Goal: Task Accomplishment & Management: Use online tool/utility

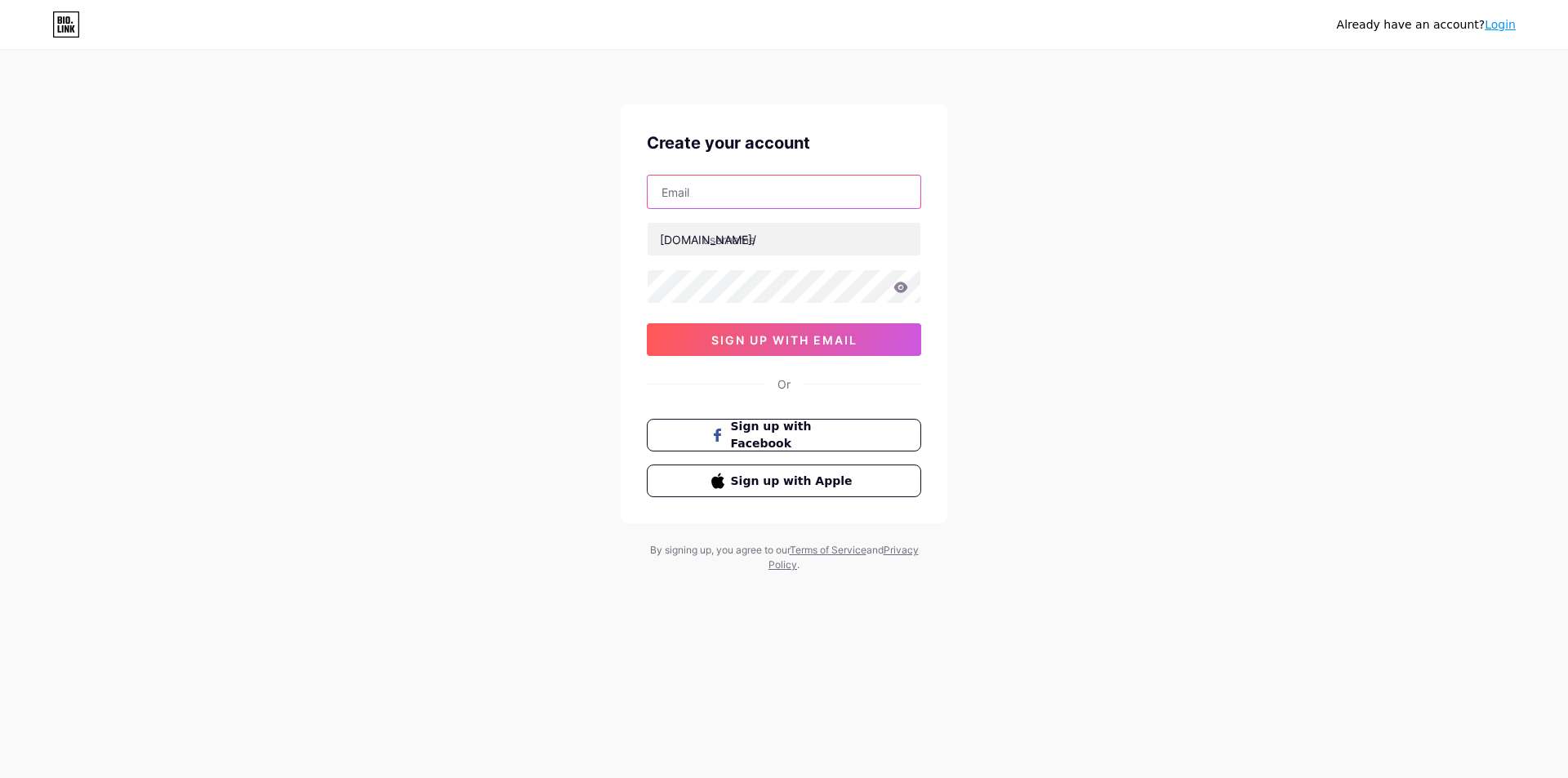
click at [721, 176] on input "text" at bounding box center [784, 192] width 273 height 33
paste input "[EMAIL_ADDRESS][DOMAIN_NAME]"
type input "[EMAIL_ADDRESS][DOMAIN_NAME]"
drag, startPoint x: 841, startPoint y: 347, endPoint x: 837, endPoint y: 335, distance: 12.6
click at [841, 346] on span "sign up with email" at bounding box center [784, 340] width 146 height 14
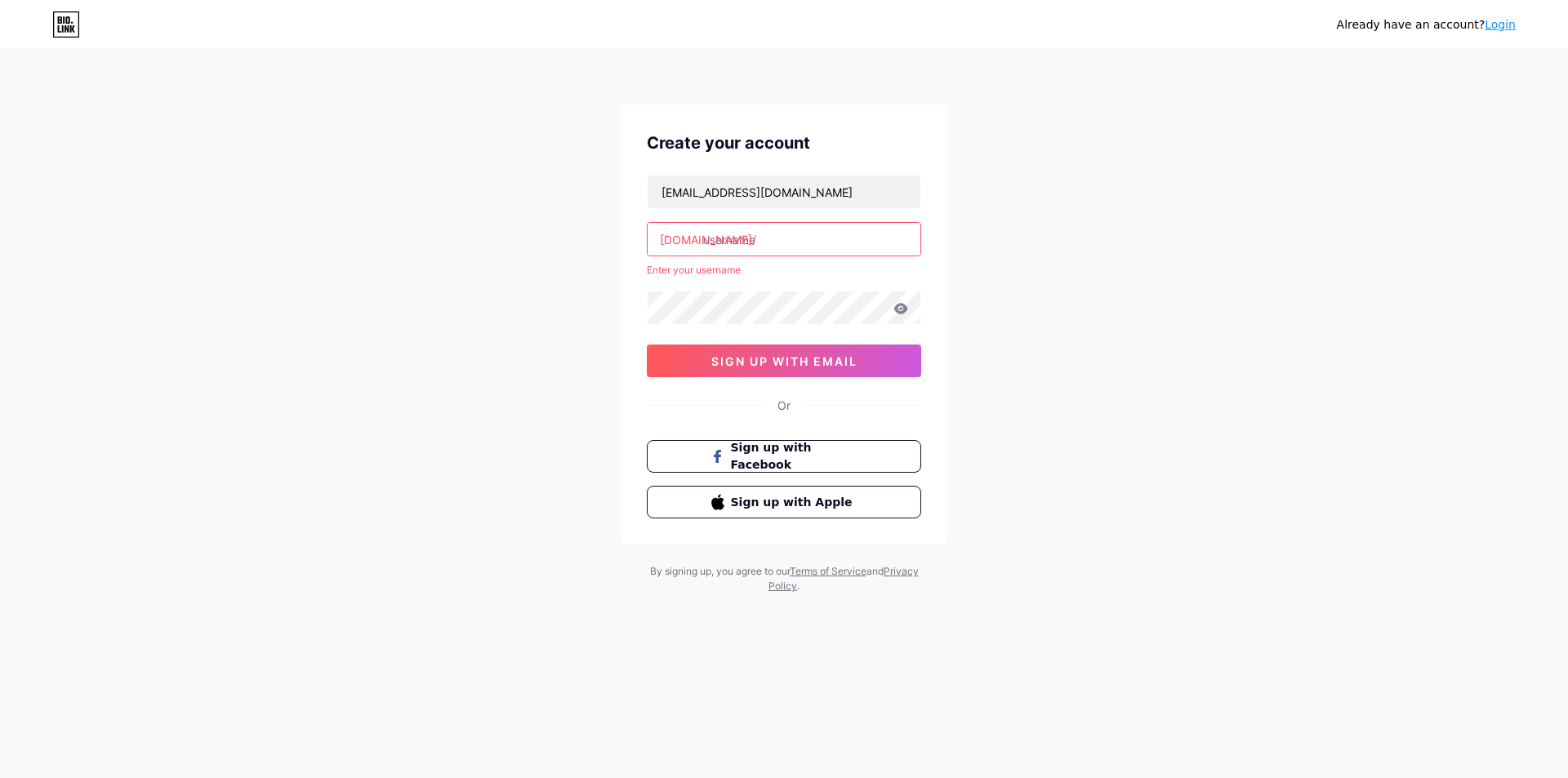
click at [779, 244] on input "text" at bounding box center [784, 239] width 273 height 33
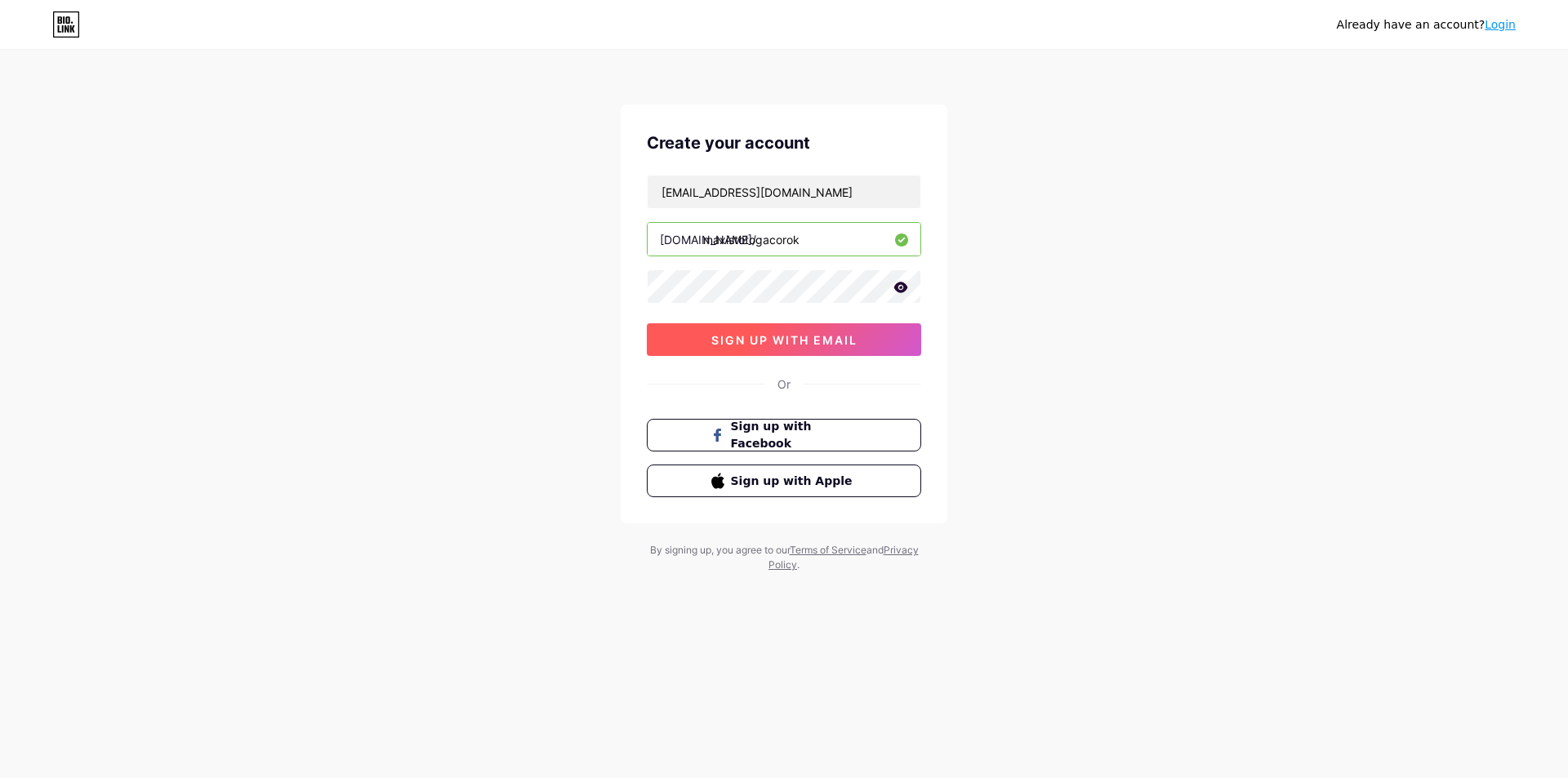
type input "maxistotogacorok"
click at [853, 343] on span "sign up with email" at bounding box center [784, 340] width 146 height 14
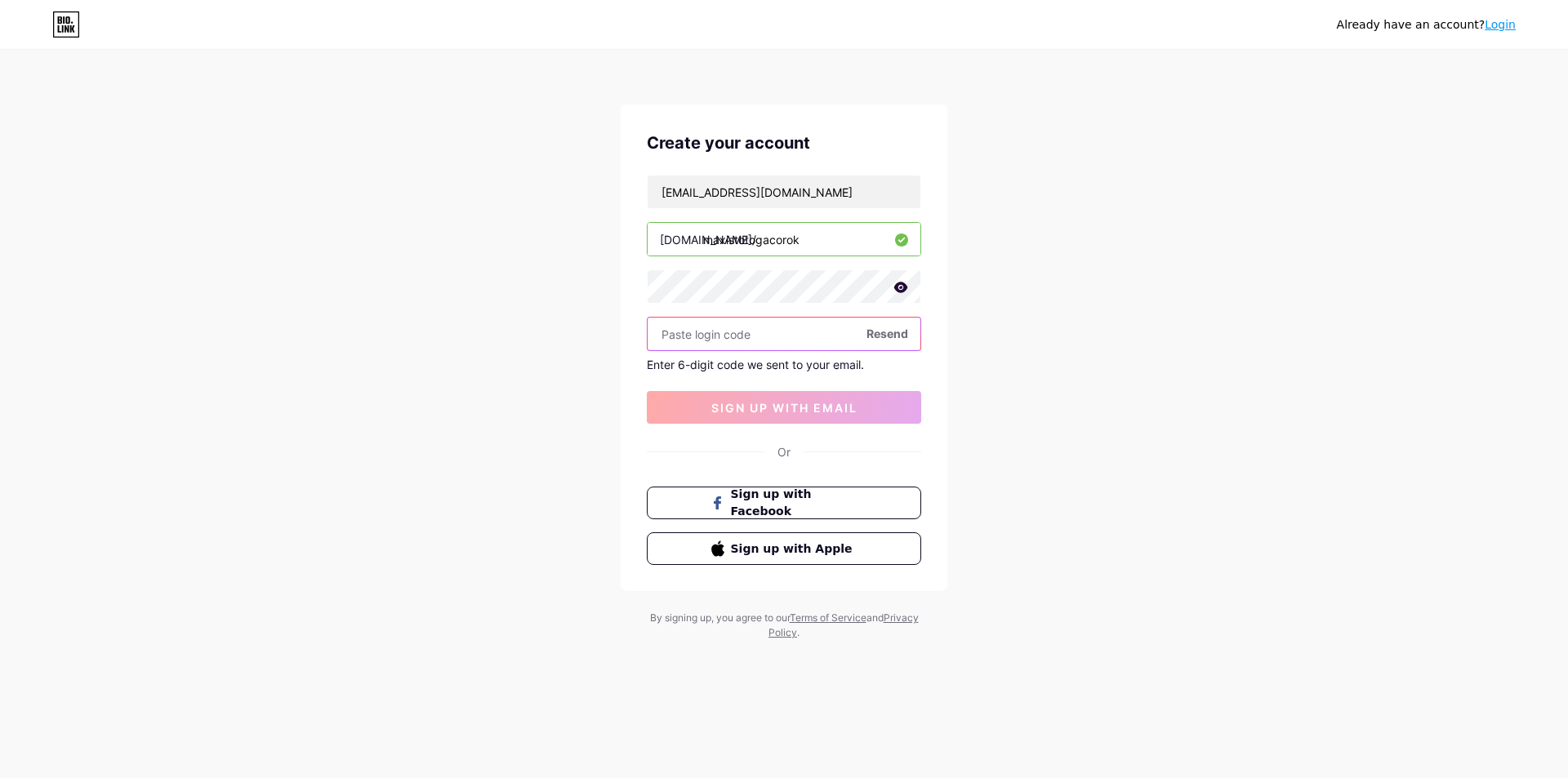
click at [746, 335] on input "text" at bounding box center [784, 334] width 273 height 33
paste input "107725"
type input "107725"
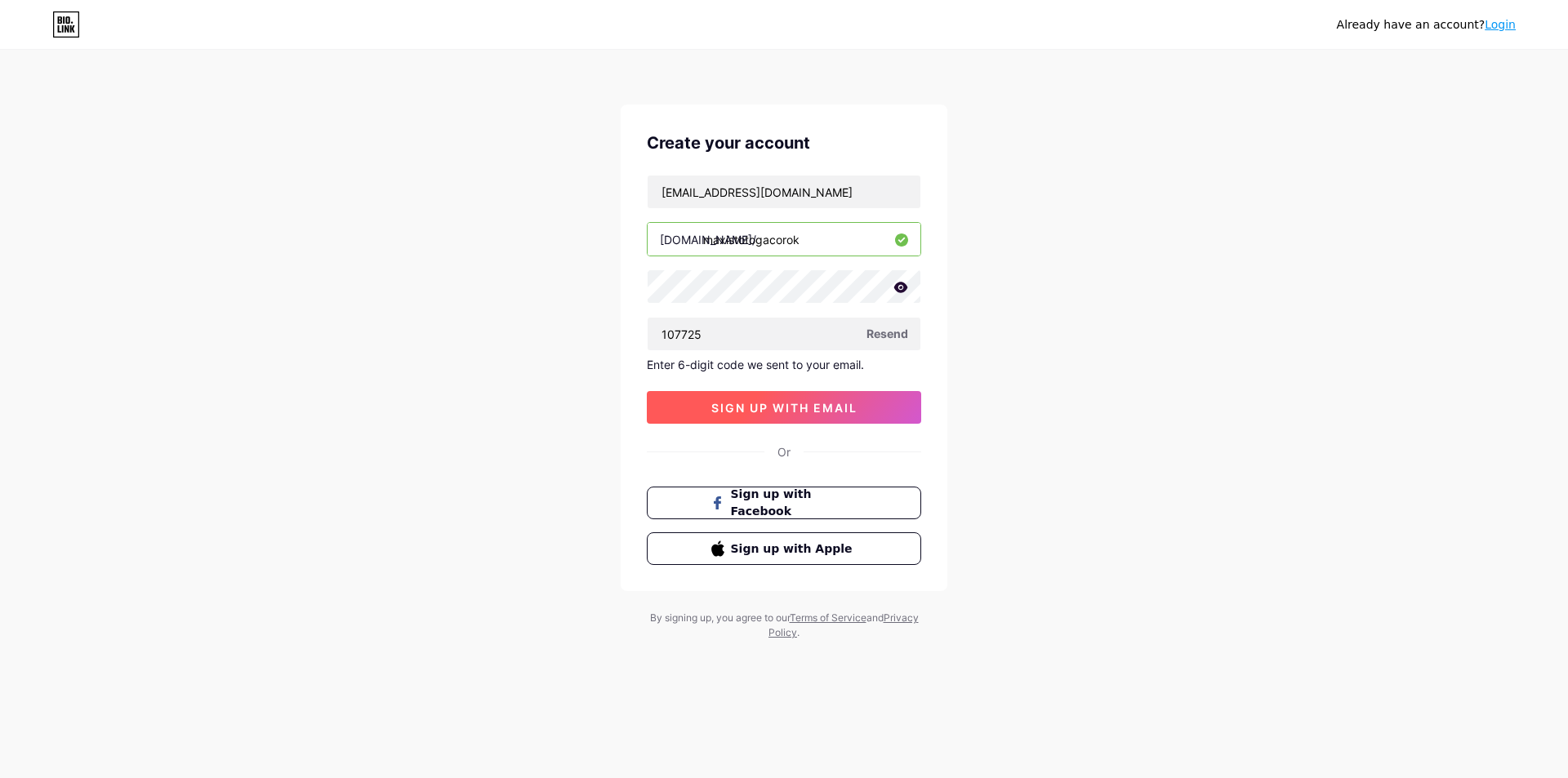
click at [772, 411] on span "sign up with email" at bounding box center [784, 407] width 146 height 14
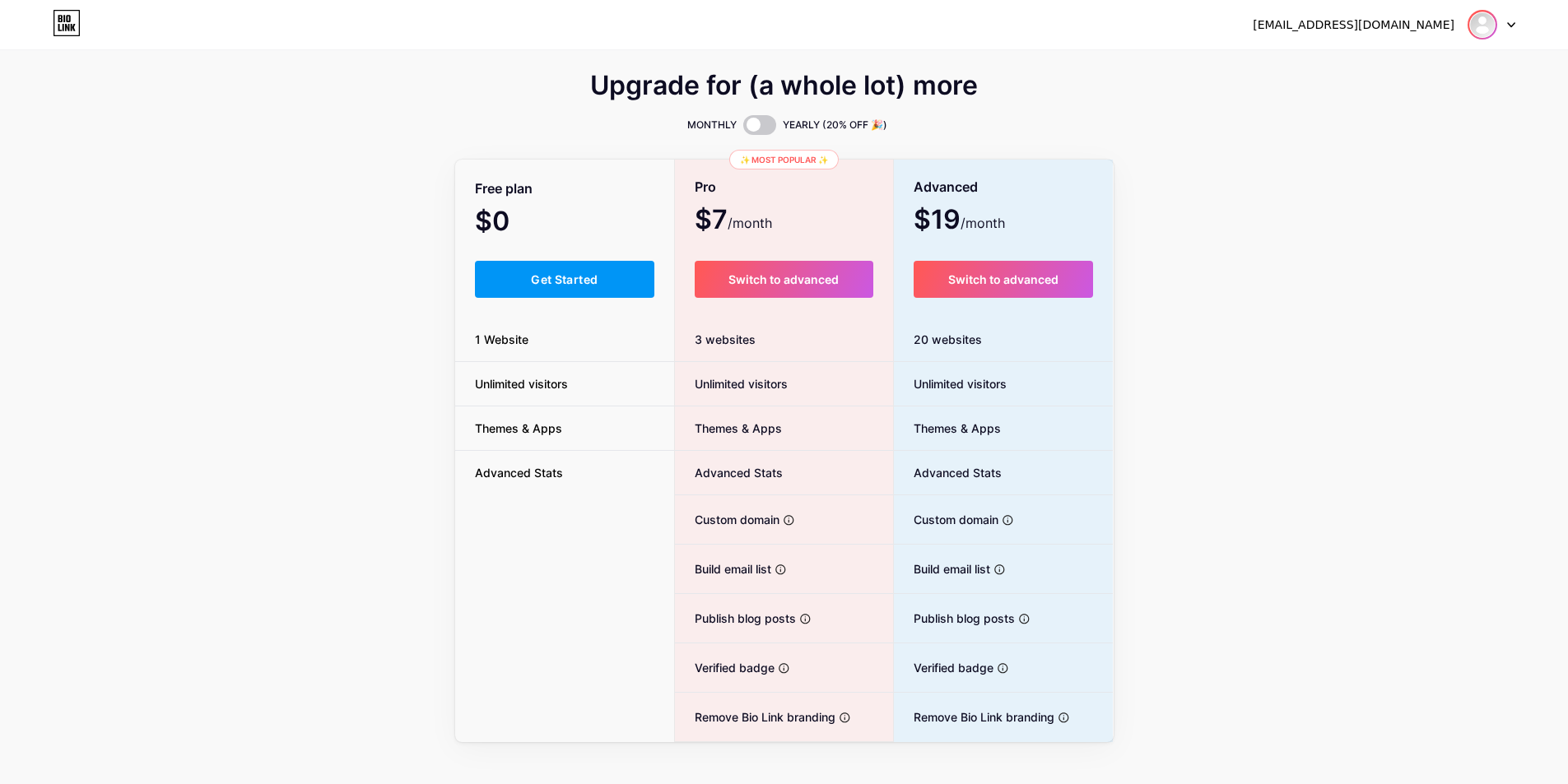
click at [1482, 31] on img at bounding box center [1482, 24] width 26 height 26
click at [1378, 202] on div "Upgrade for (a whole lot) more MONTHLY YEARLY (20% OFF 🎉) Free plan $0 /month G…" at bounding box center [784, 409] width 1568 height 666
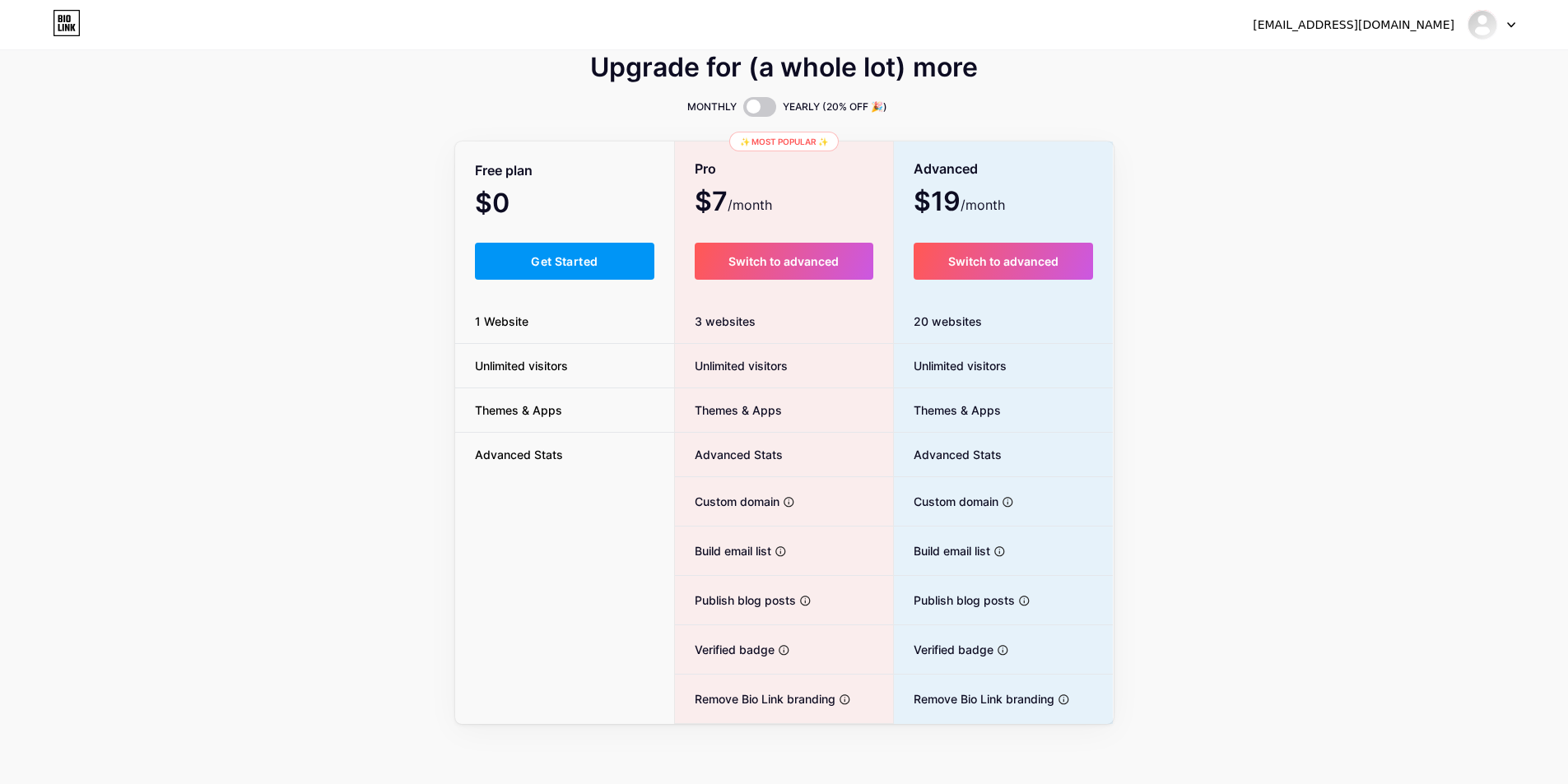
scroll to position [24, 0]
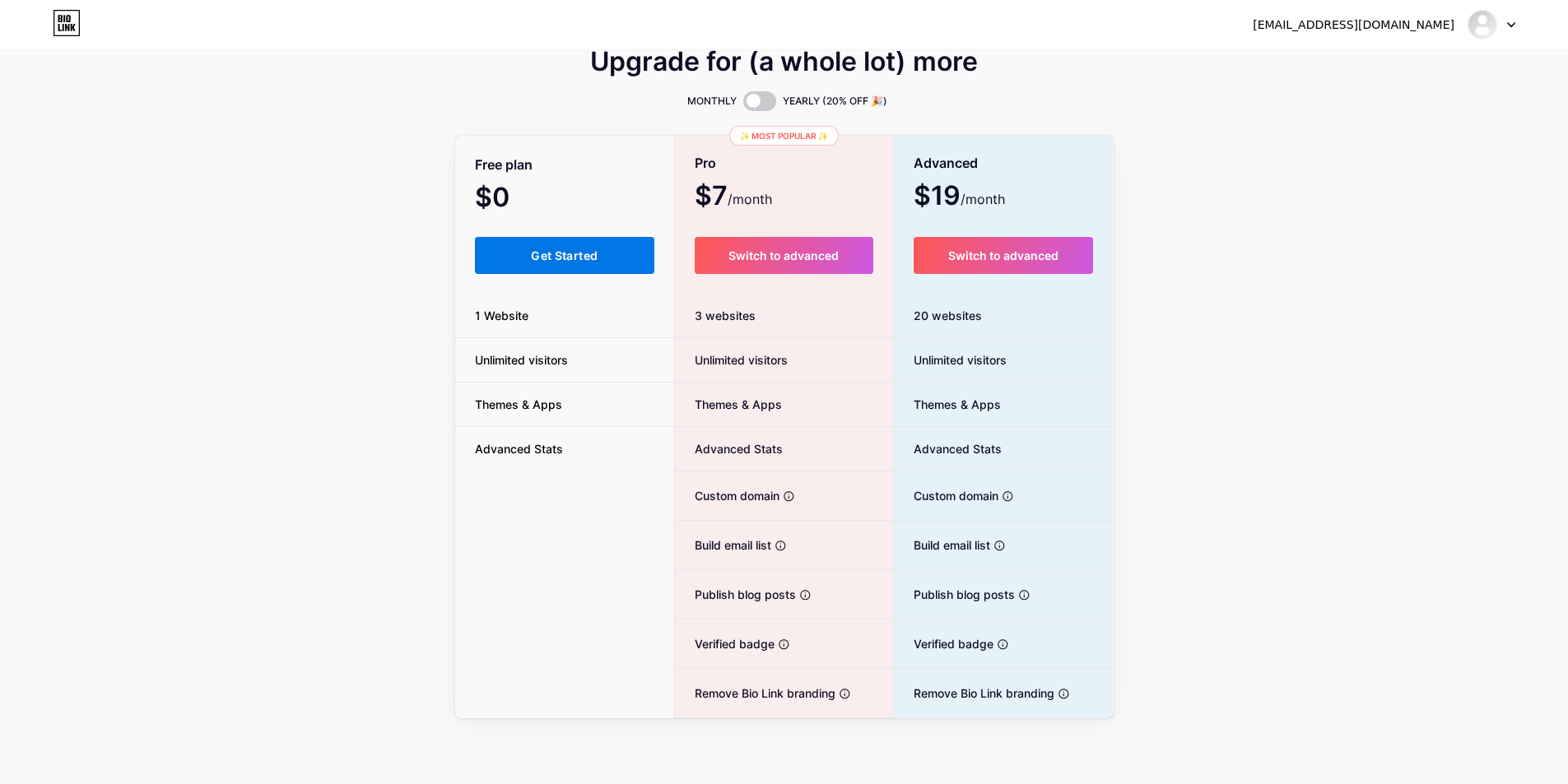
click at [589, 263] on button "Get Started" at bounding box center [565, 255] width 180 height 37
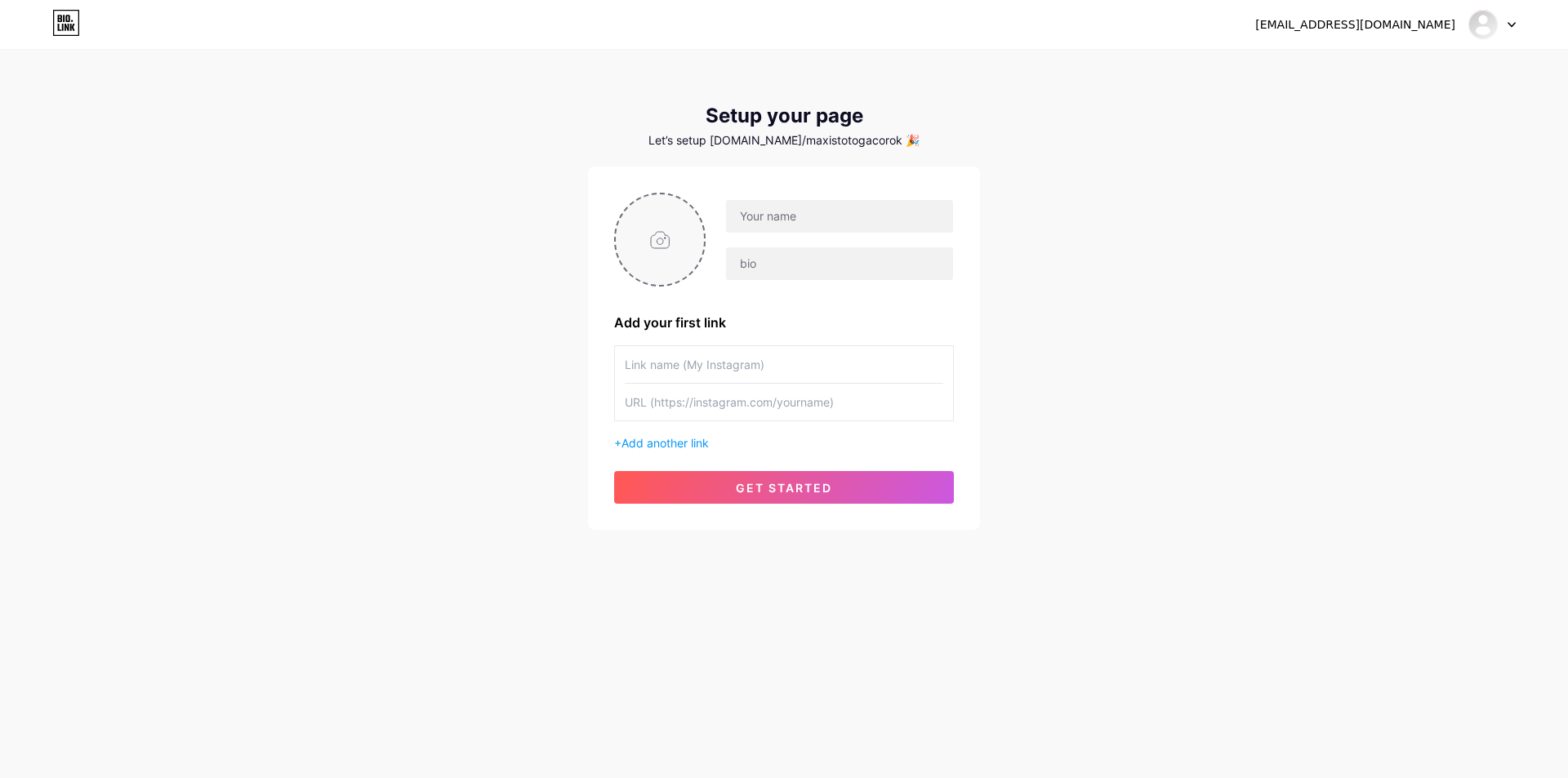
click at [642, 239] on input "file" at bounding box center [660, 240] width 88 height 91
type input "C:\fakepath\Sg3879Zs.png"
click at [795, 205] on input "text" at bounding box center [839, 216] width 227 height 33
paste input "MAXISTOTO"
type input "MAXISTOTO"
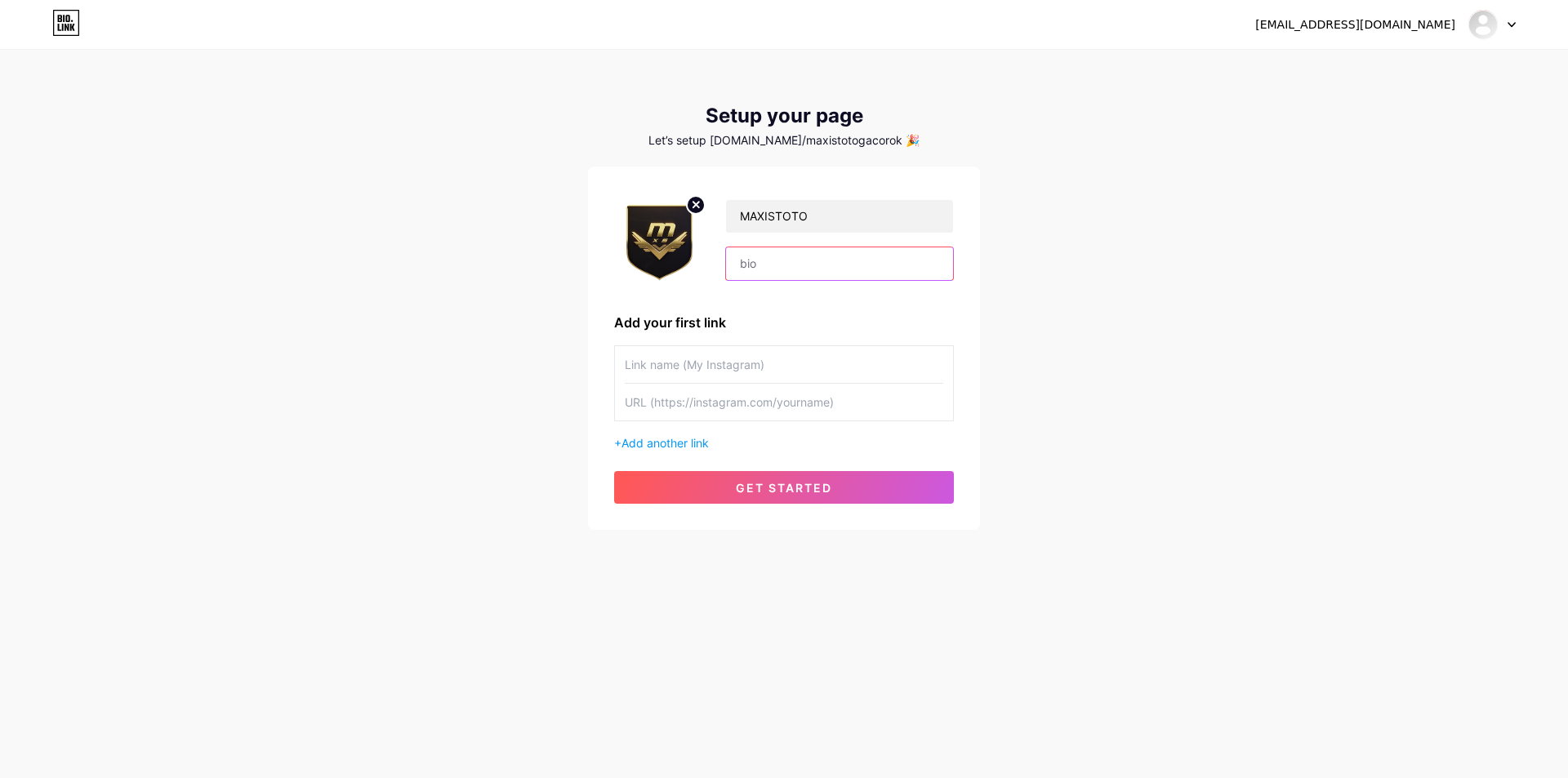
drag, startPoint x: 809, startPoint y: 267, endPoint x: 826, endPoint y: 263, distance: 17.5
click at [809, 267] on input "text" at bounding box center [839, 263] width 227 height 33
paste input "MAXISTOTO Slot Online RTP Tertinggi adalah pilihan tepat bagi pecinta slot yang…"
type input "MAXISTOTO Slot Online RTP Tertinggi adalah pilihan tepat bagi pecinta slot yang…"
click at [788, 494] on span "get started" at bounding box center [784, 488] width 96 height 14
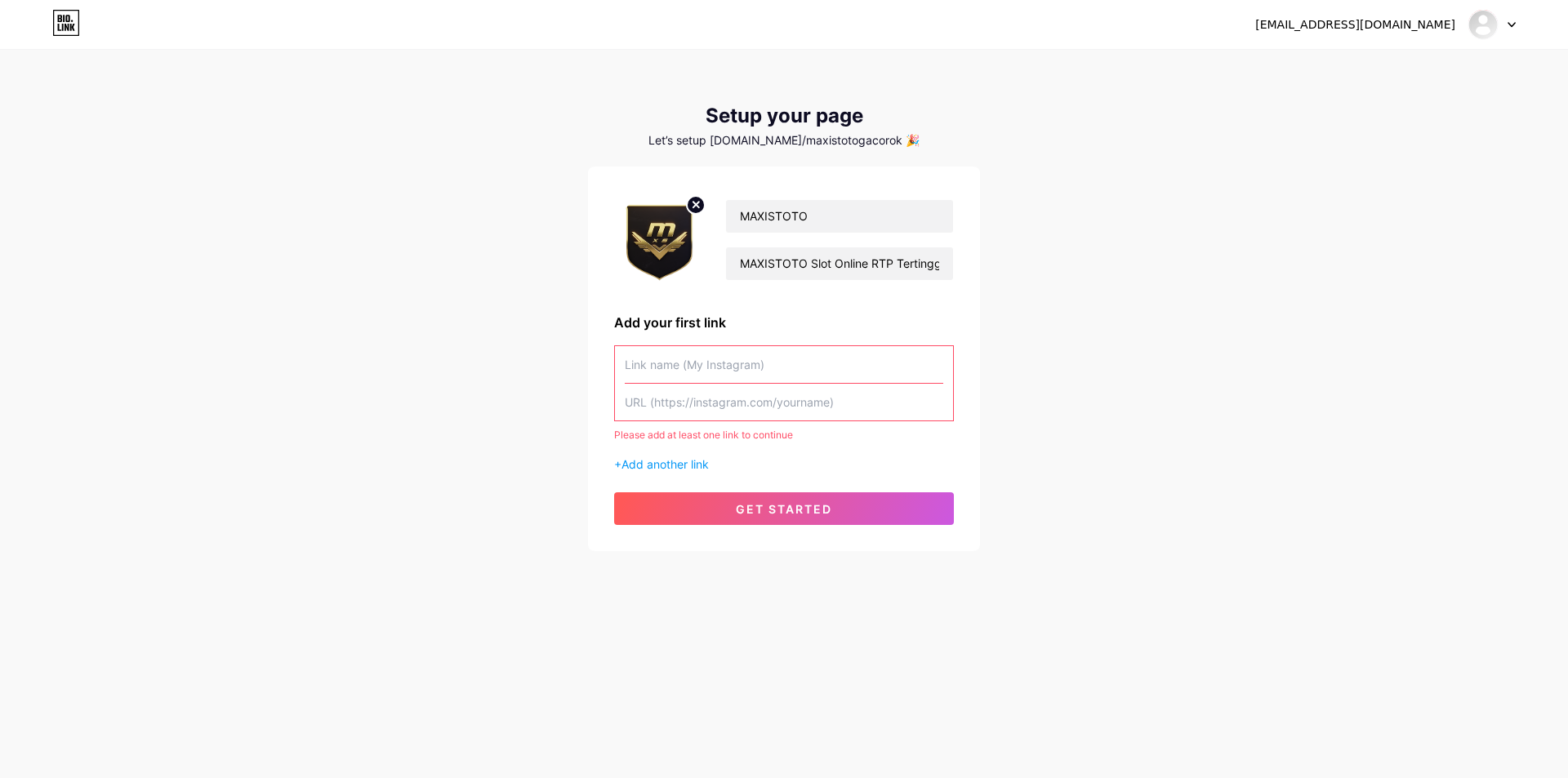
click at [739, 359] on input "text" at bounding box center [783, 365] width 318 height 37
click at [698, 465] on span "Add another link" at bounding box center [665, 464] width 87 height 14
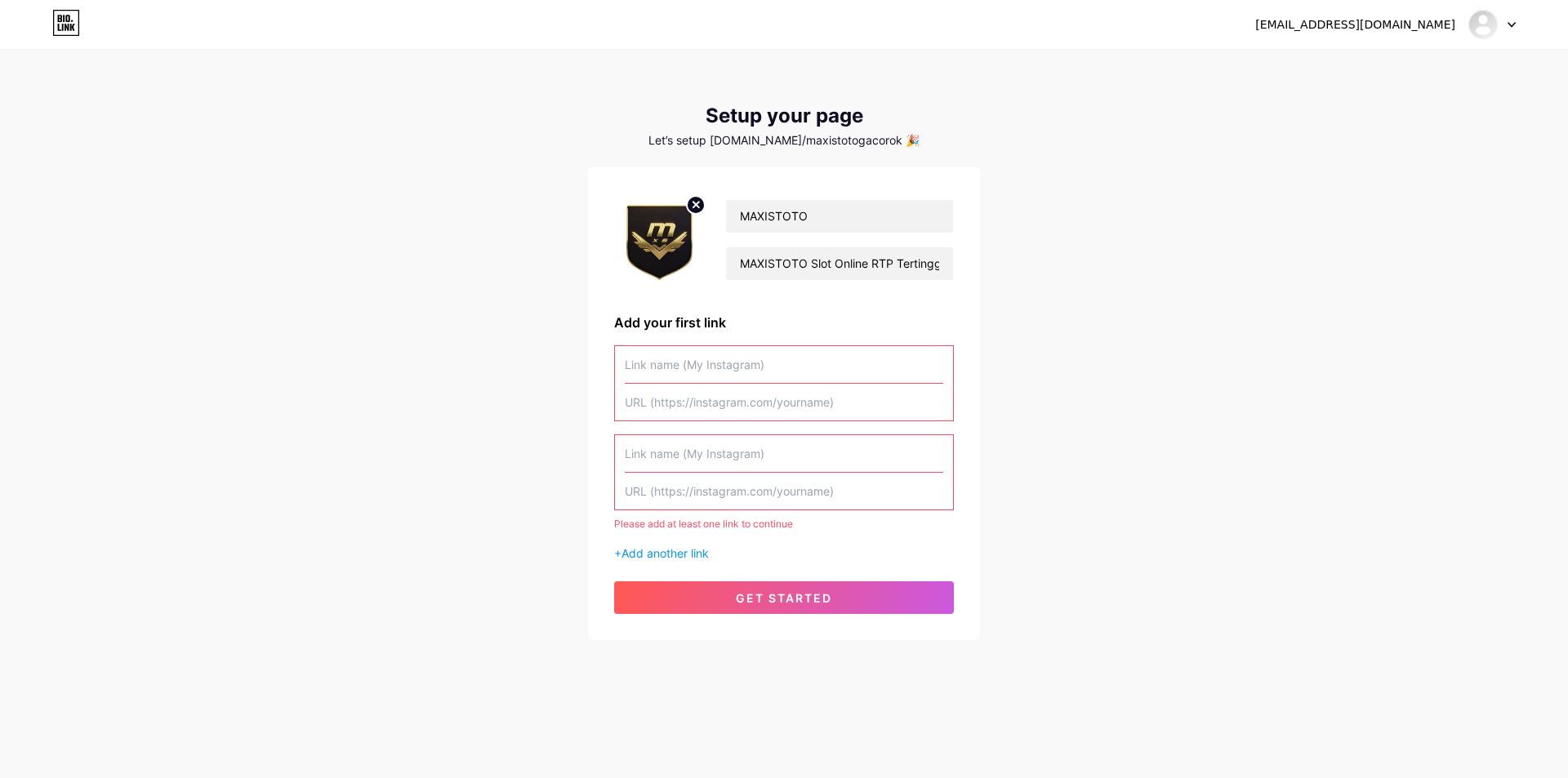
drag, startPoint x: 710, startPoint y: 473, endPoint x: 953, endPoint y: 554, distance: 256.1
click at [953, 554] on div "+ Add another link" at bounding box center [784, 553] width 340 height 17
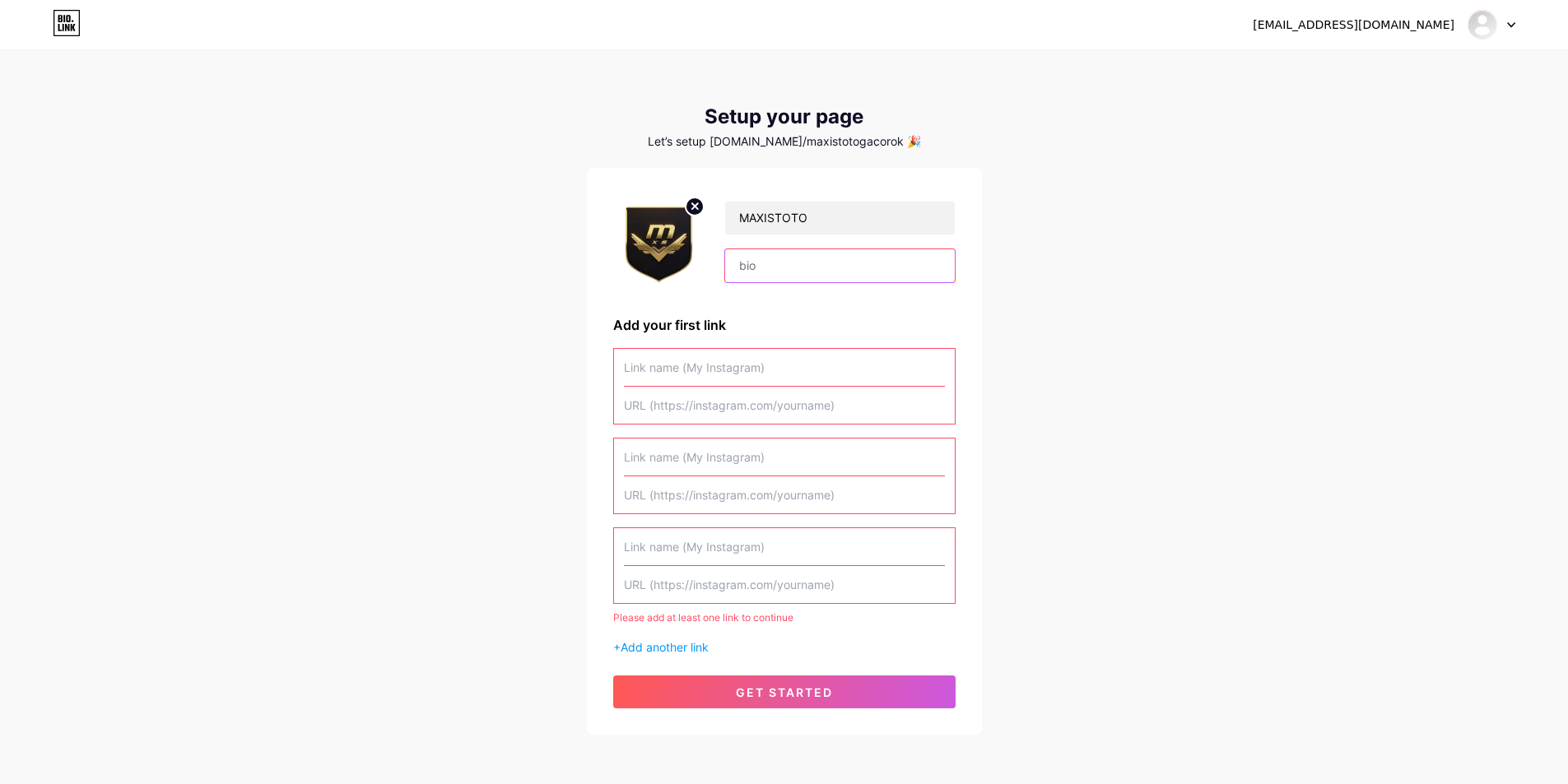
paste input "MAXISTOTO Slot Online RTP Tertinggi adalah pilihan tepat bagi pecinta slot yang…"
type input "MAXISTOTO Slot Online RTP Tertinggi adalah pilihan tepat bagi pecinta slot yang…"
click at [707, 366] on input "text" at bounding box center [784, 367] width 321 height 37
click at [701, 373] on input "text" at bounding box center [784, 367] width 321 height 37
paste input "LOGIN MAXISTOTO"
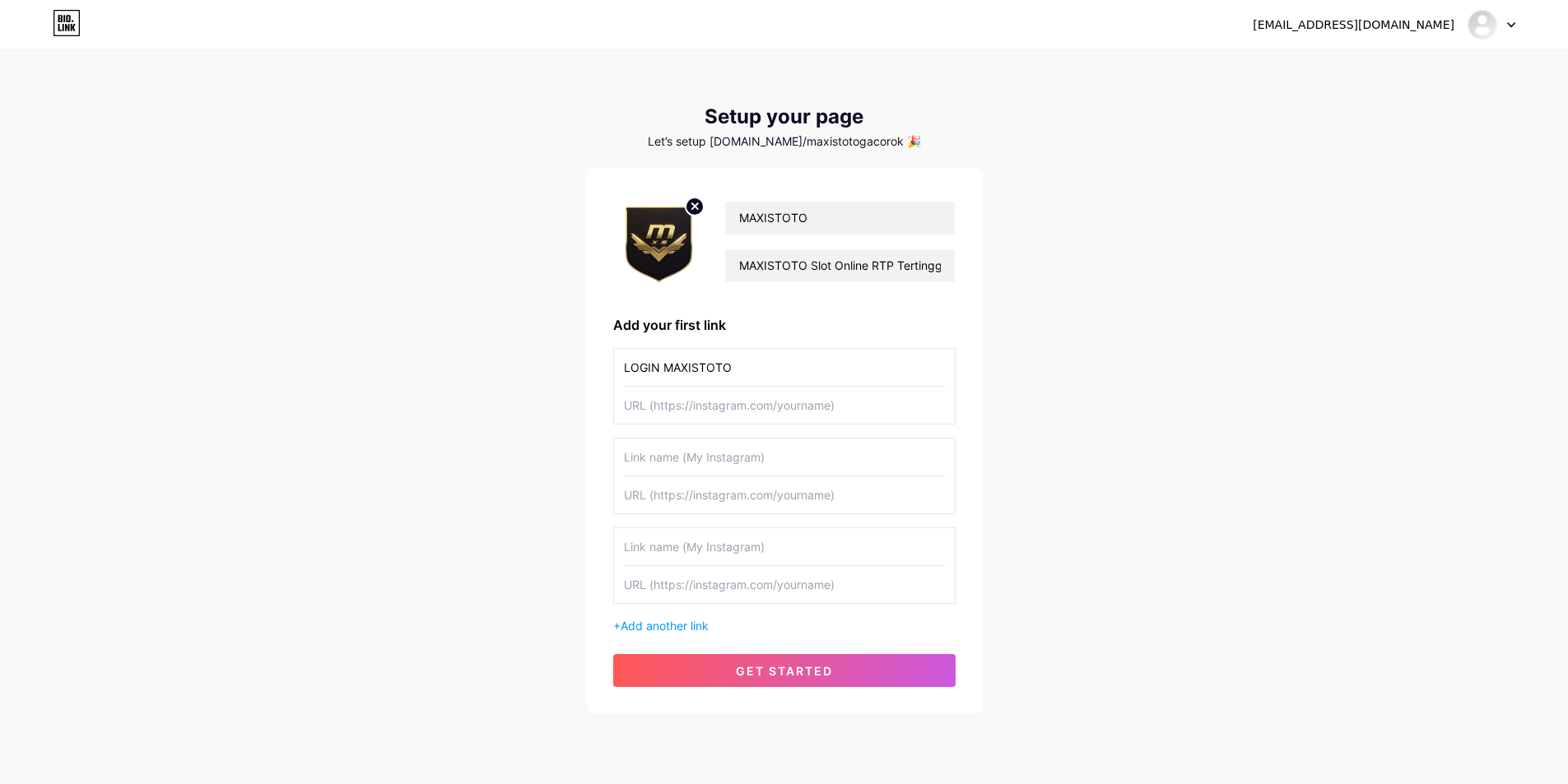
type input "LOGIN MAXISTOTO"
click at [828, 410] on input "text" at bounding box center [784, 405] width 321 height 37
paste input "[URL][DOMAIN_NAME]"
type input "[URL][DOMAIN_NAME]"
click at [709, 487] on input "text" at bounding box center [784, 494] width 321 height 37
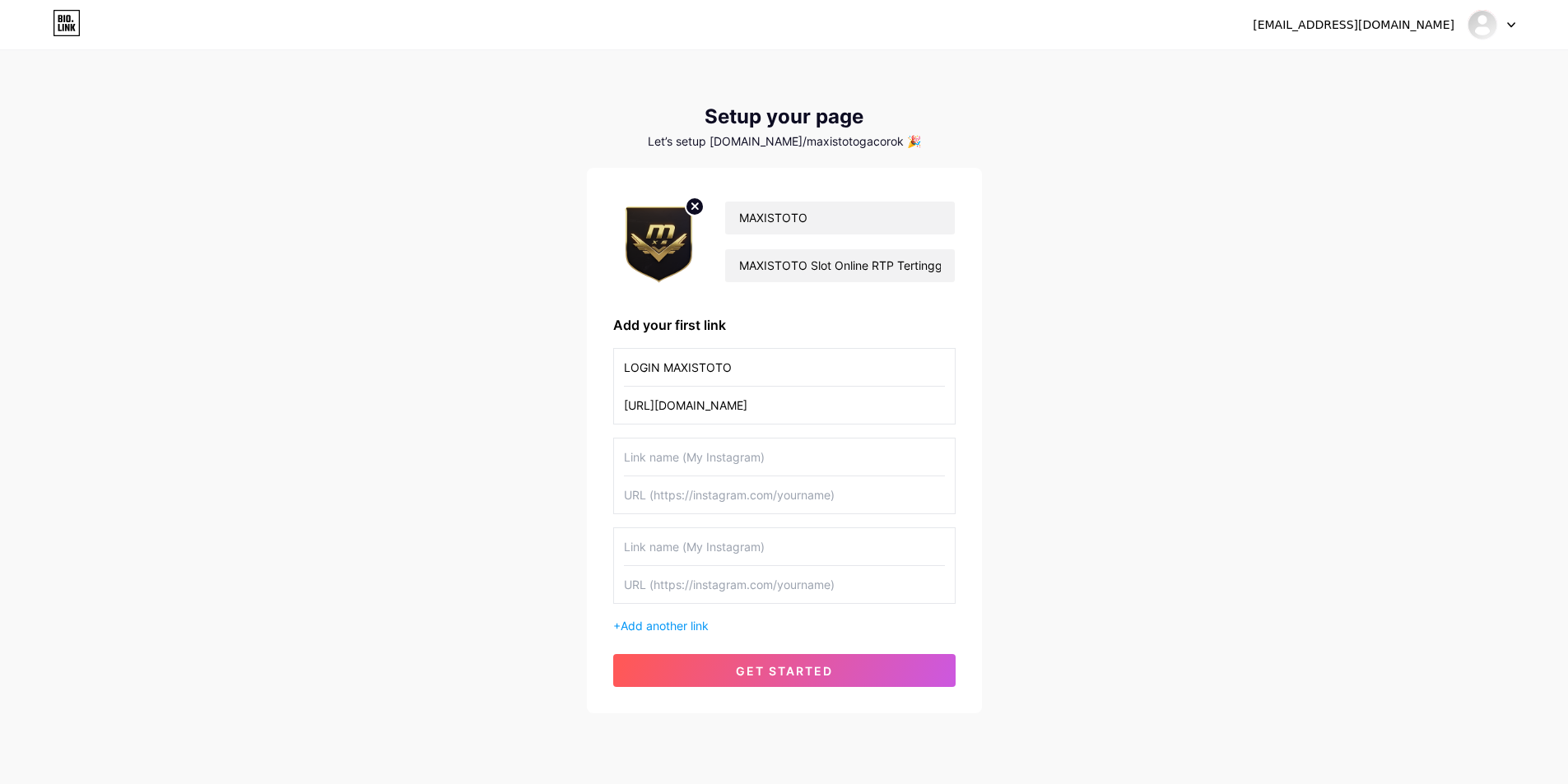
paste input "[URL][DOMAIN_NAME]"
type input "[URL][DOMAIN_NAME]"
click at [755, 458] on input "text" at bounding box center [784, 456] width 321 height 37
paste input "DAFTAR MAXISTOTO"
type input "DAFTAR MAXISTOTO"
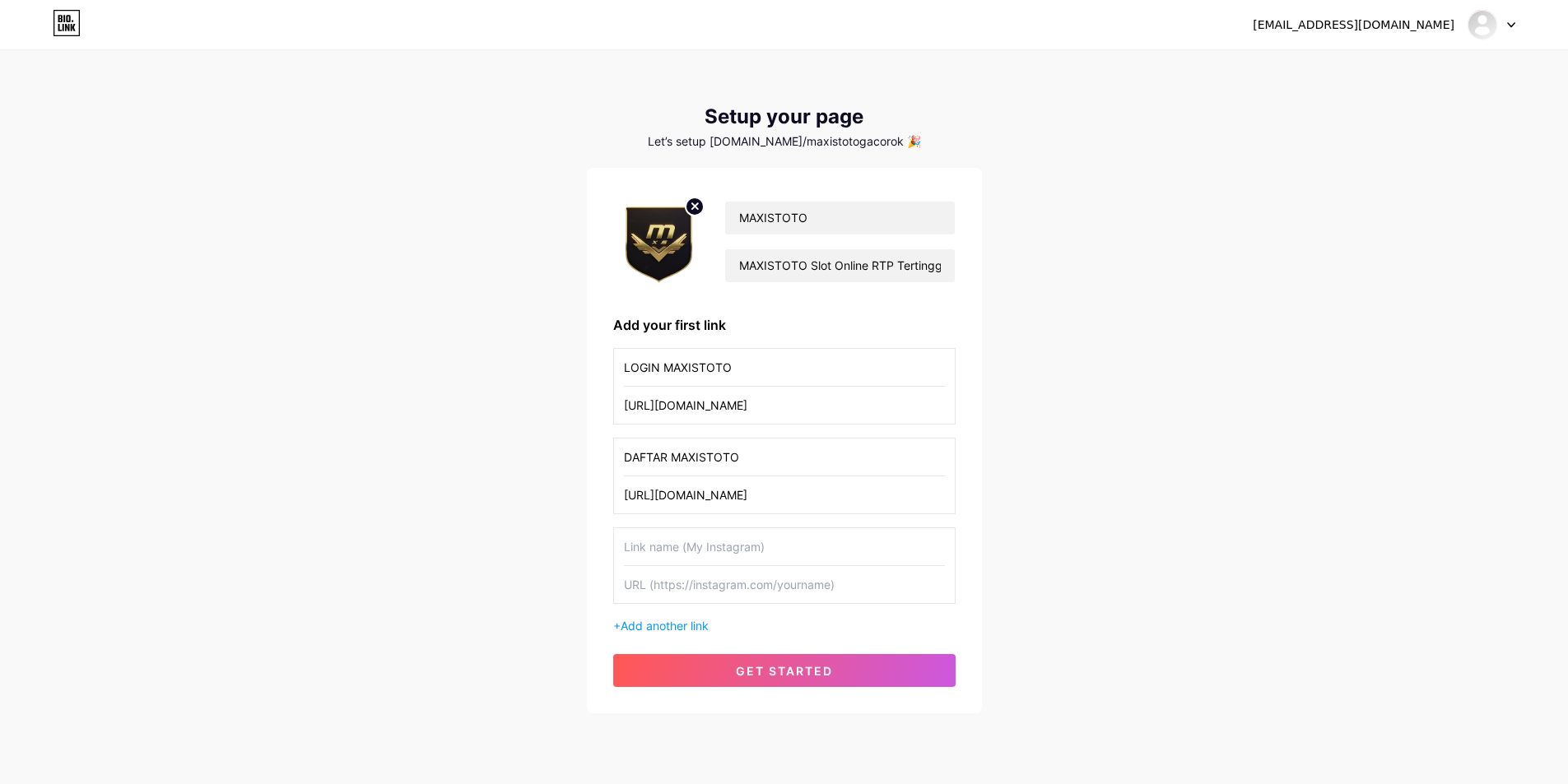
click at [808, 559] on input "text" at bounding box center [784, 546] width 321 height 37
paste input "RTP GACOR"
type input "RTP GACOR"
click at [861, 596] on input "text" at bounding box center [784, 584] width 321 height 37
paste input "[URL][DOMAIN_NAME]"
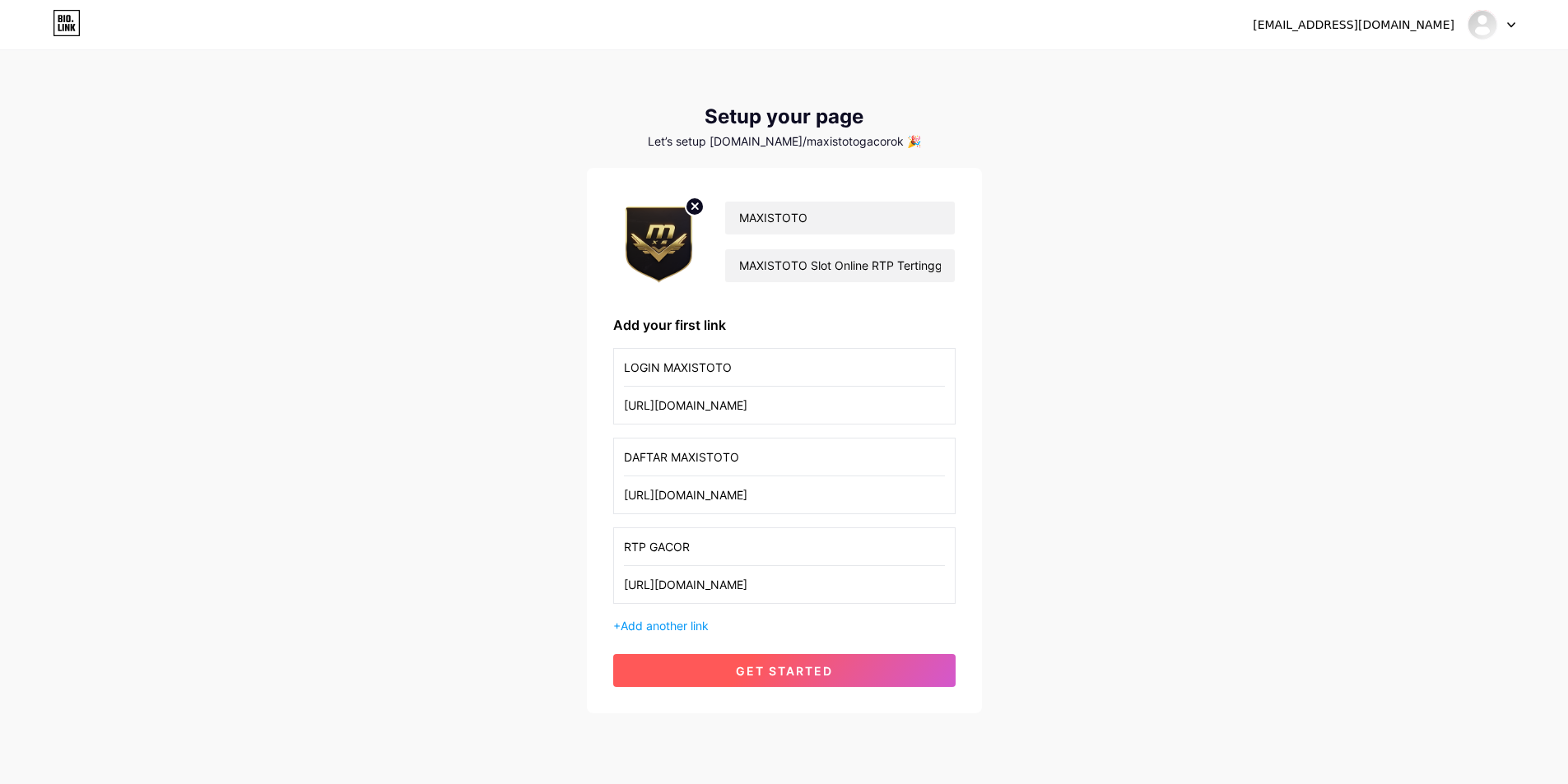
type input "[URL][DOMAIN_NAME]"
click at [844, 672] on button "get started" at bounding box center [784, 671] width 342 height 33
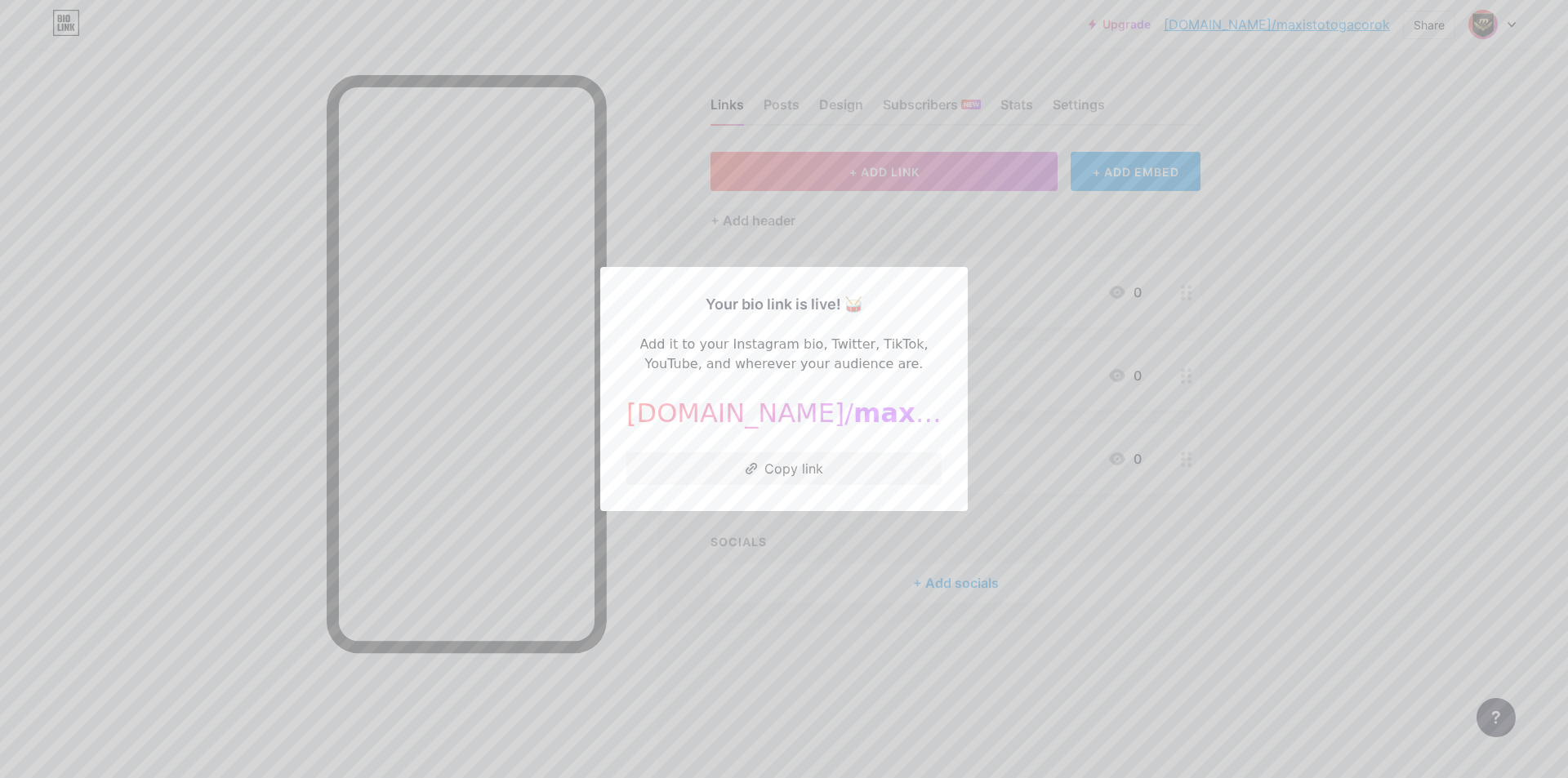
click at [820, 494] on div "Your bio link is live! 🥁 Add it to your Instagram bio, Twitter, TikTok, YouTube…" at bounding box center [784, 389] width 367 height 244
click at [817, 475] on button "Copy link" at bounding box center [783, 468] width 315 height 33
click at [857, 467] on button "Copied!" at bounding box center [783, 468] width 315 height 33
click at [1327, 438] on div at bounding box center [784, 389] width 1568 height 778
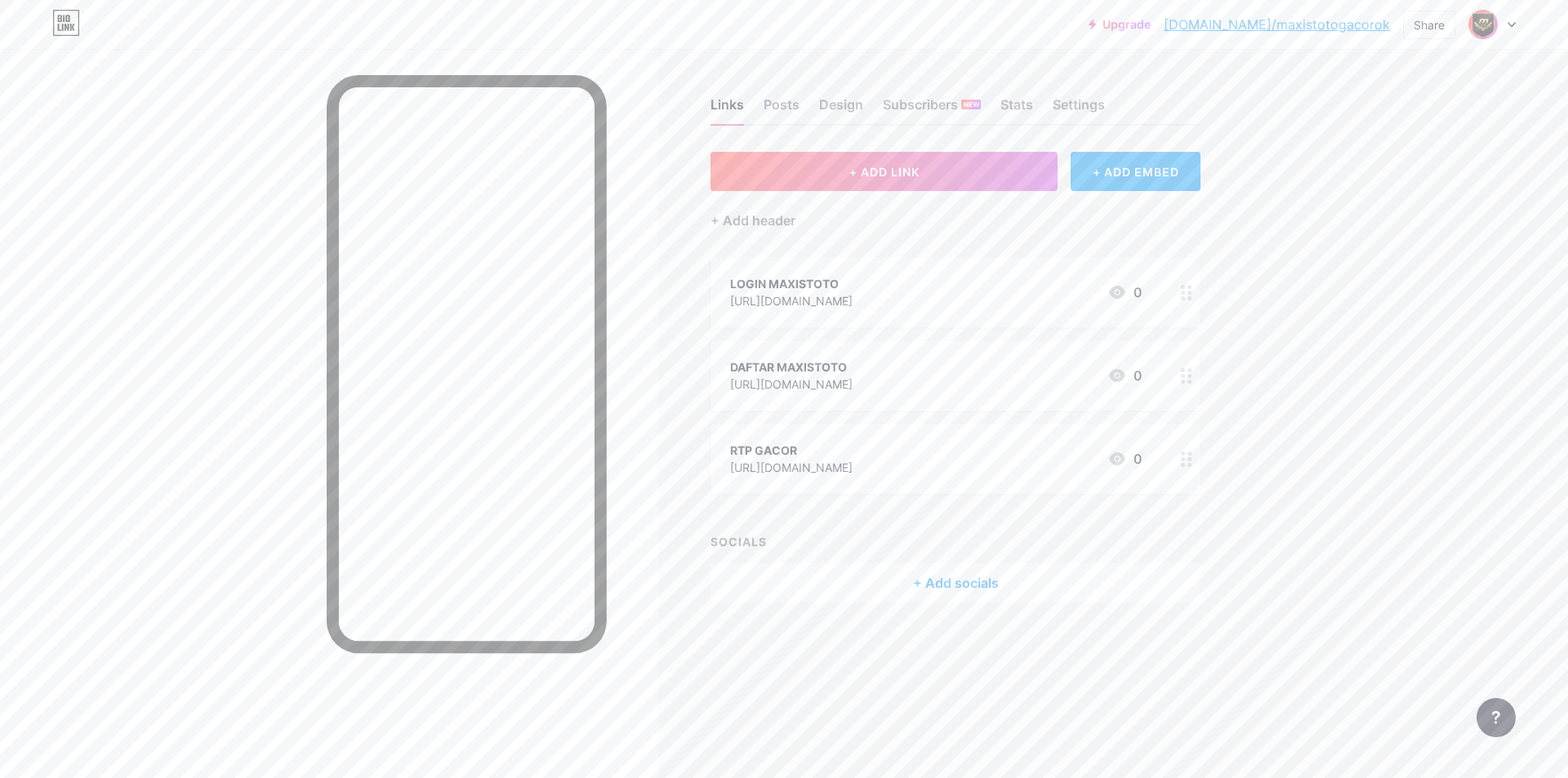
click at [1058, 298] on div "LOGIN MAXISTOTO [URL][DOMAIN_NAME] 0" at bounding box center [936, 293] width 412 height 38
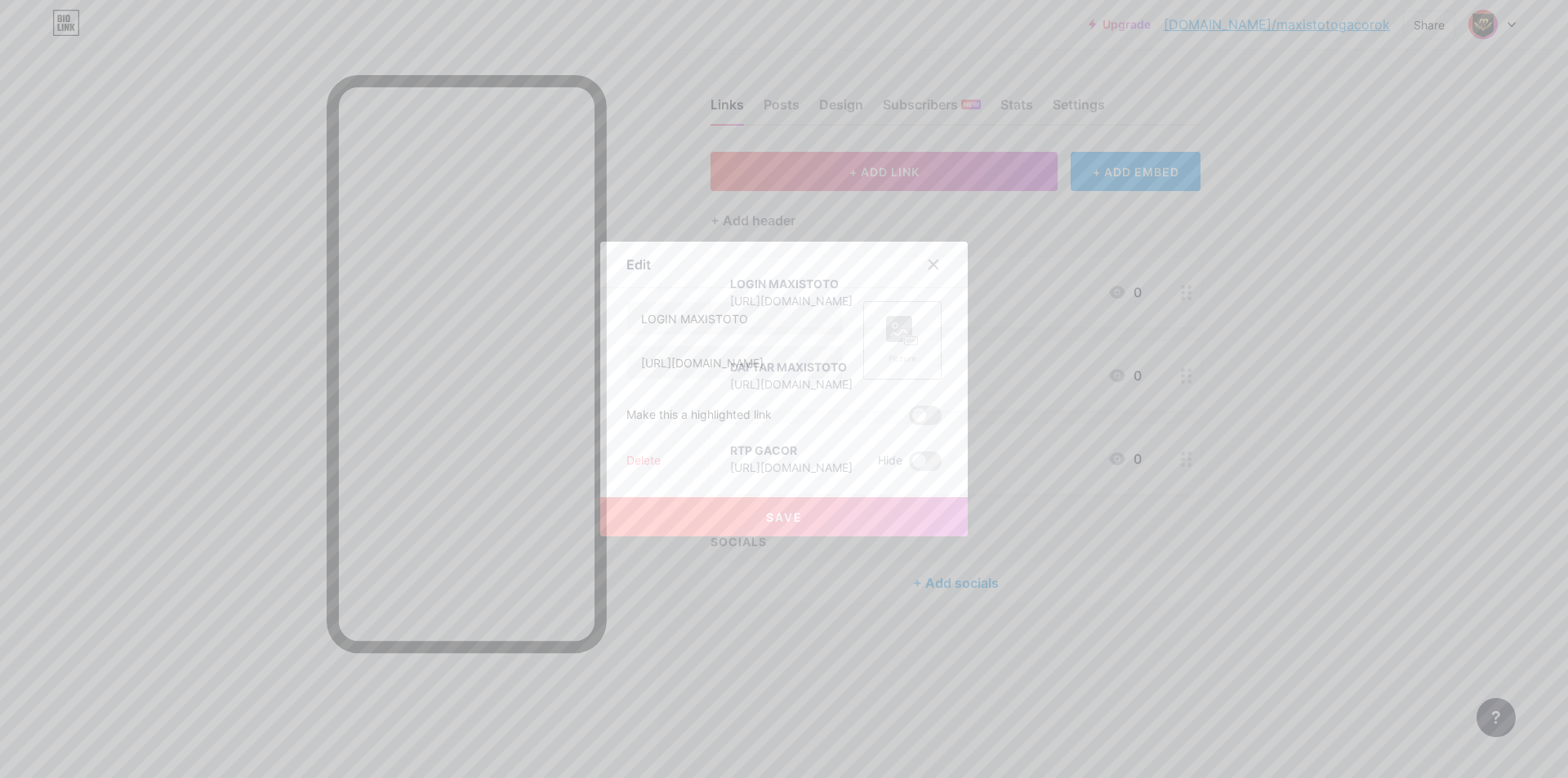
click at [896, 346] on icon at bounding box center [902, 330] width 33 height 30
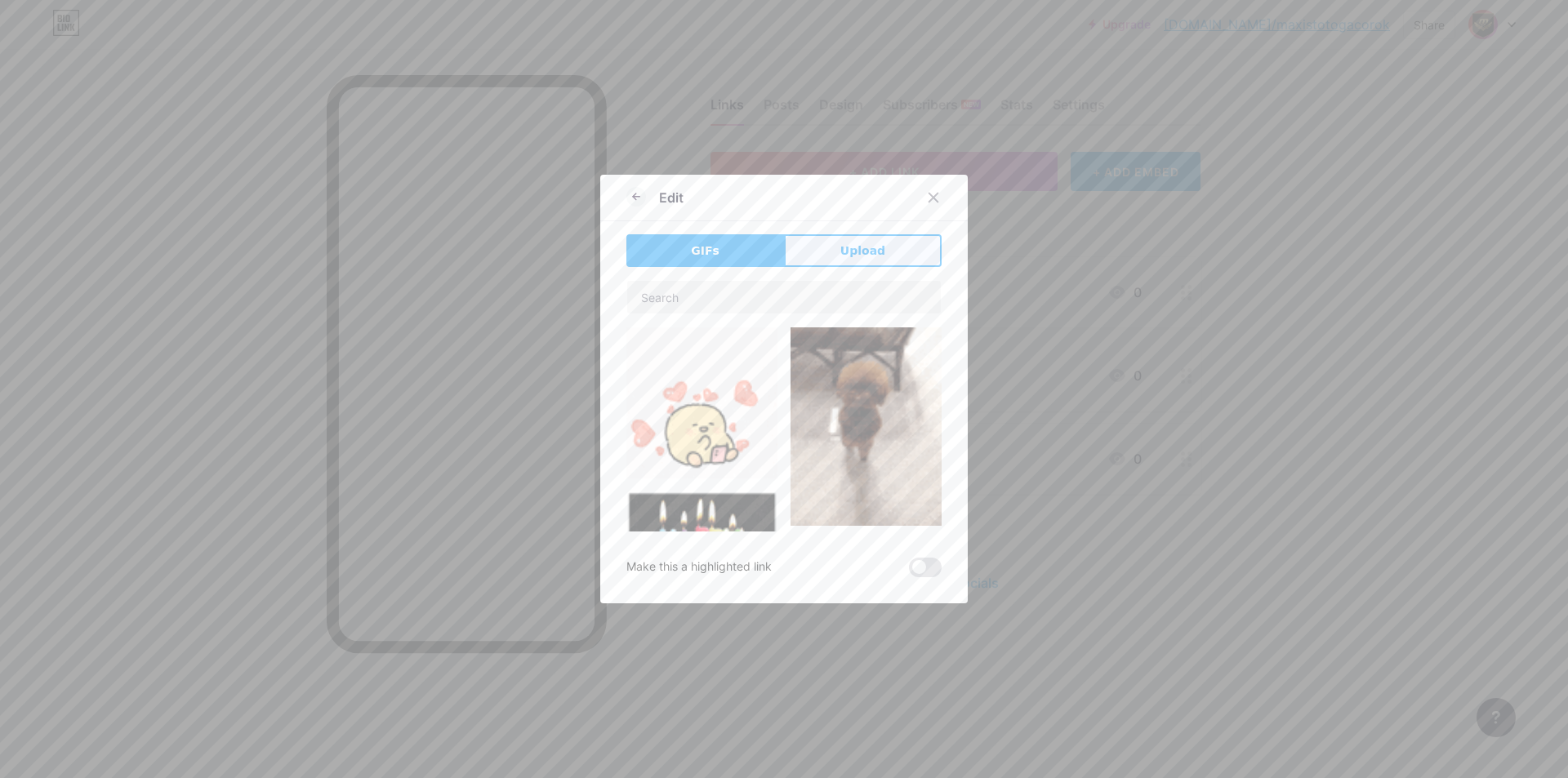
click at [843, 251] on span "Upload" at bounding box center [863, 251] width 45 height 17
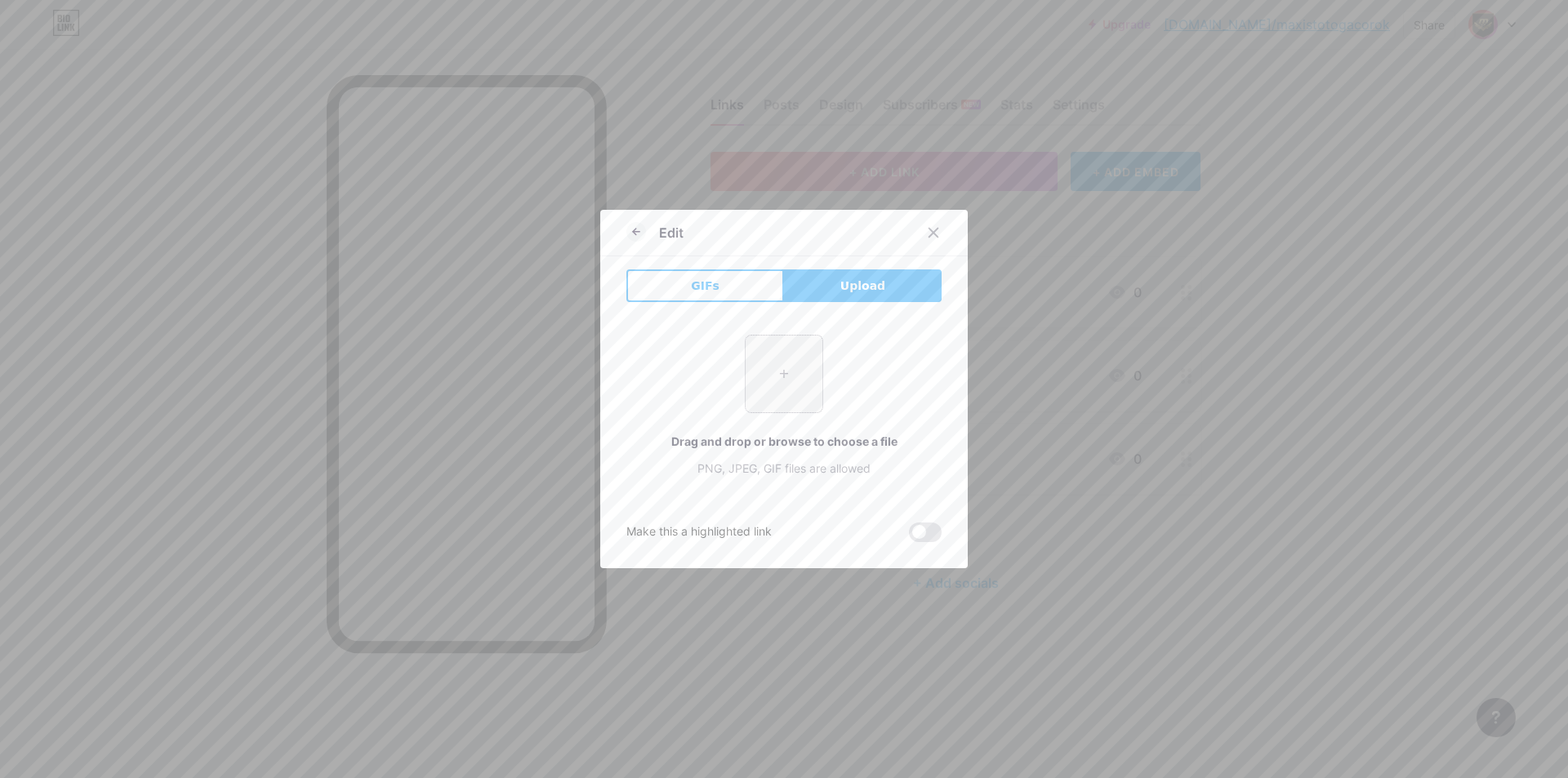
click at [787, 394] on input "file" at bounding box center [783, 373] width 76 height 76
type input "C:\fakepath\Sg3879Zs.png"
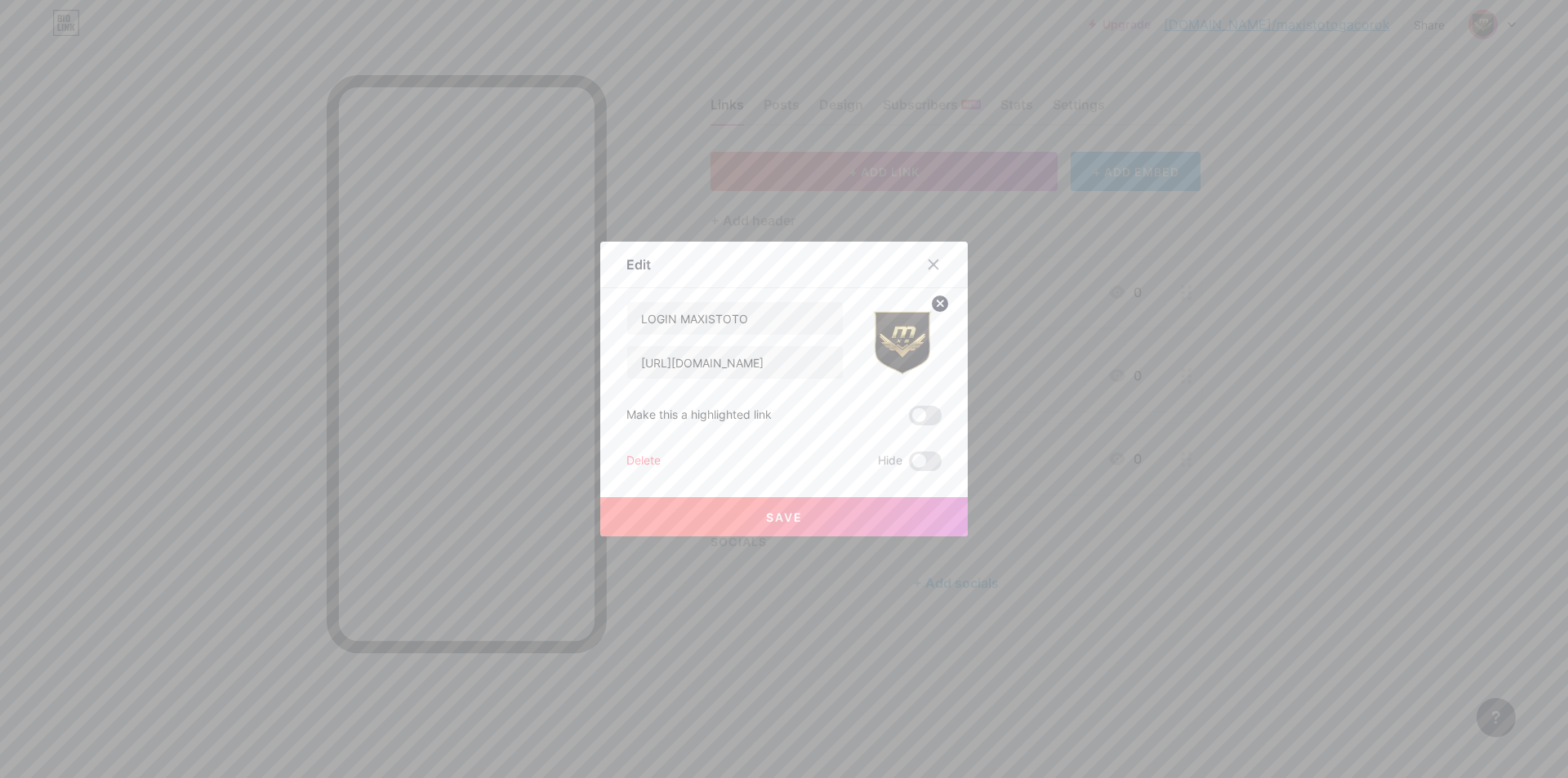
click at [782, 519] on span "Save" at bounding box center [784, 517] width 37 height 14
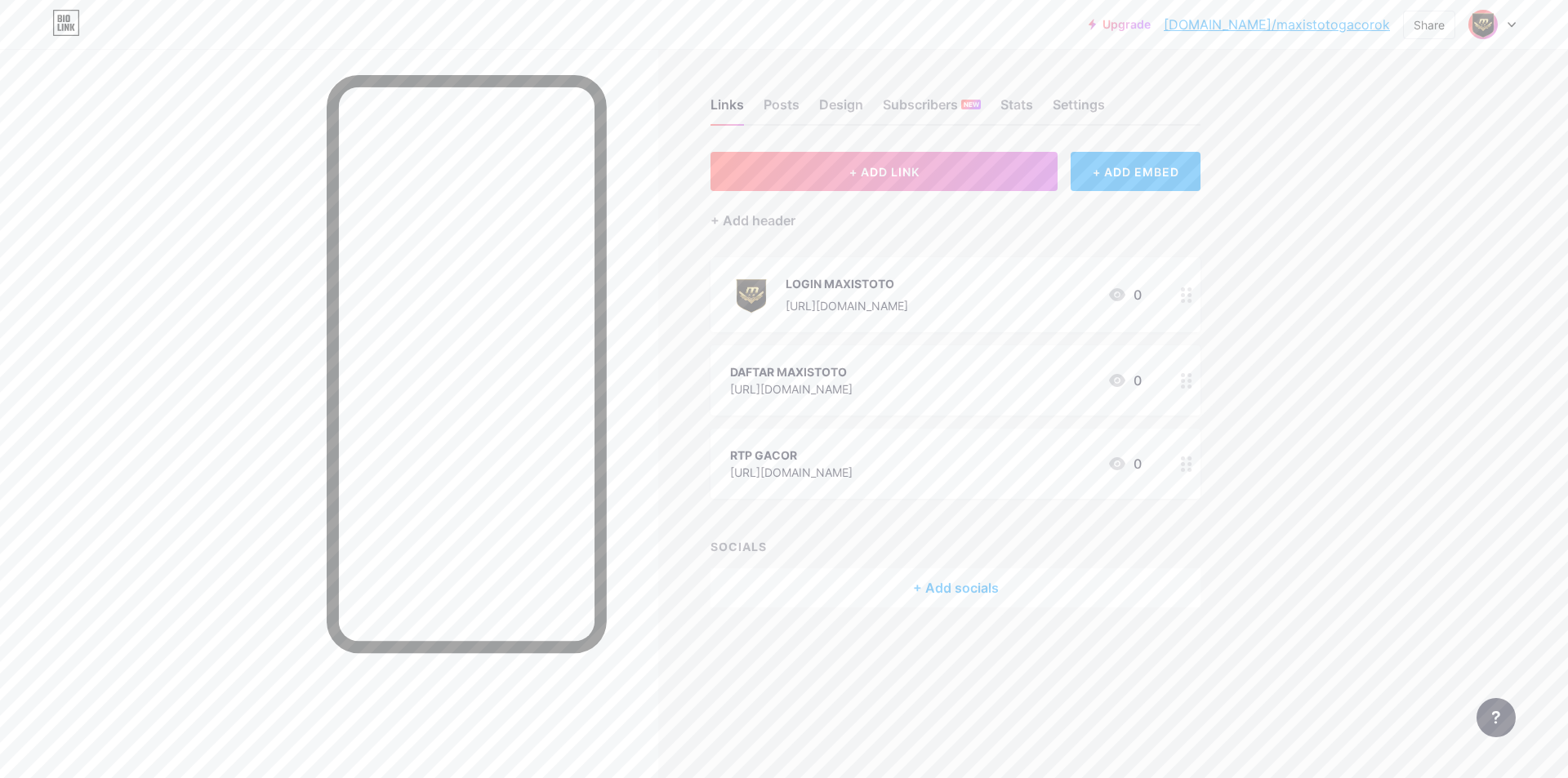
click at [1183, 383] on icon at bounding box center [1185, 381] width 11 height 15
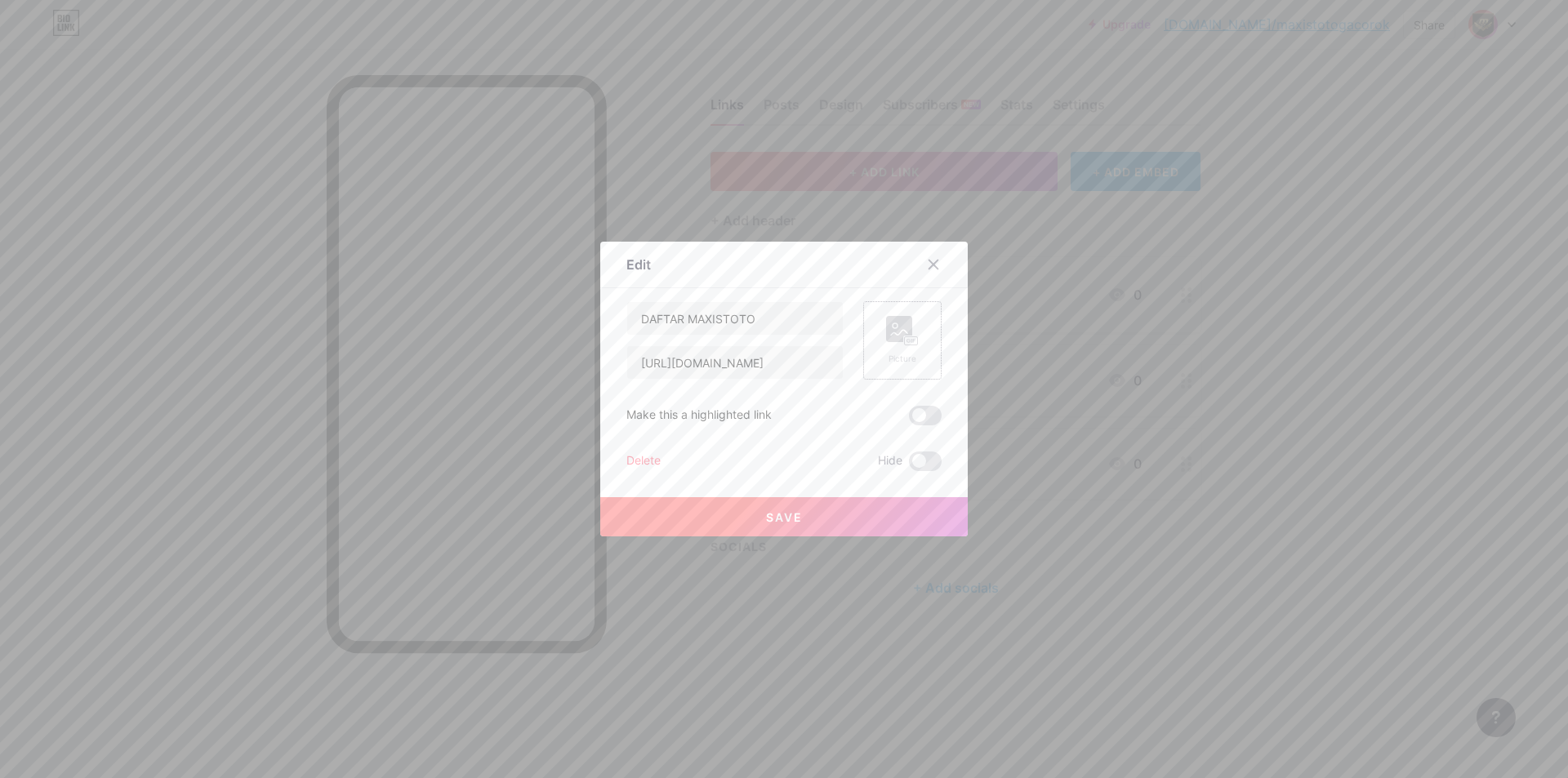
click at [908, 321] on icon at bounding box center [902, 330] width 33 height 30
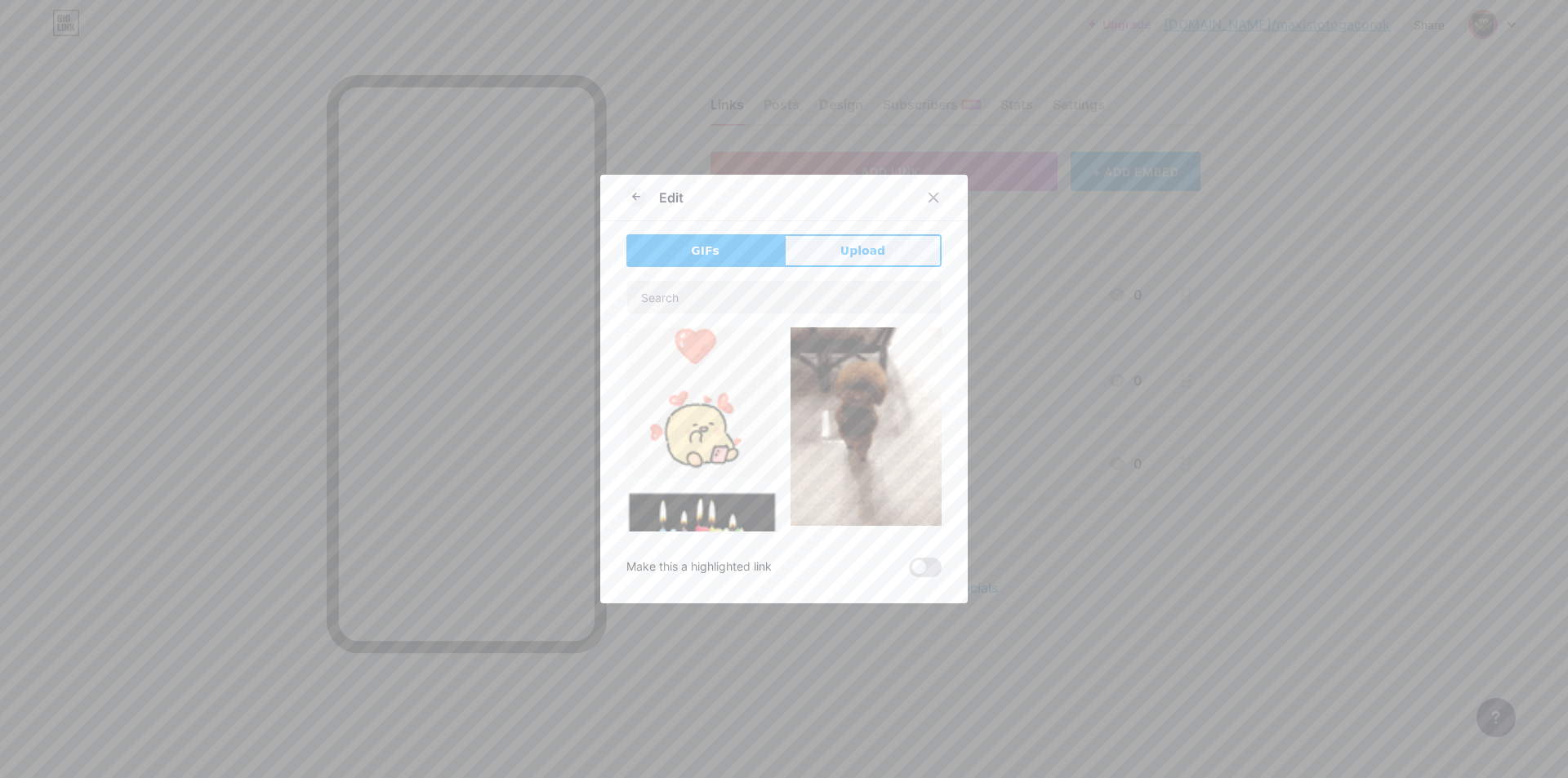
click at [808, 250] on button "Upload" at bounding box center [863, 250] width 158 height 33
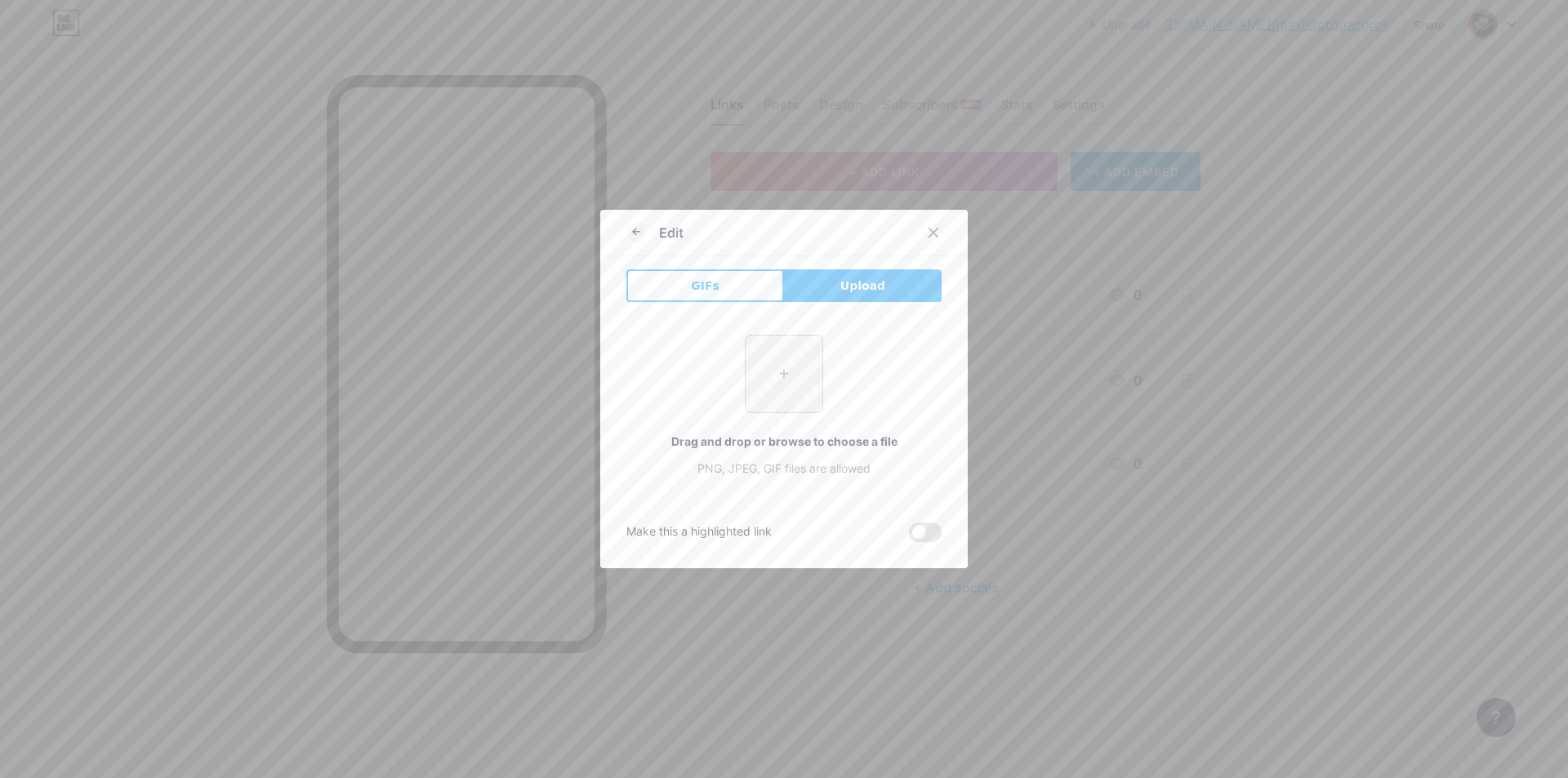
click at [763, 390] on input "file" at bounding box center [783, 373] width 76 height 76
type input "C:\fakepath\Sg3879Zs.png"
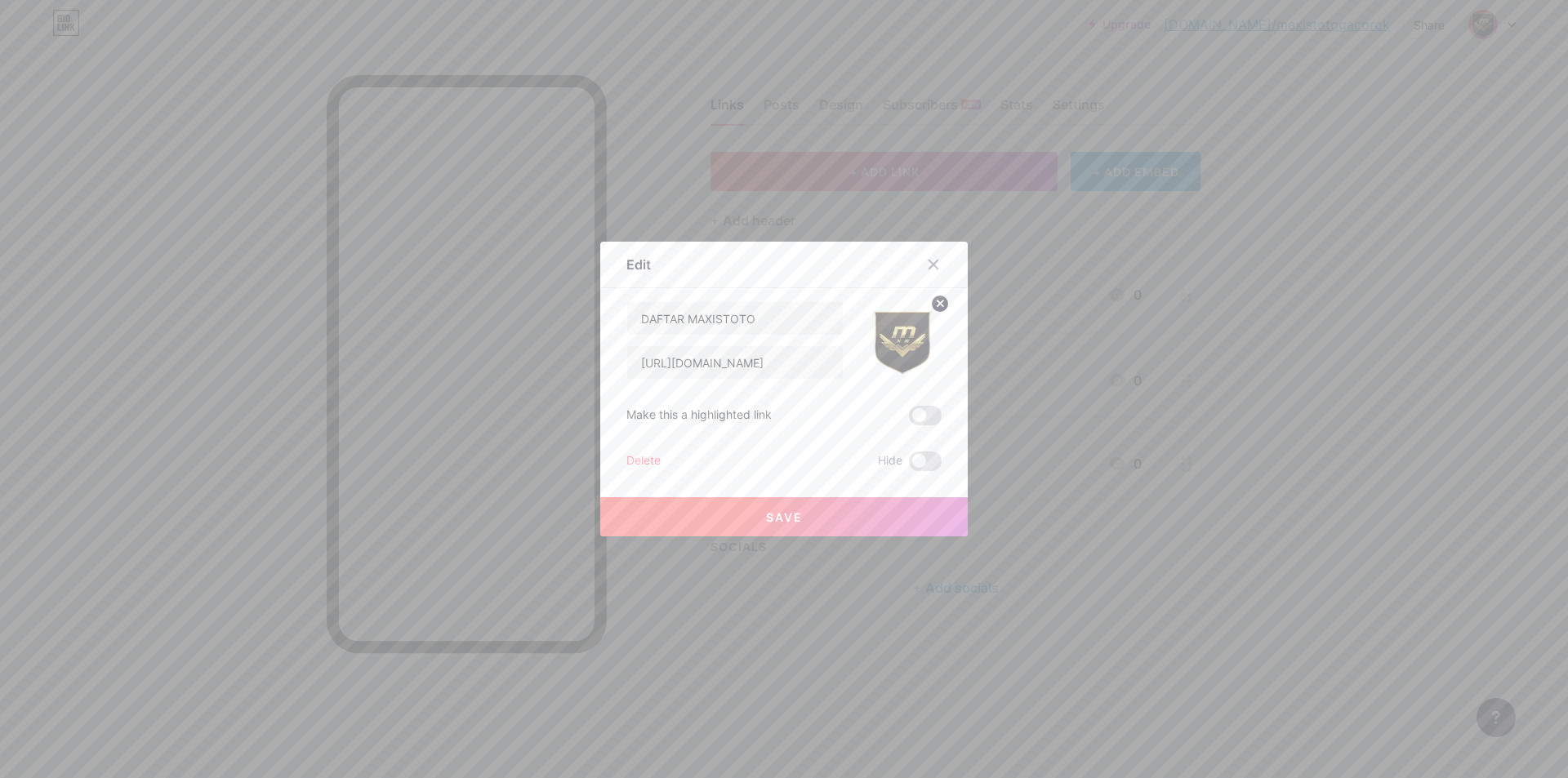
click at [784, 530] on button "Save" at bounding box center [784, 517] width 367 height 39
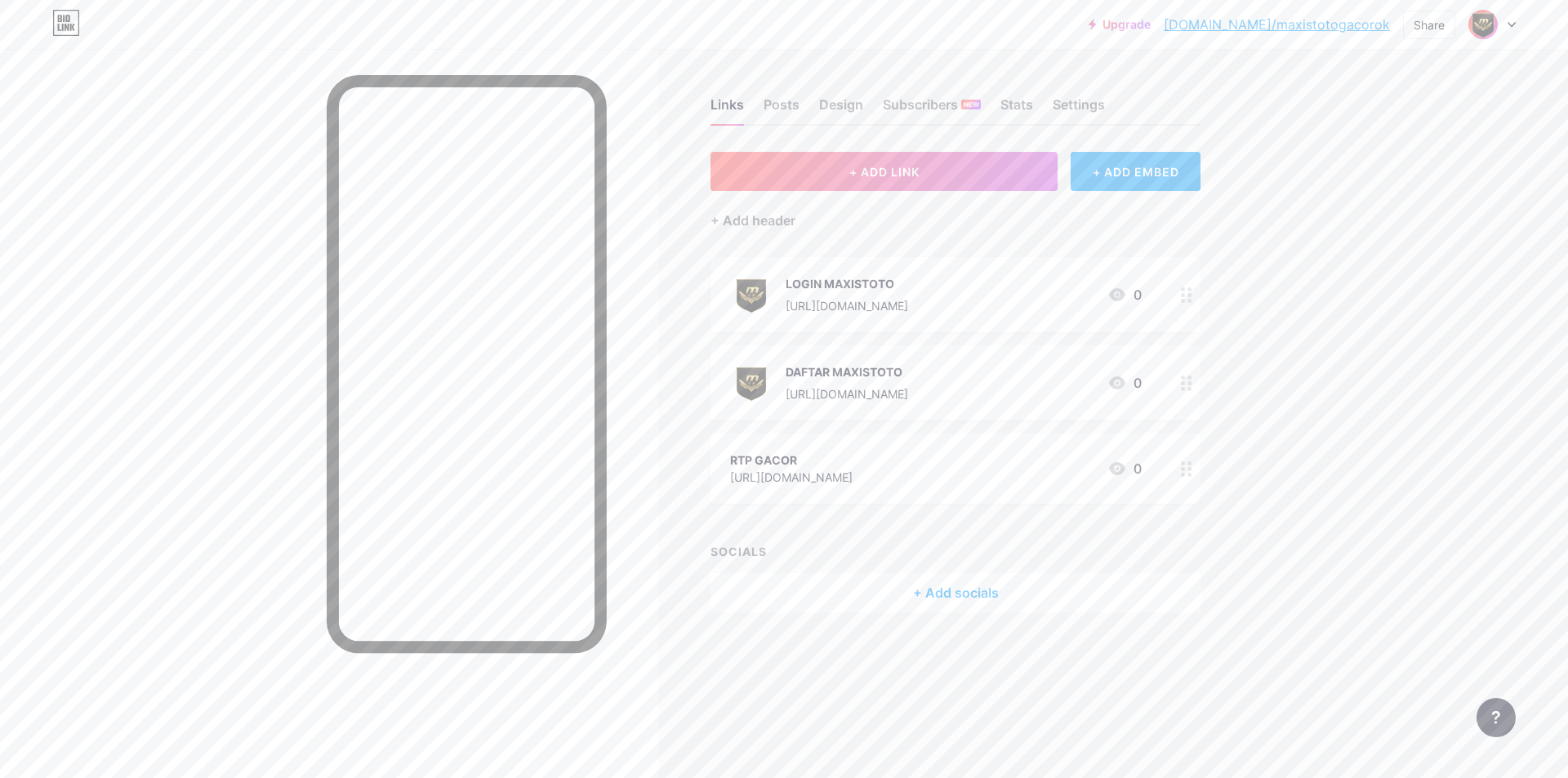
click at [1185, 473] on circle at bounding box center [1182, 474] width 4 height 4
click at [877, 343] on div "Picture" at bounding box center [902, 340] width 78 height 78
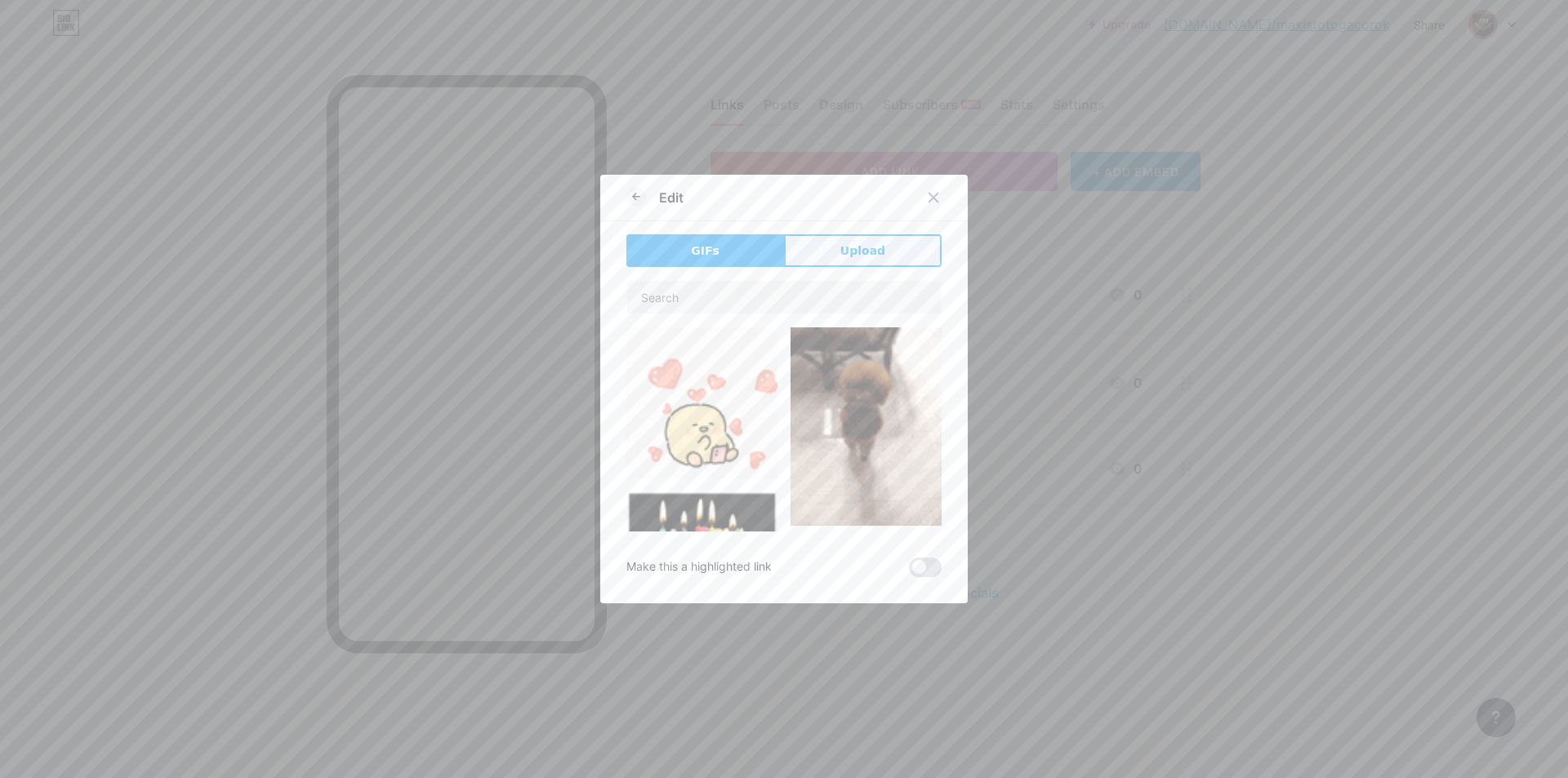
click at [806, 256] on button "Upload" at bounding box center [863, 250] width 158 height 33
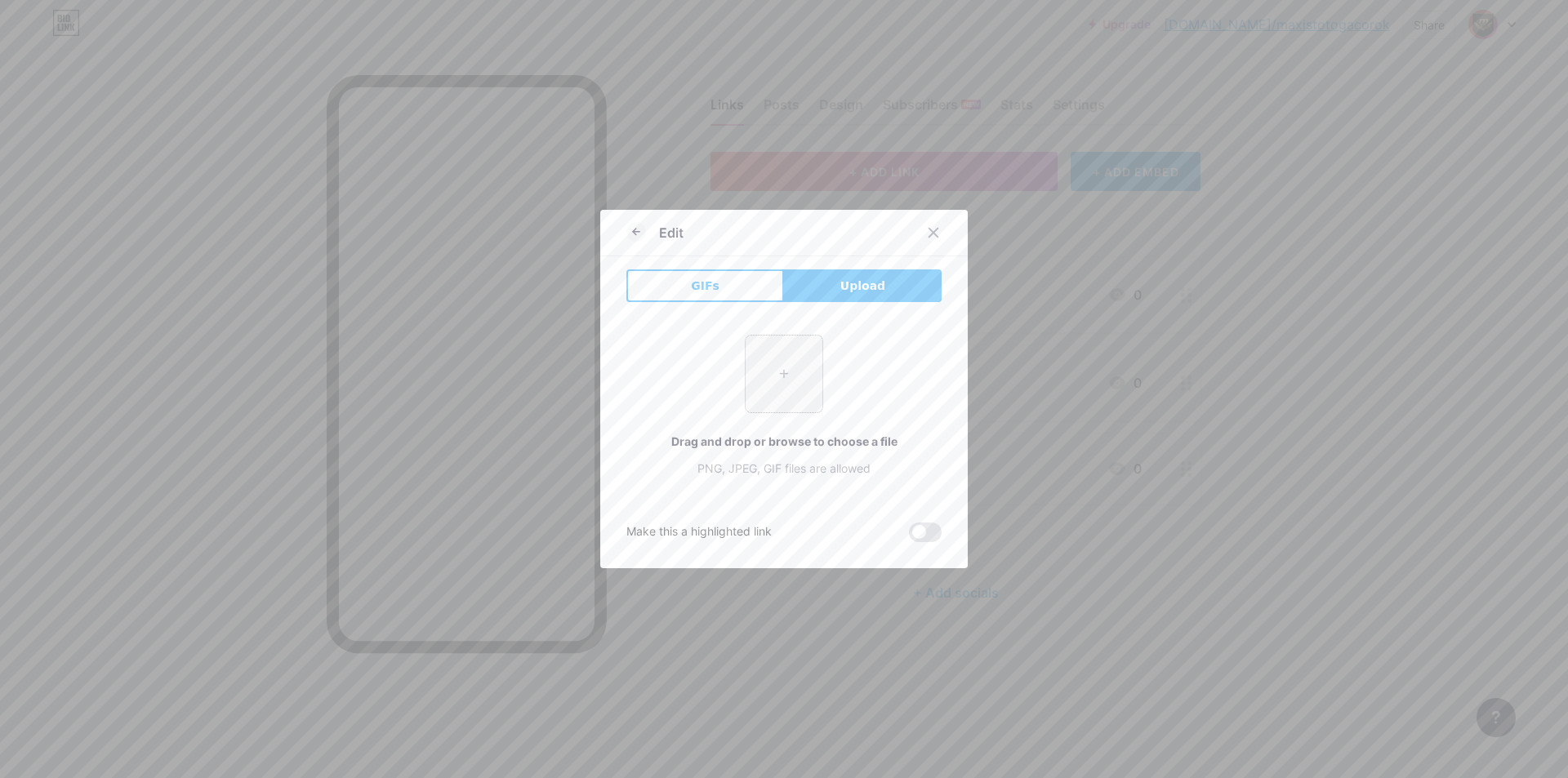
click at [769, 372] on input "file" at bounding box center [783, 373] width 76 height 76
type input "C:\fakepath\Sg3879Zs.png"
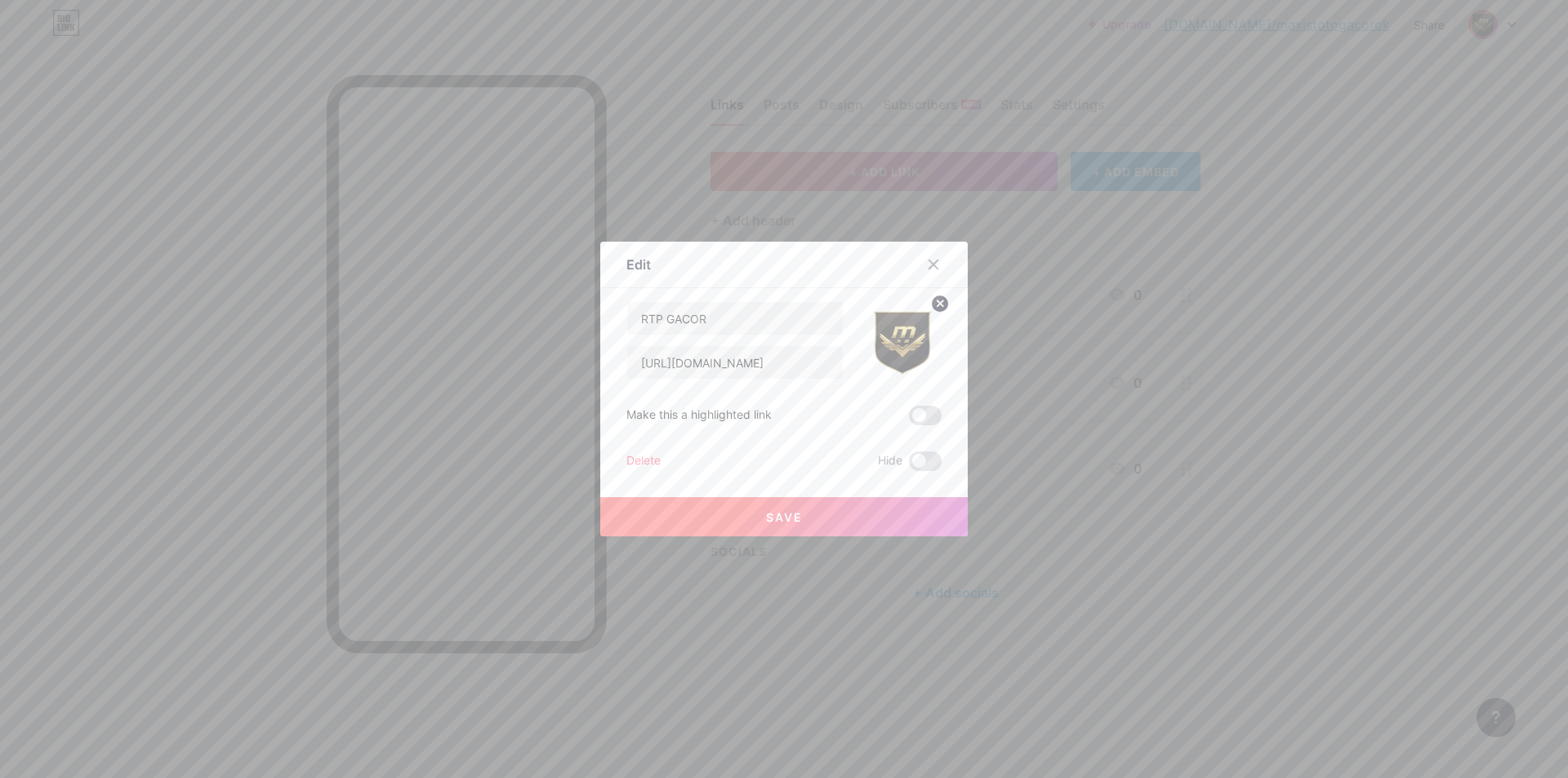
click at [831, 518] on button "Save" at bounding box center [784, 517] width 367 height 39
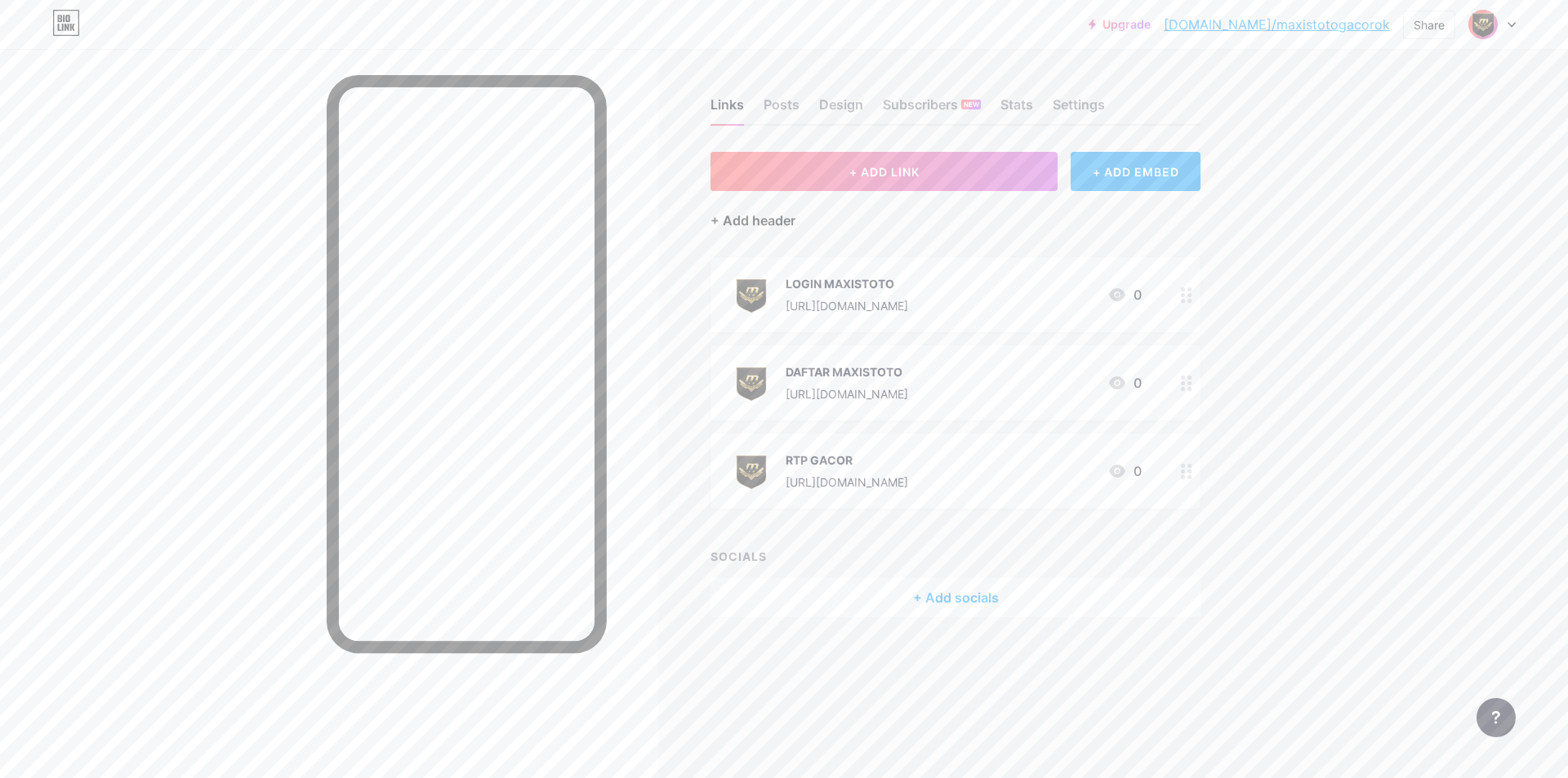
click at [763, 224] on div "+ Add header" at bounding box center [752, 220] width 85 height 20
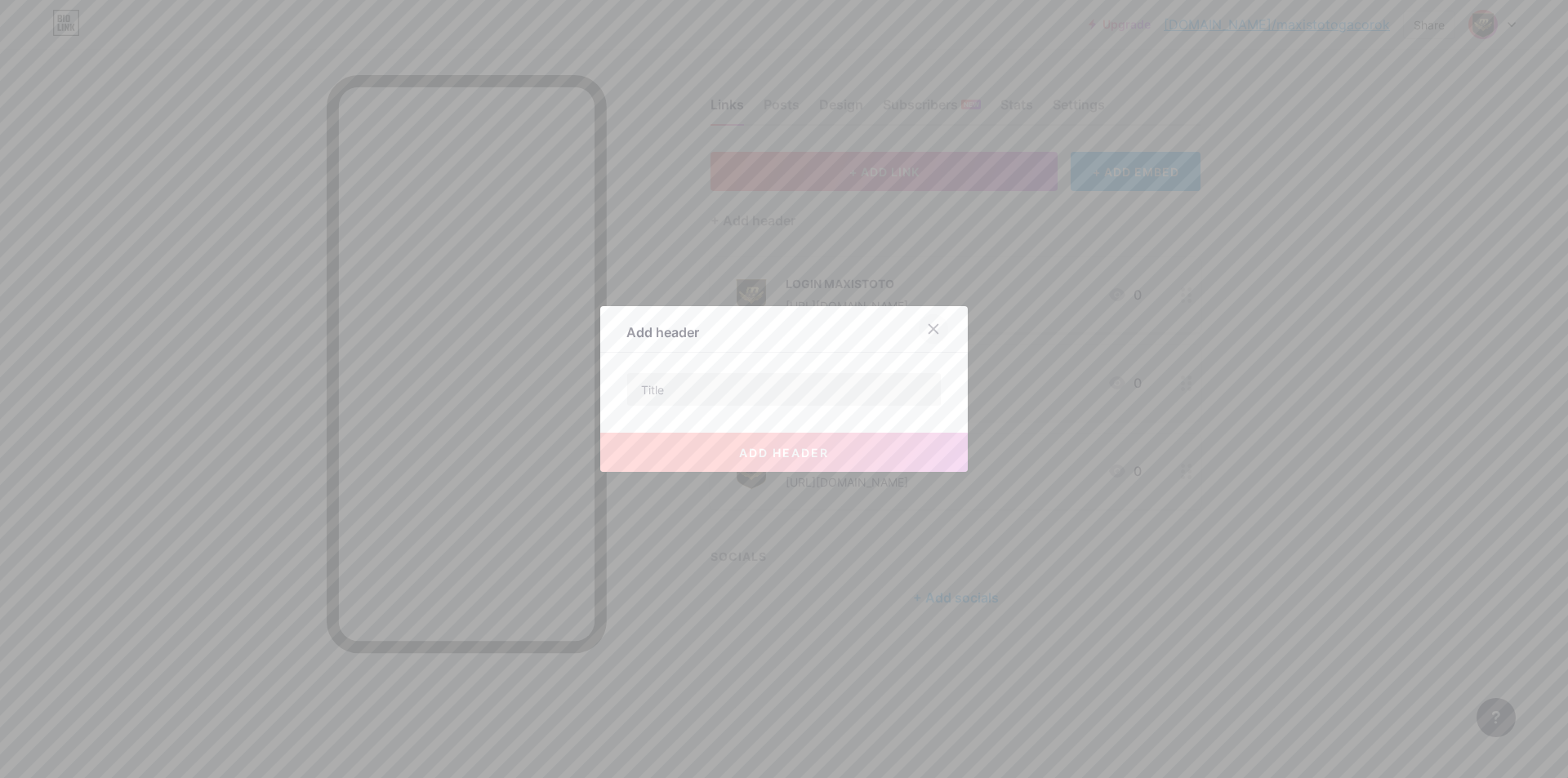
click at [938, 323] on div at bounding box center [933, 329] width 29 height 29
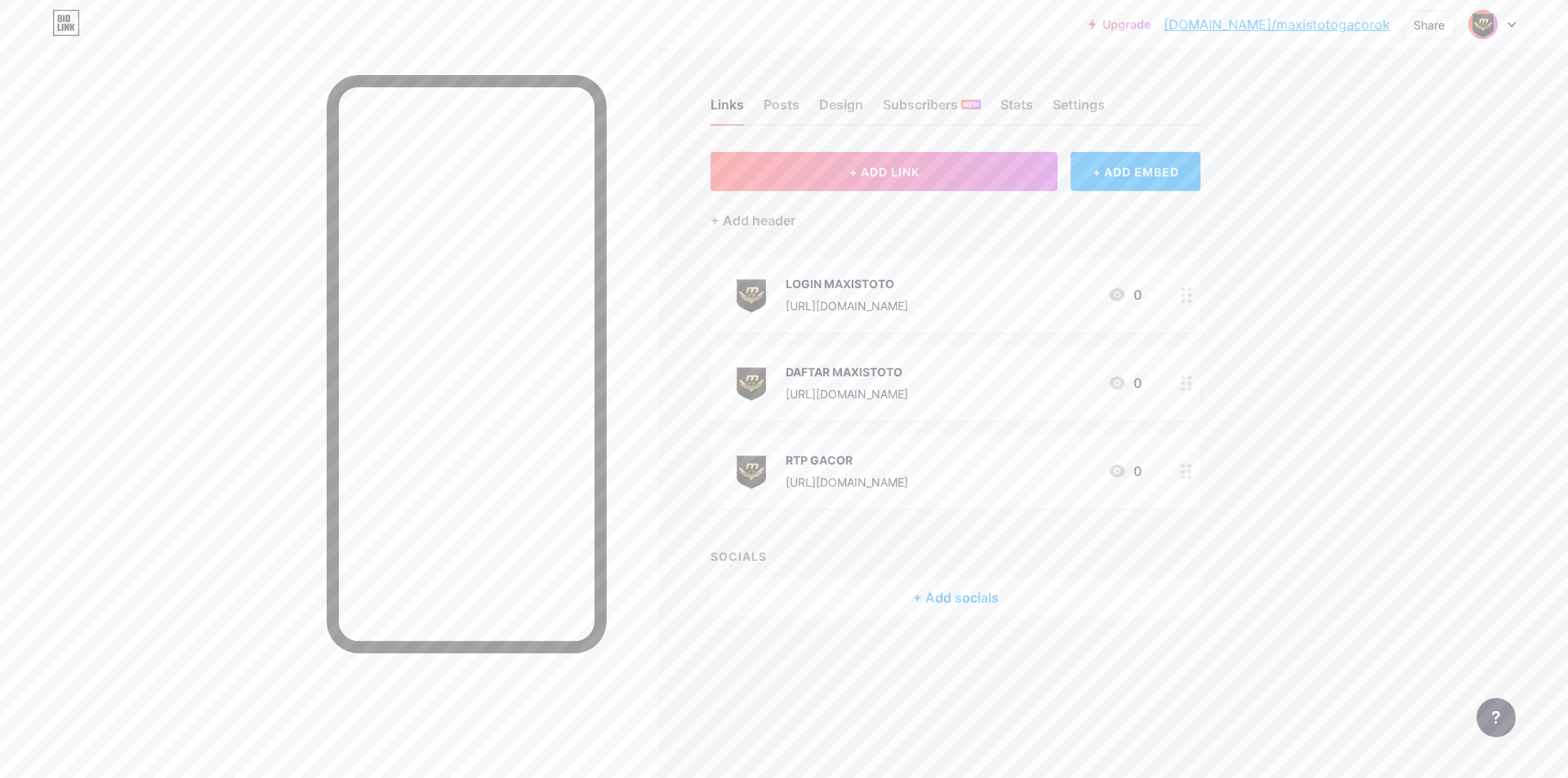
click at [889, 592] on div "+ Add socials" at bounding box center [955, 598] width 490 height 39
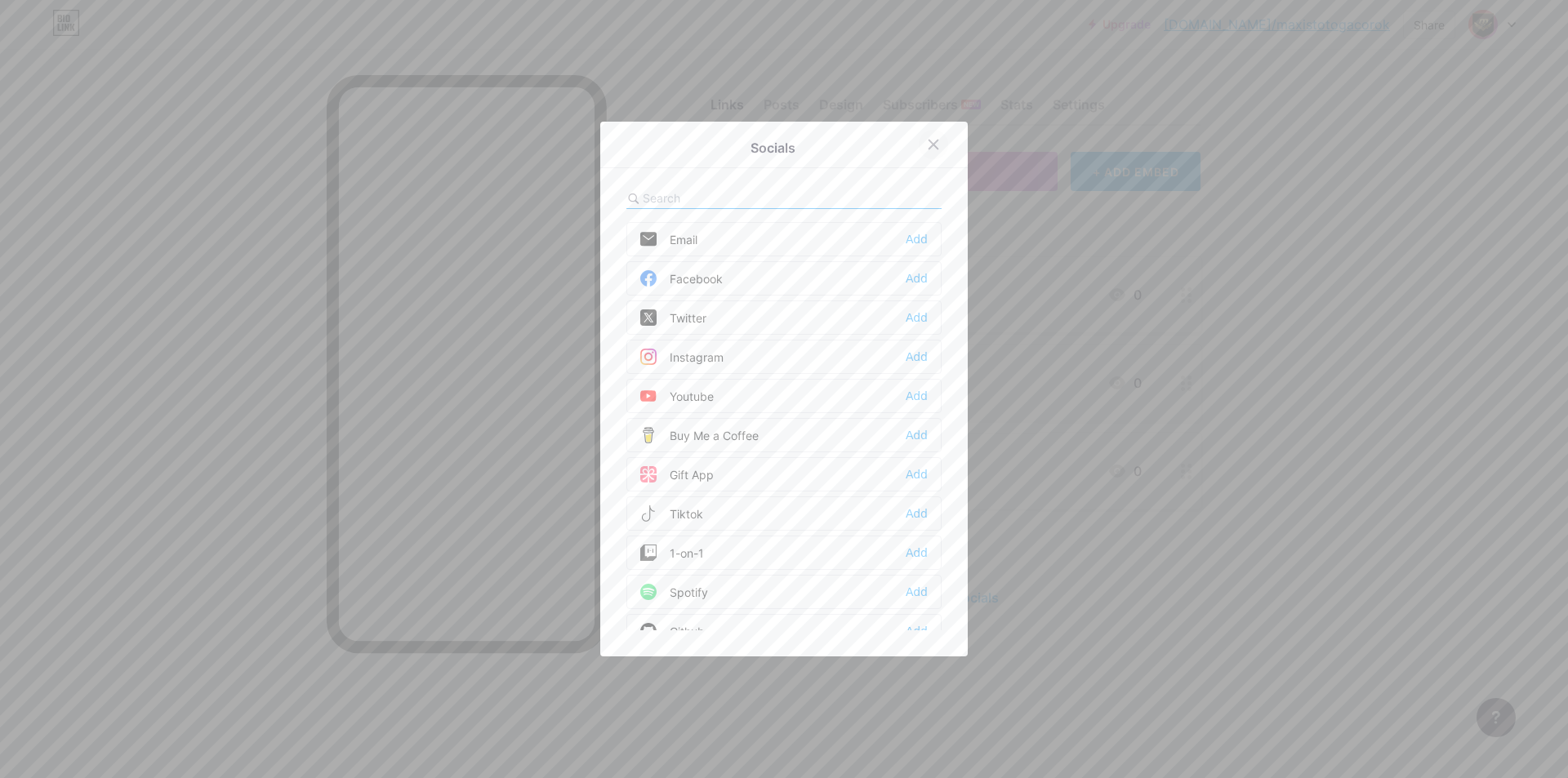
click at [932, 142] on icon at bounding box center [932, 144] width 13 height 13
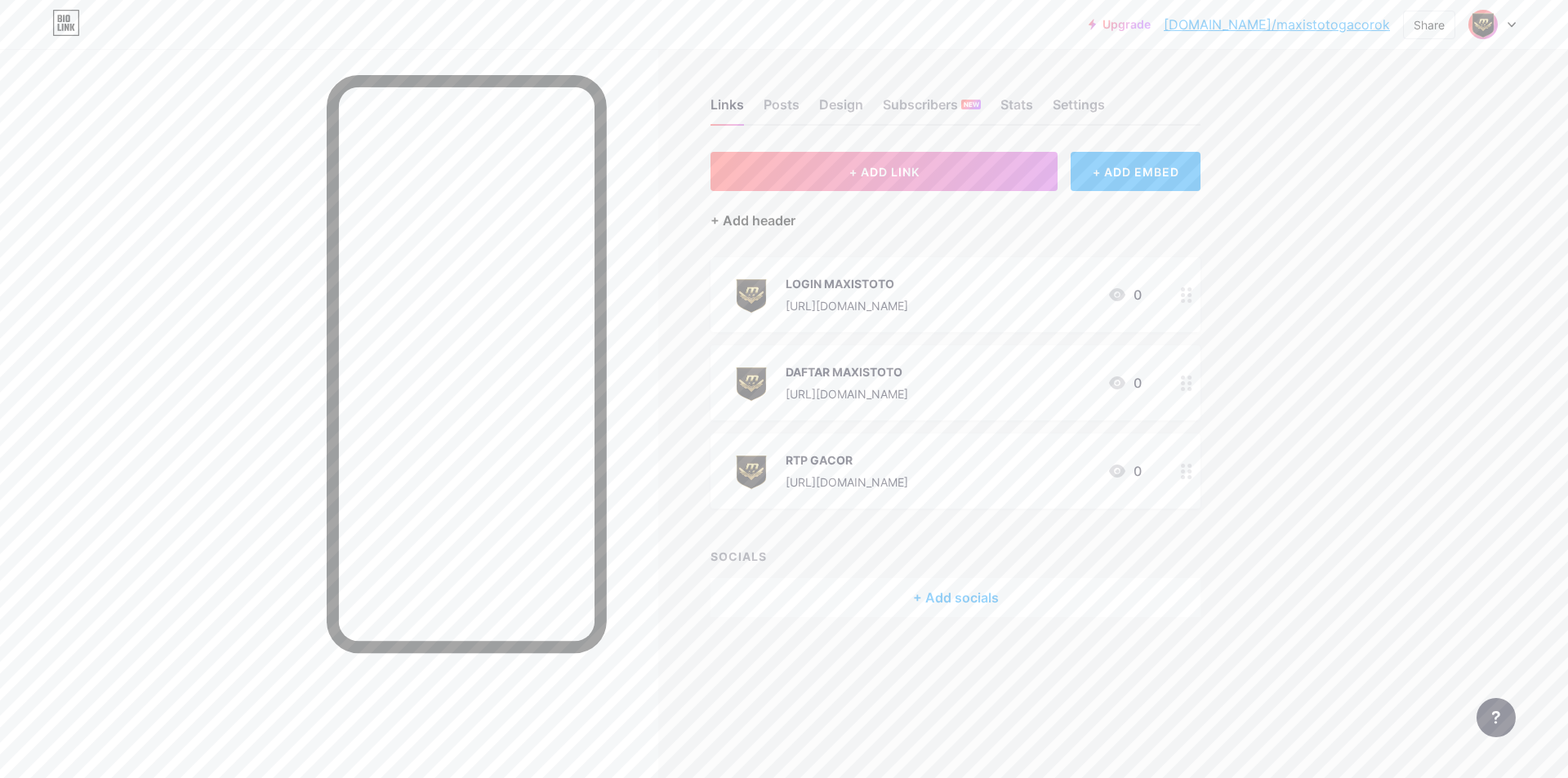
click at [750, 219] on div "+ Add header" at bounding box center [752, 220] width 85 height 20
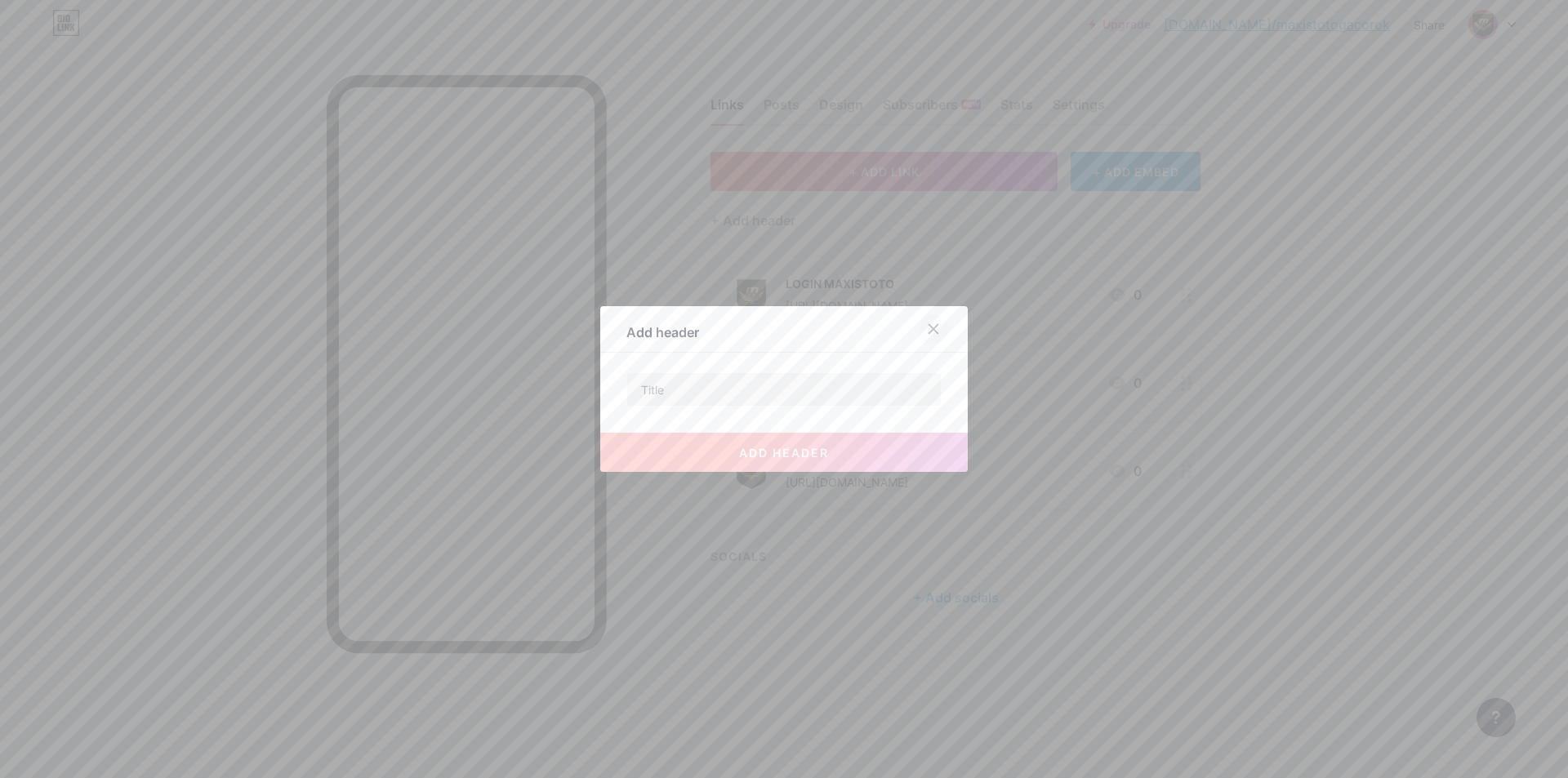
click at [922, 321] on div at bounding box center [933, 329] width 29 height 29
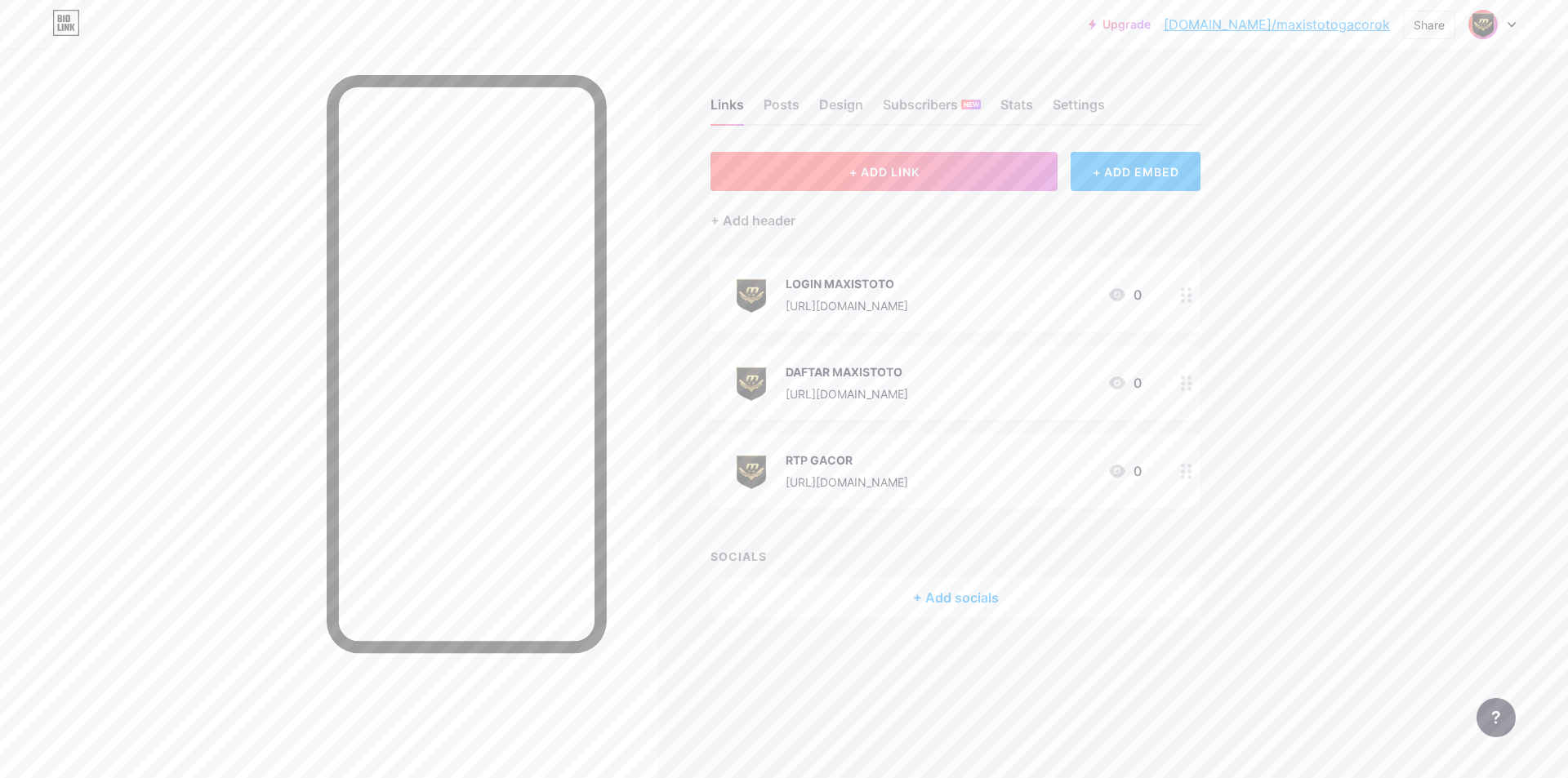
click at [890, 173] on span "+ ADD LINK" at bounding box center [884, 172] width 70 height 14
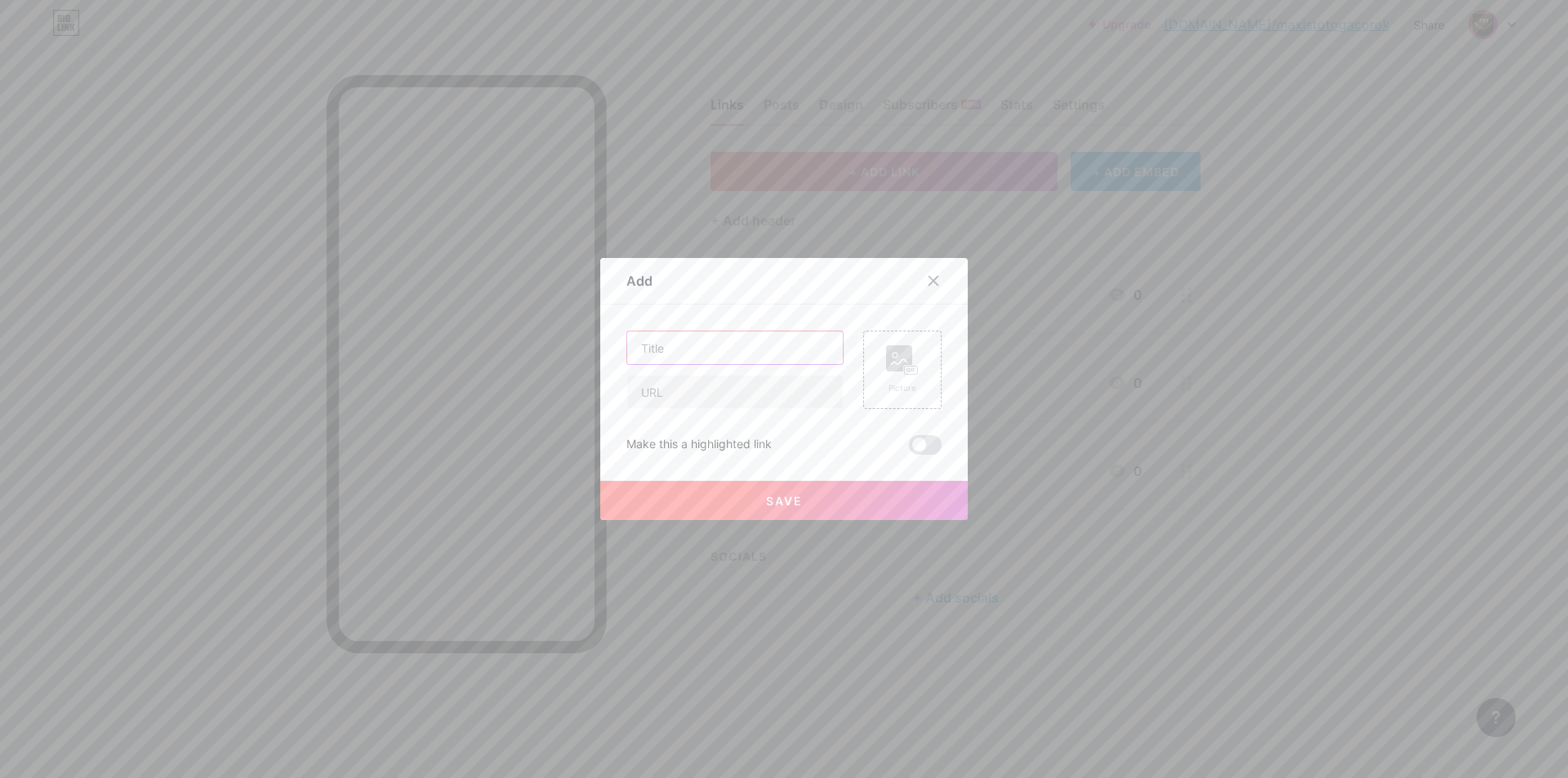
click at [760, 353] on input "text" at bounding box center [734, 347] width 215 height 33
click at [771, 355] on input "text" at bounding box center [734, 347] width 215 height 33
paste input "LIVE BOLA"
type input "LIVE BOLA"
click at [775, 397] on input "text" at bounding box center [734, 392] width 215 height 33
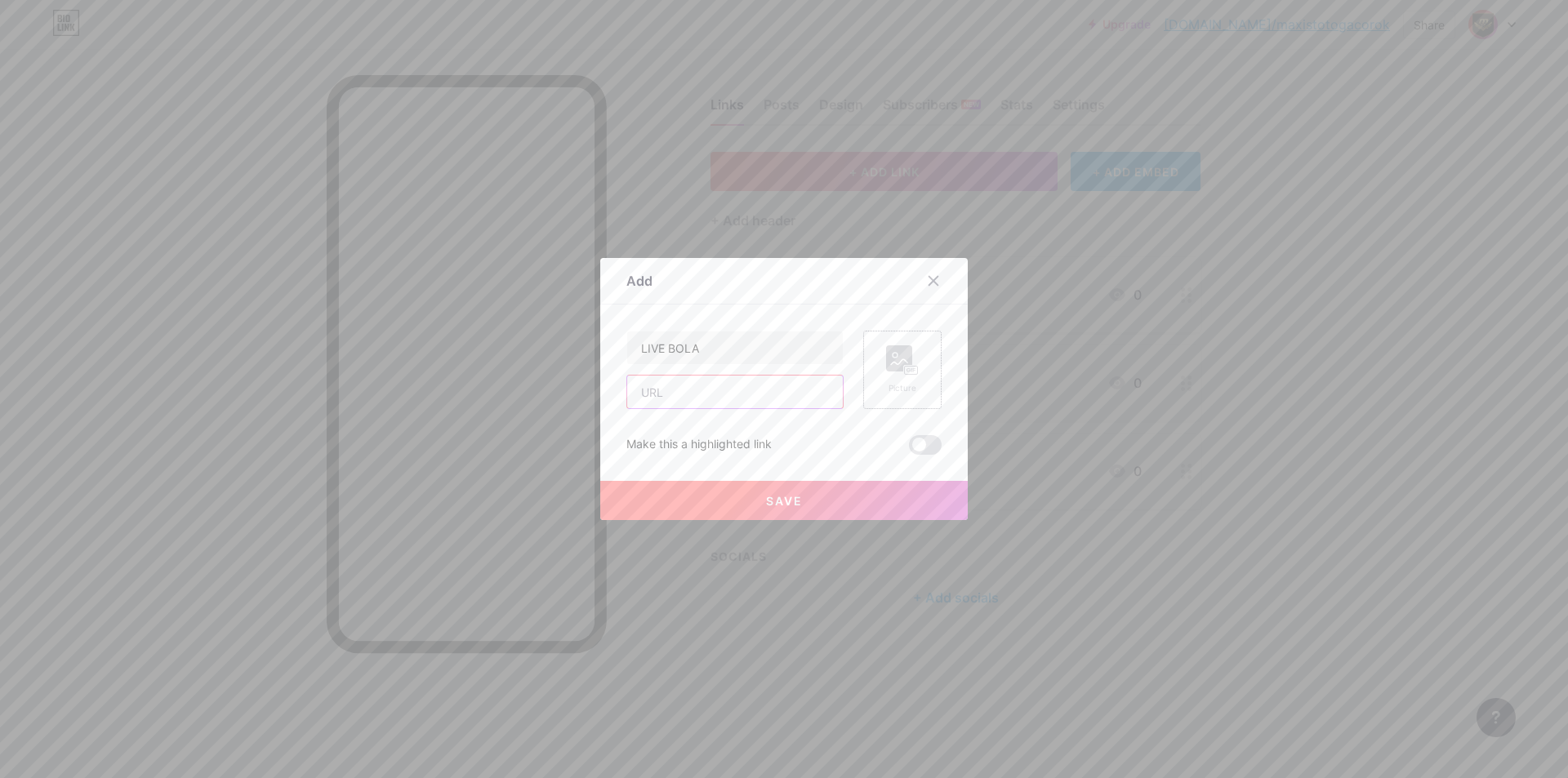
paste input "[URL][DOMAIN_NAME]"
type input "[URL][DOMAIN_NAME]"
click at [909, 372] on rect at bounding box center [911, 371] width 13 height 9
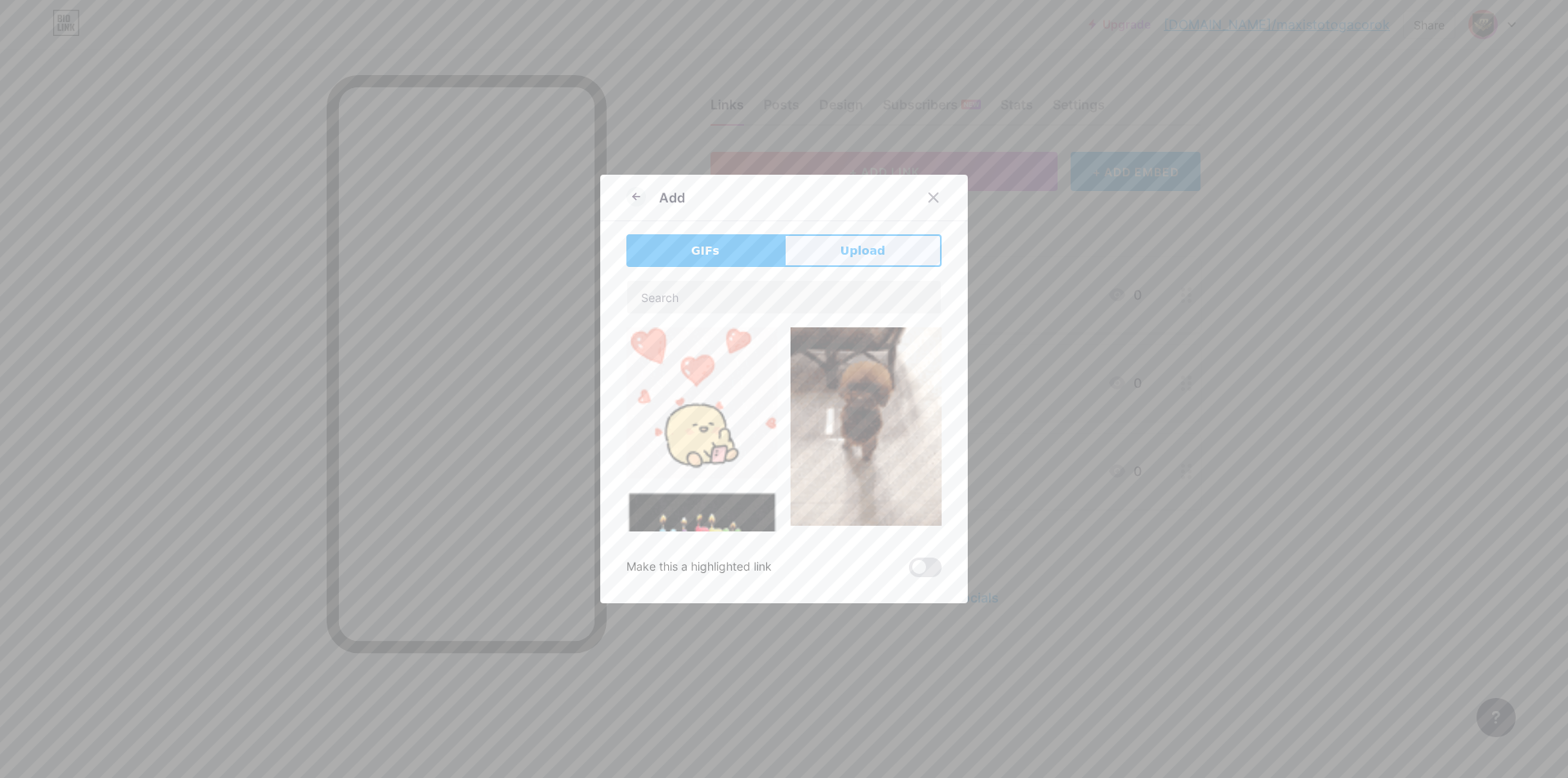
click at [879, 247] on button "Upload" at bounding box center [863, 250] width 158 height 33
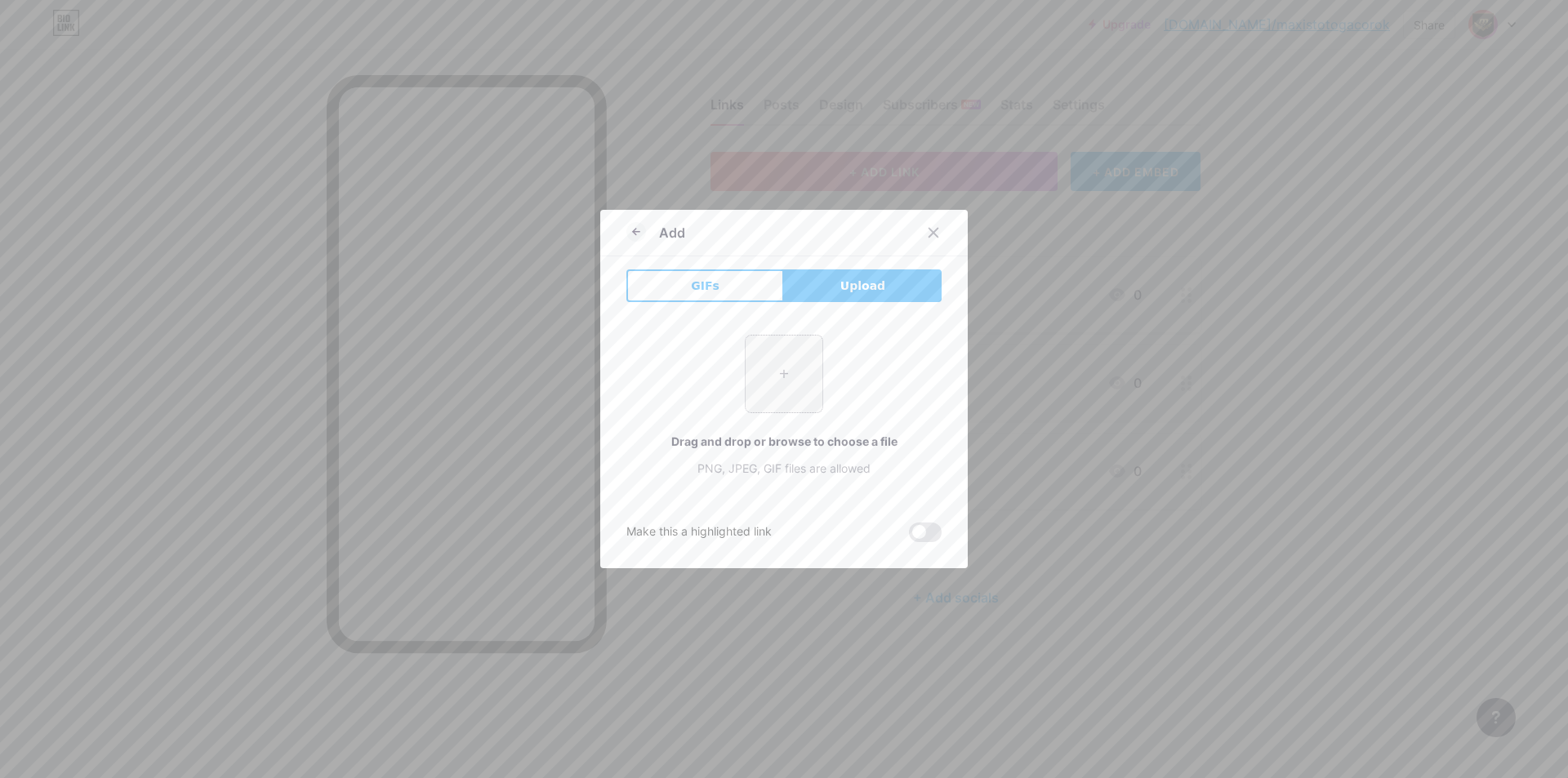
click at [785, 402] on input "file" at bounding box center [783, 373] width 76 height 76
type input "C:\fakepath\Sg3879Zs.png"
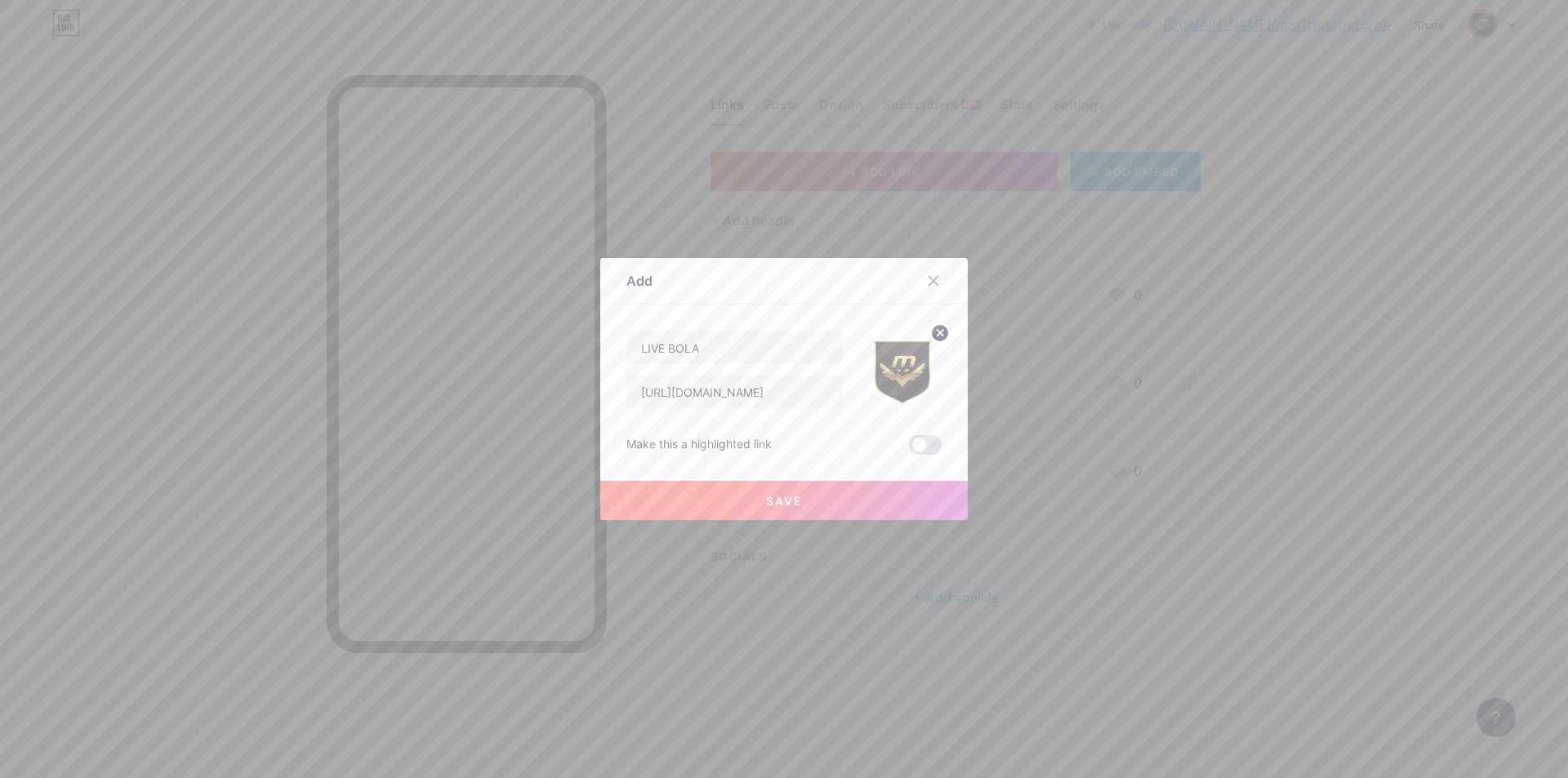
click at [788, 508] on button "Save" at bounding box center [784, 501] width 367 height 39
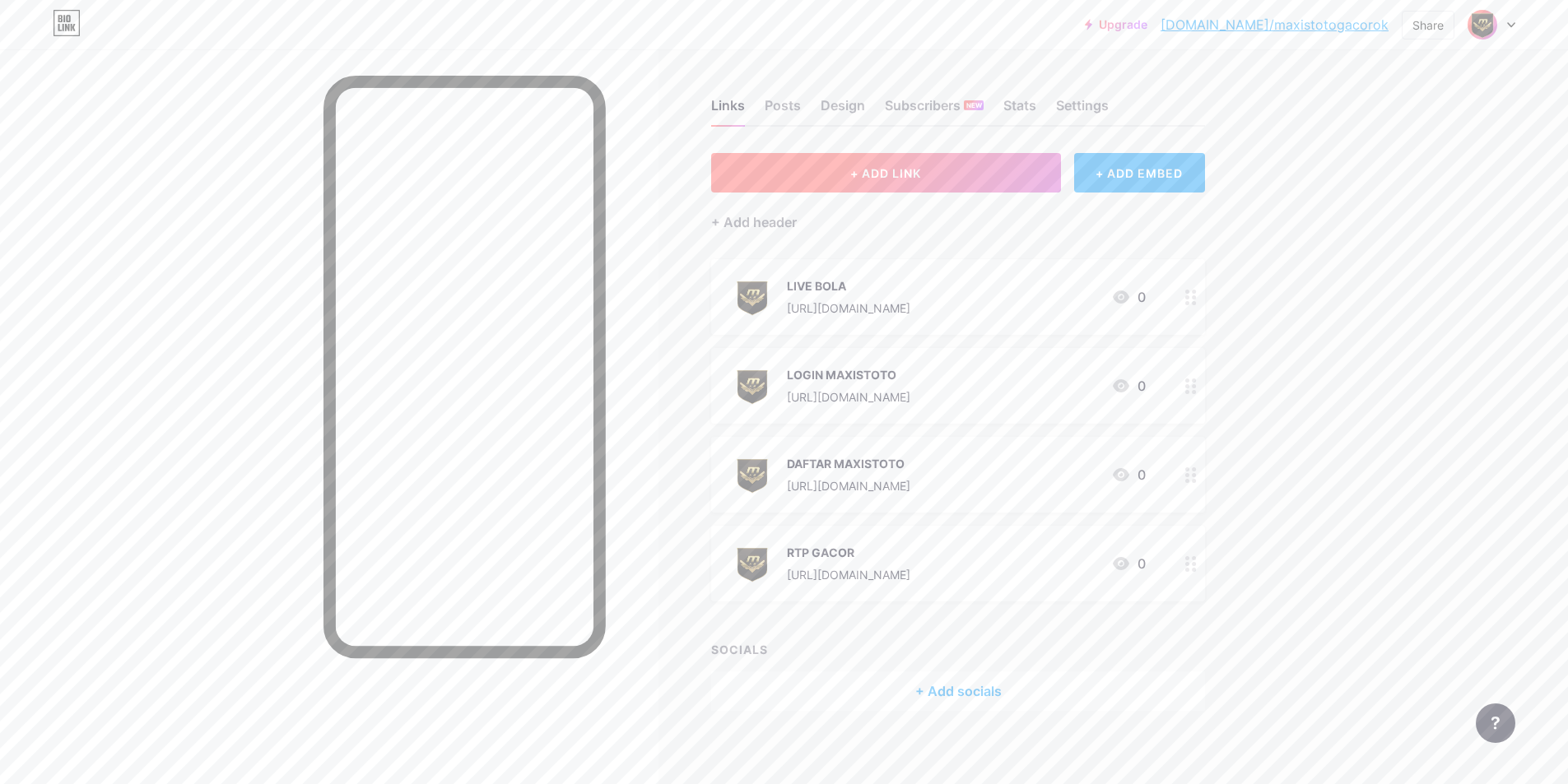
click at [931, 174] on button "+ ADD LINK" at bounding box center [886, 173] width 350 height 40
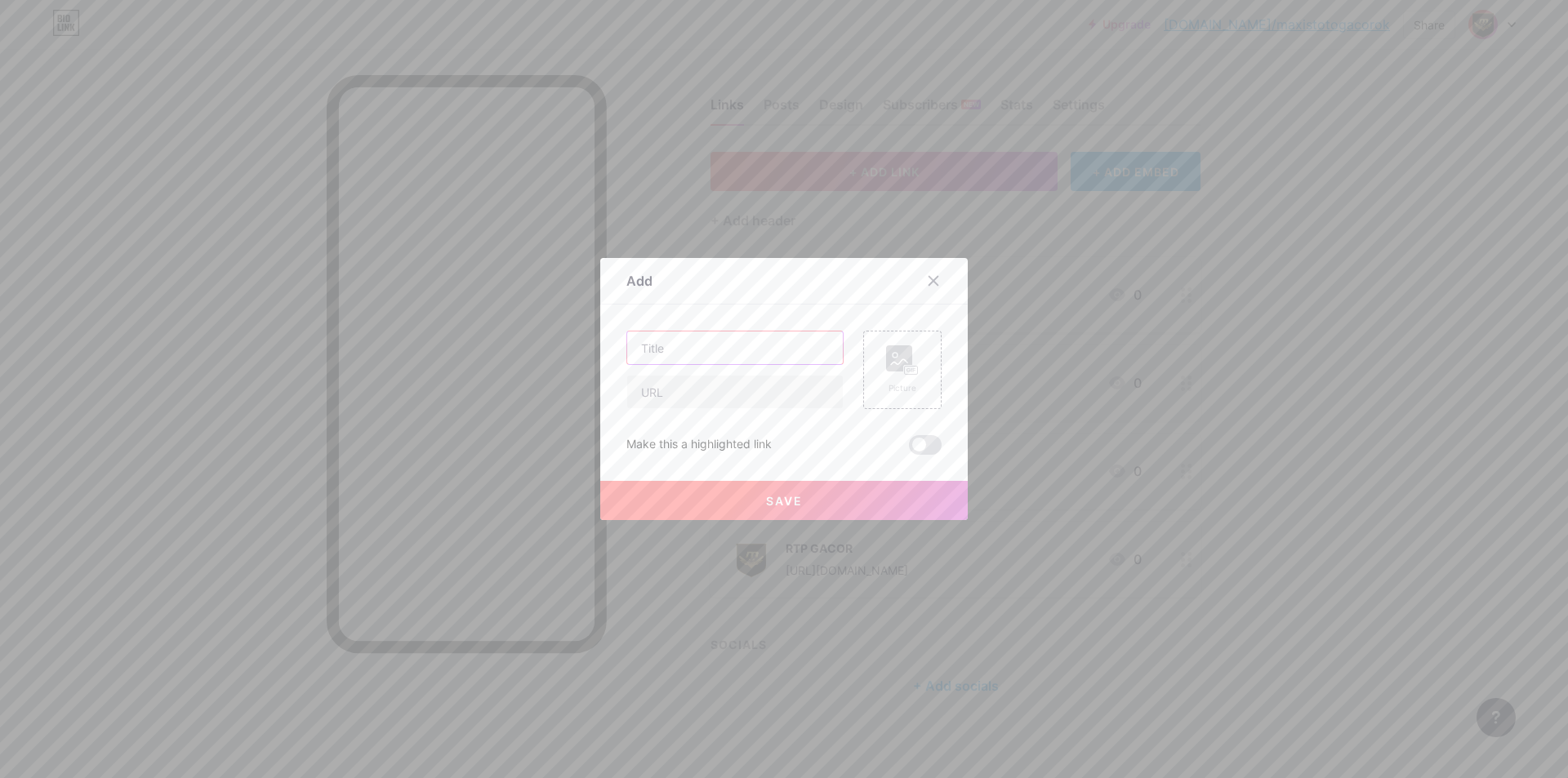
click at [697, 335] on input "text" at bounding box center [734, 347] width 215 height 33
paste input "GROUP FACEBOOK"
type input "GROUP FACEBOOK"
click at [793, 399] on input "text" at bounding box center [734, 392] width 215 height 33
paste input "[URL][DOMAIN_NAME]"
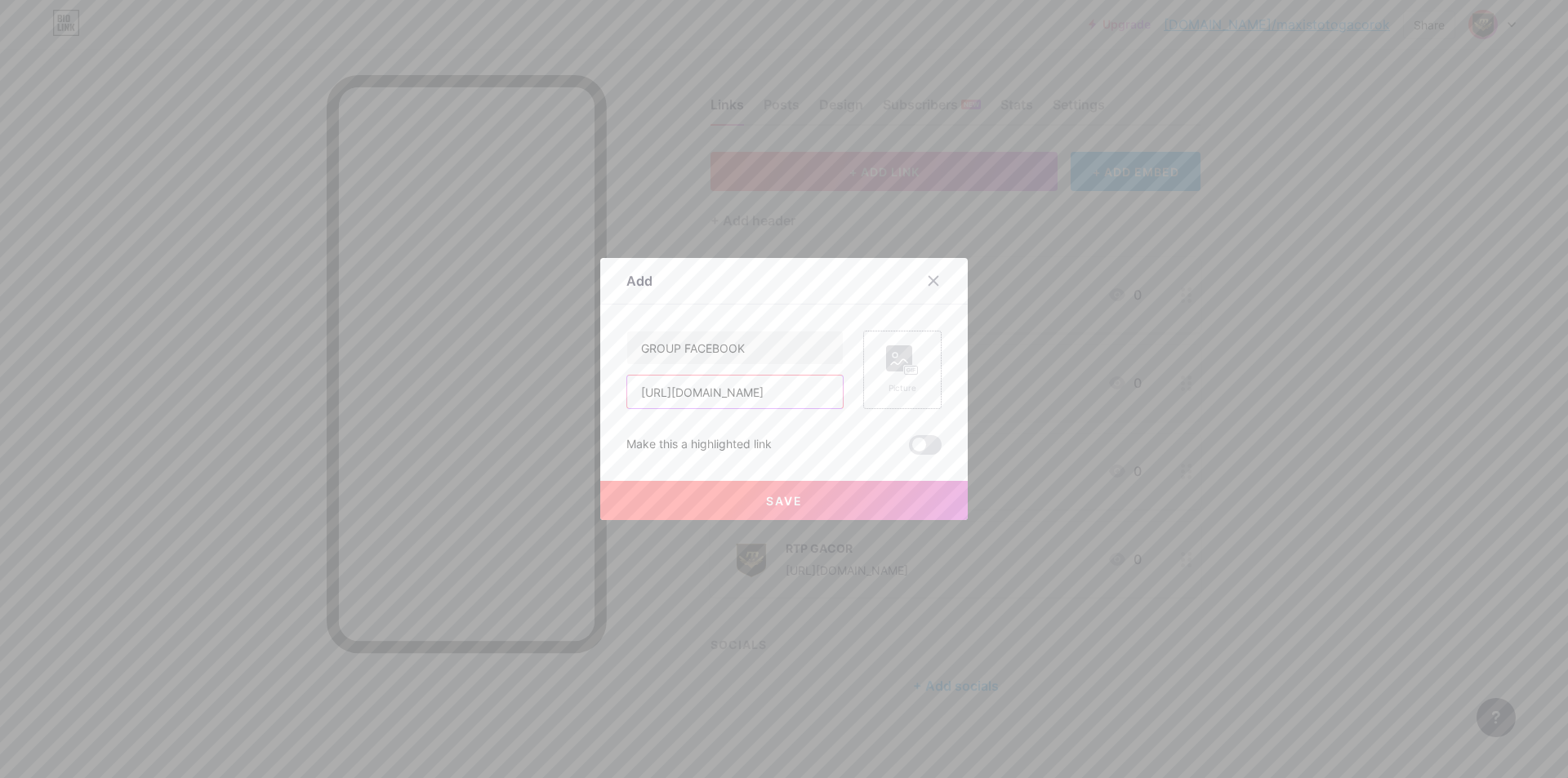
scroll to position [0, 36]
type input "[URL][DOMAIN_NAME]"
click at [890, 377] on div "Picture" at bounding box center [902, 370] width 33 height 49
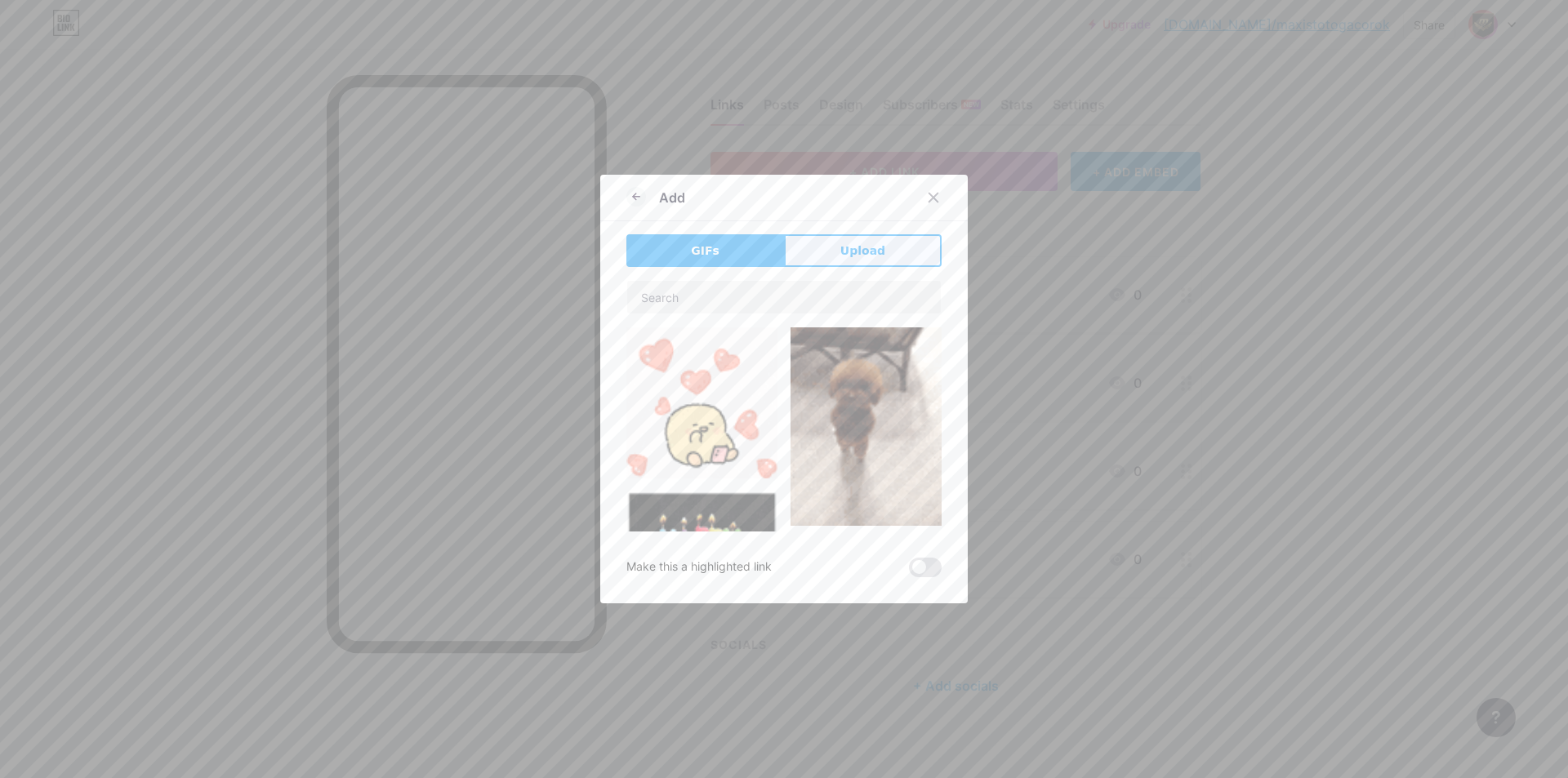
click at [841, 247] on span "Upload" at bounding box center [863, 251] width 45 height 17
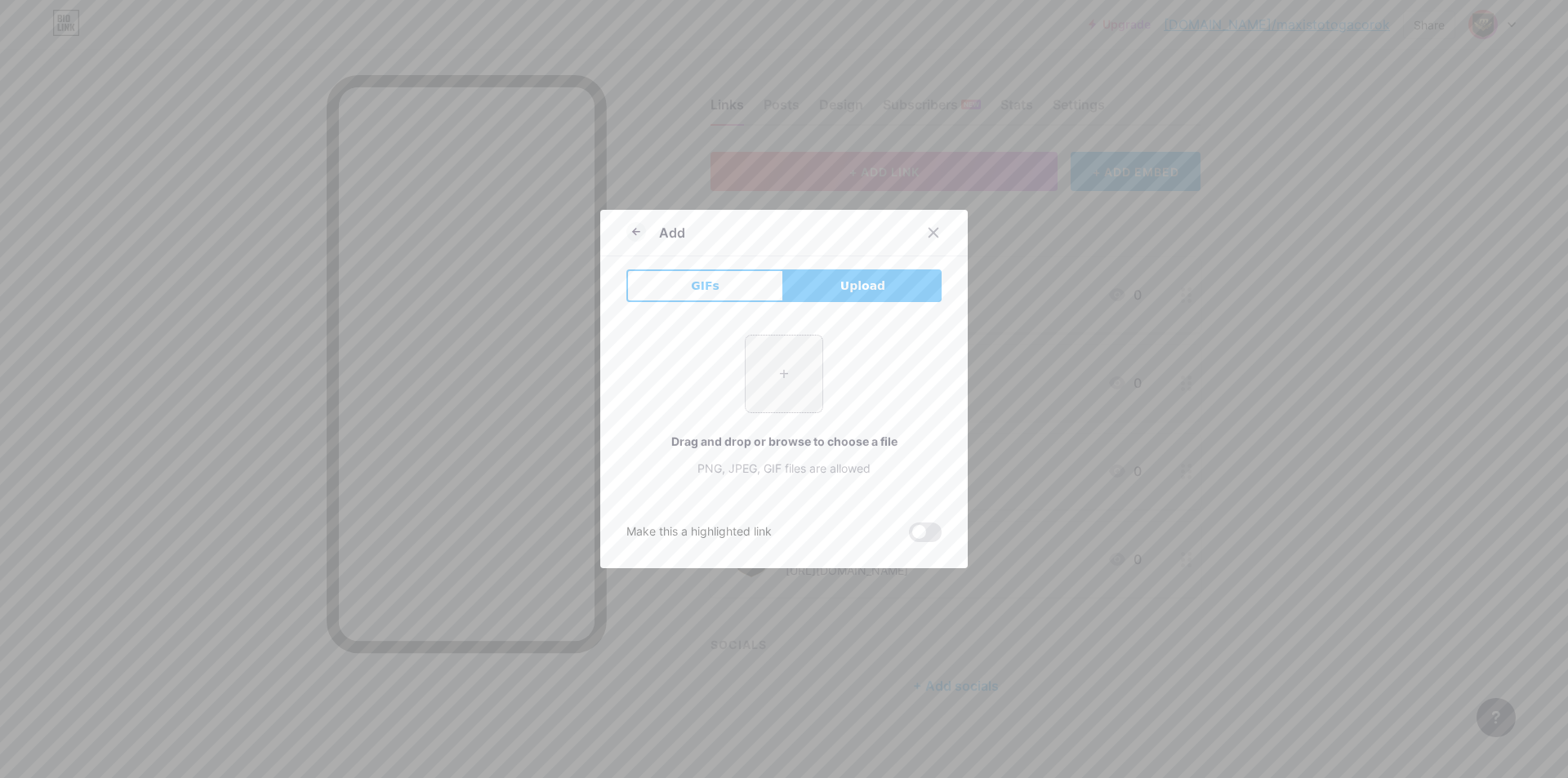
click at [795, 382] on input "file" at bounding box center [783, 373] width 76 height 76
type input "C:\fakepath\Sg3879Zs.png"
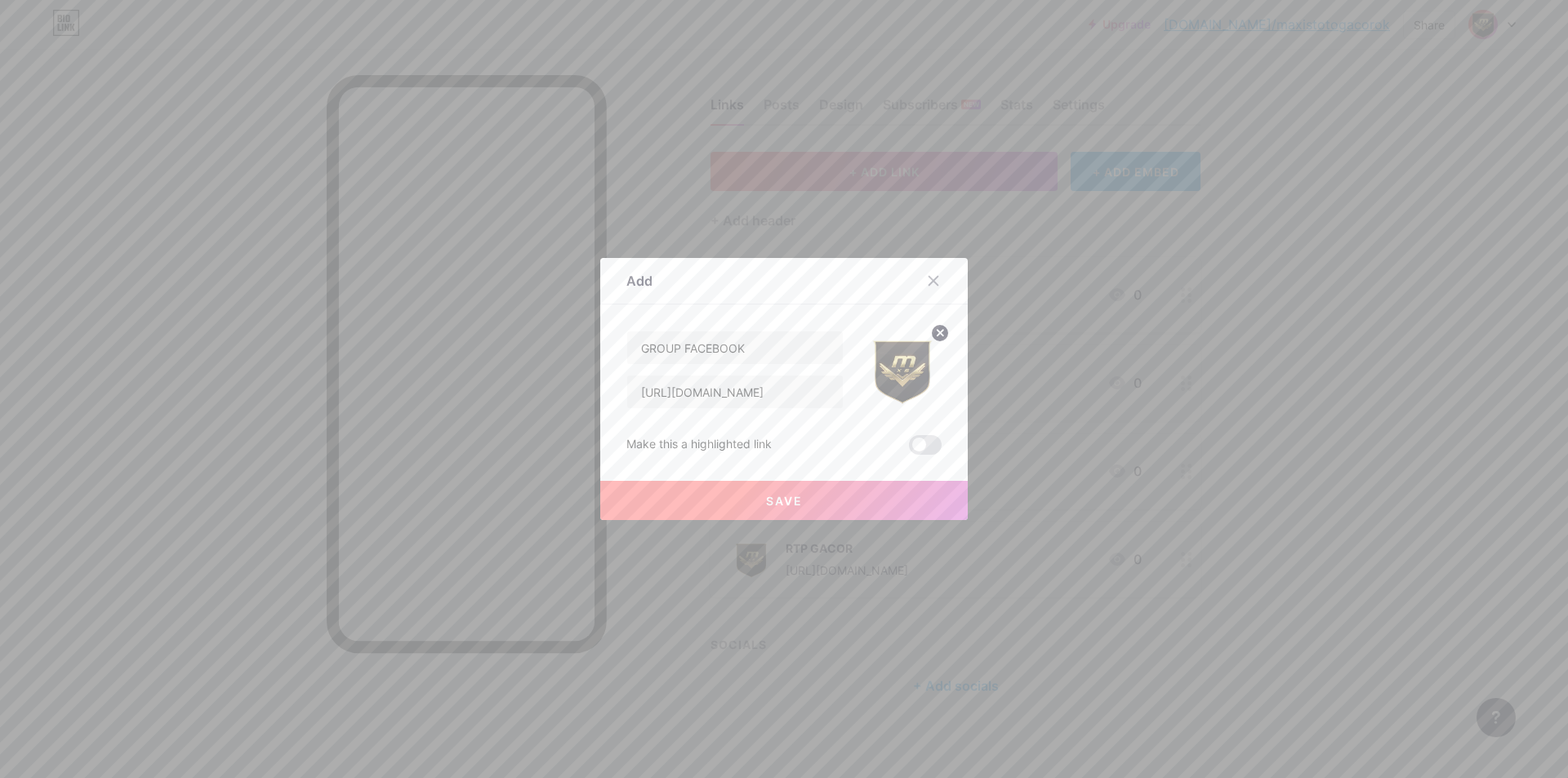
click at [772, 500] on span "Save" at bounding box center [784, 501] width 37 height 14
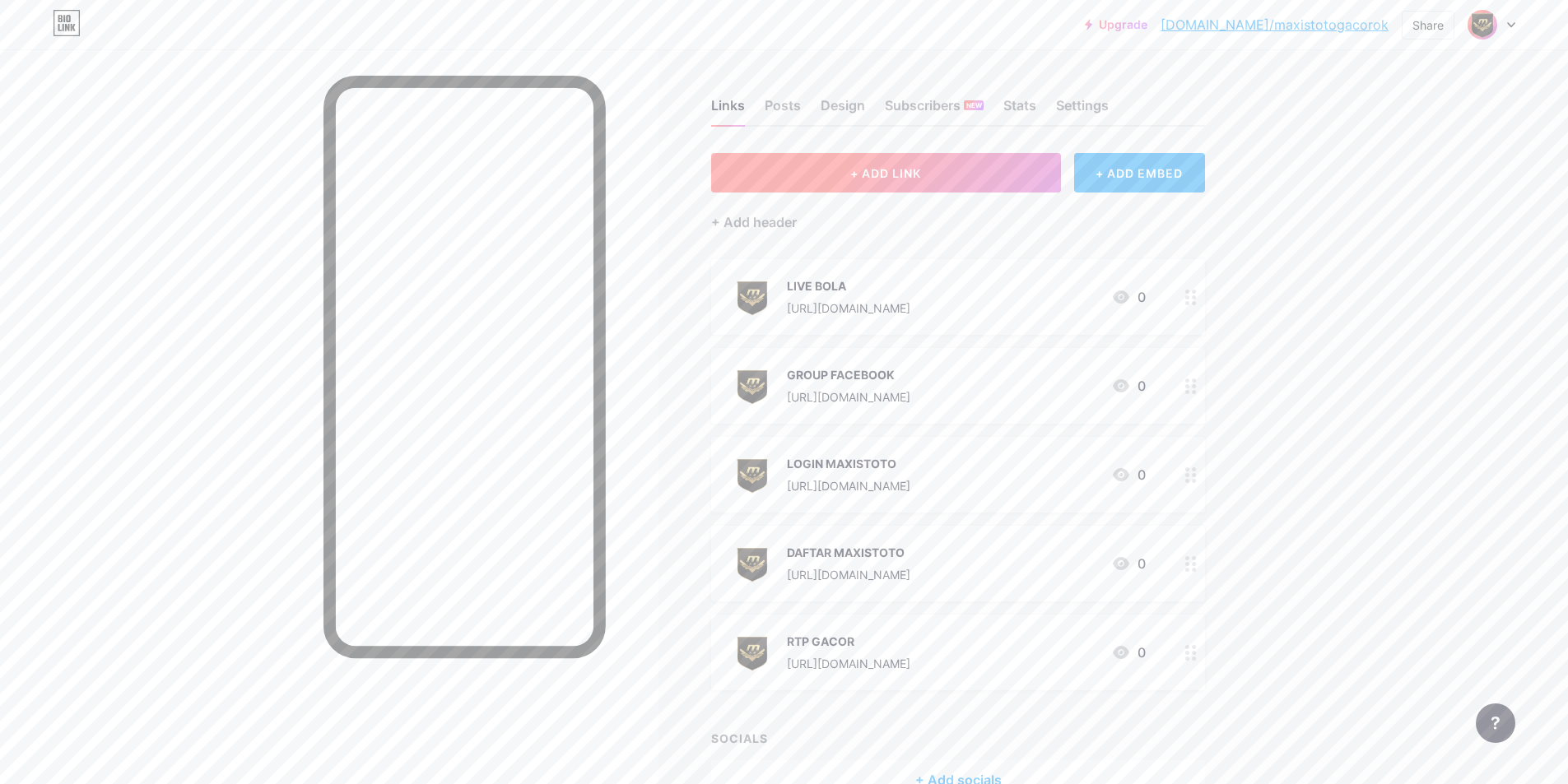
click at [970, 181] on button "+ ADD LINK" at bounding box center [886, 173] width 350 height 40
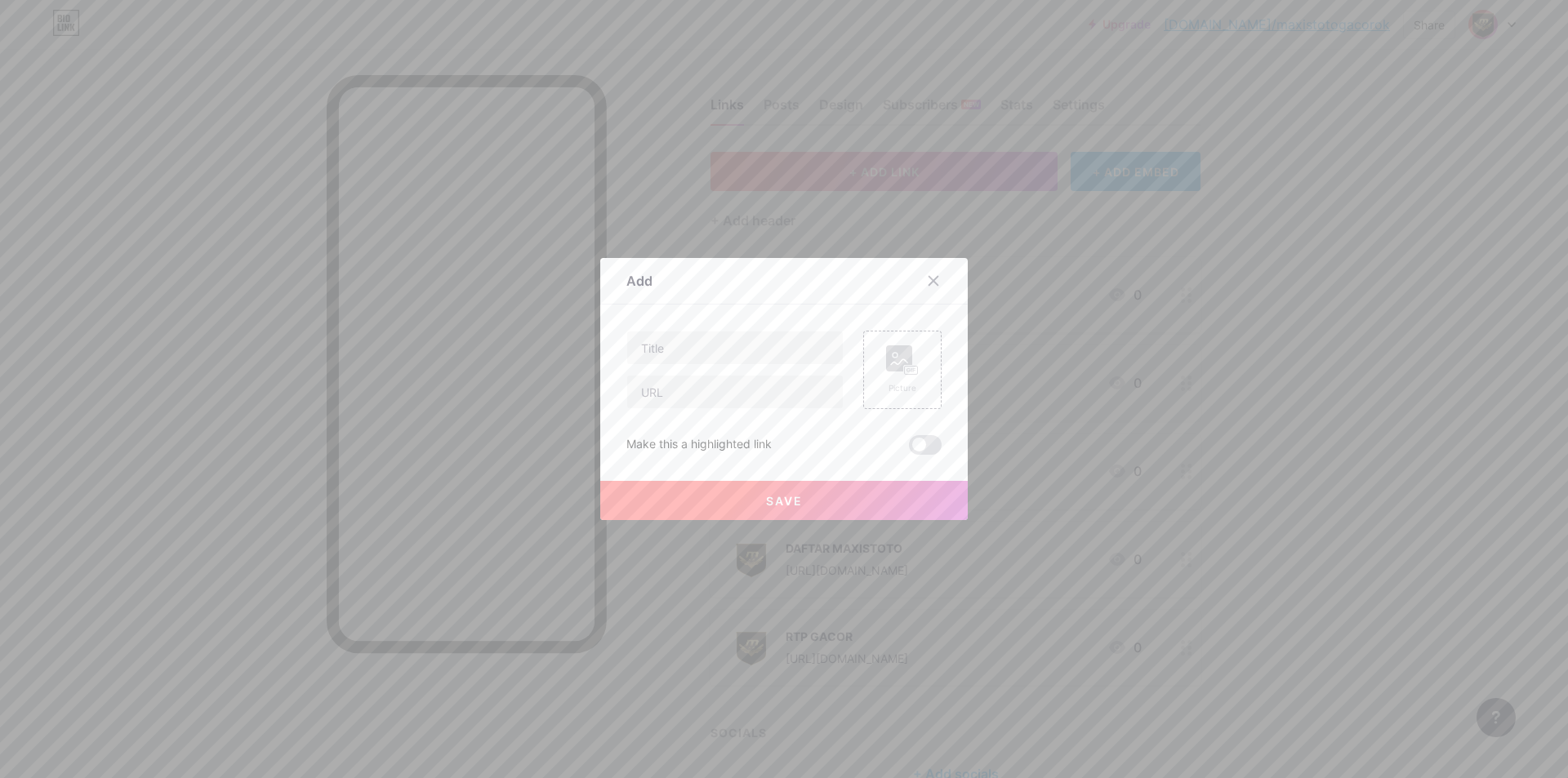
click at [791, 371] on div at bounding box center [734, 370] width 217 height 78
click at [796, 348] on input "text" at bounding box center [734, 347] width 215 height 33
paste input "WHATSAAP"
type input "WHATSAAP"
click at [674, 389] on input "text" at bounding box center [734, 392] width 215 height 33
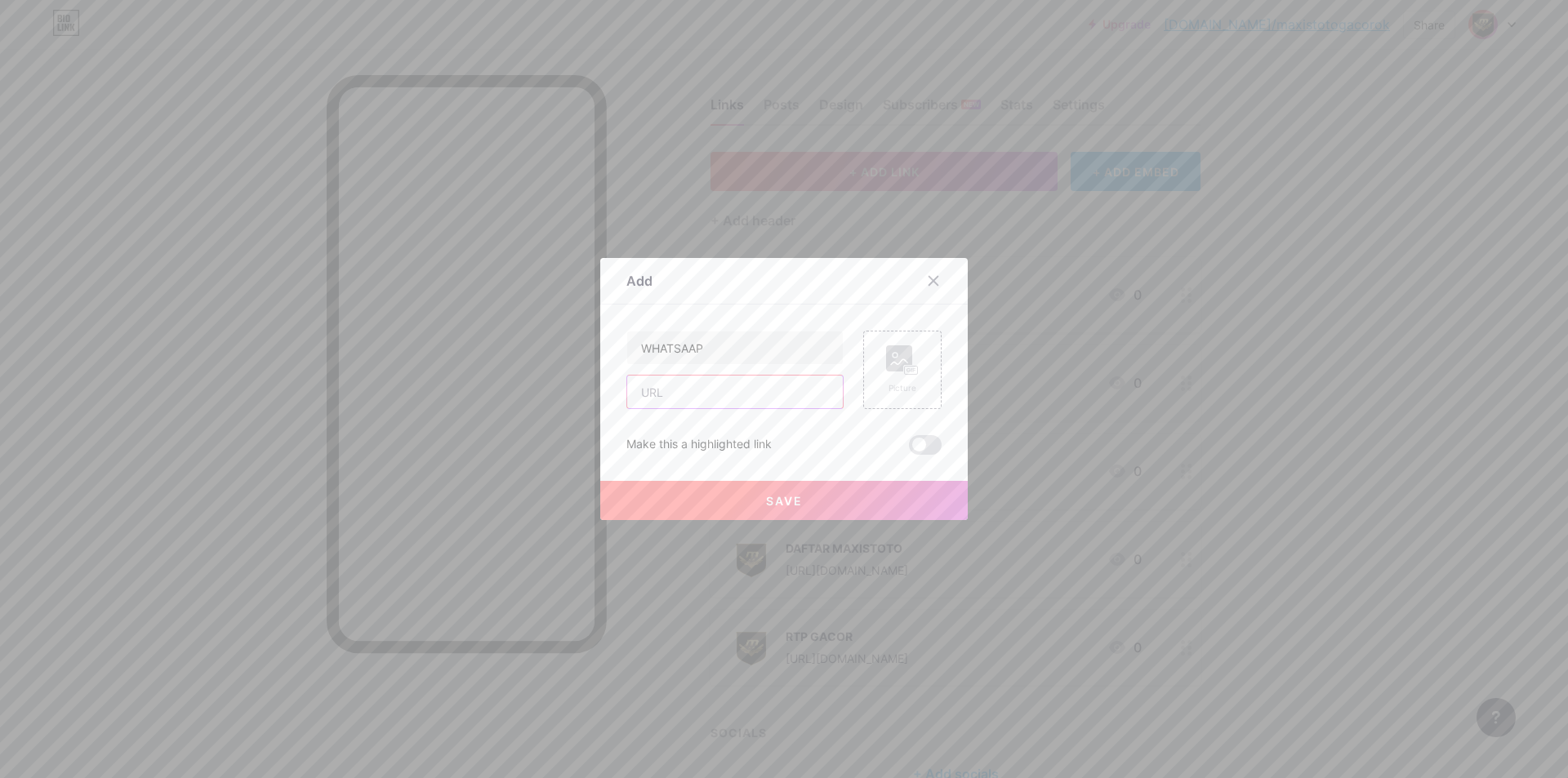
paste input "[URL][DOMAIN_NAME]"
type input "[URL][DOMAIN_NAME]"
click at [905, 370] on rect at bounding box center [911, 371] width 13 height 9
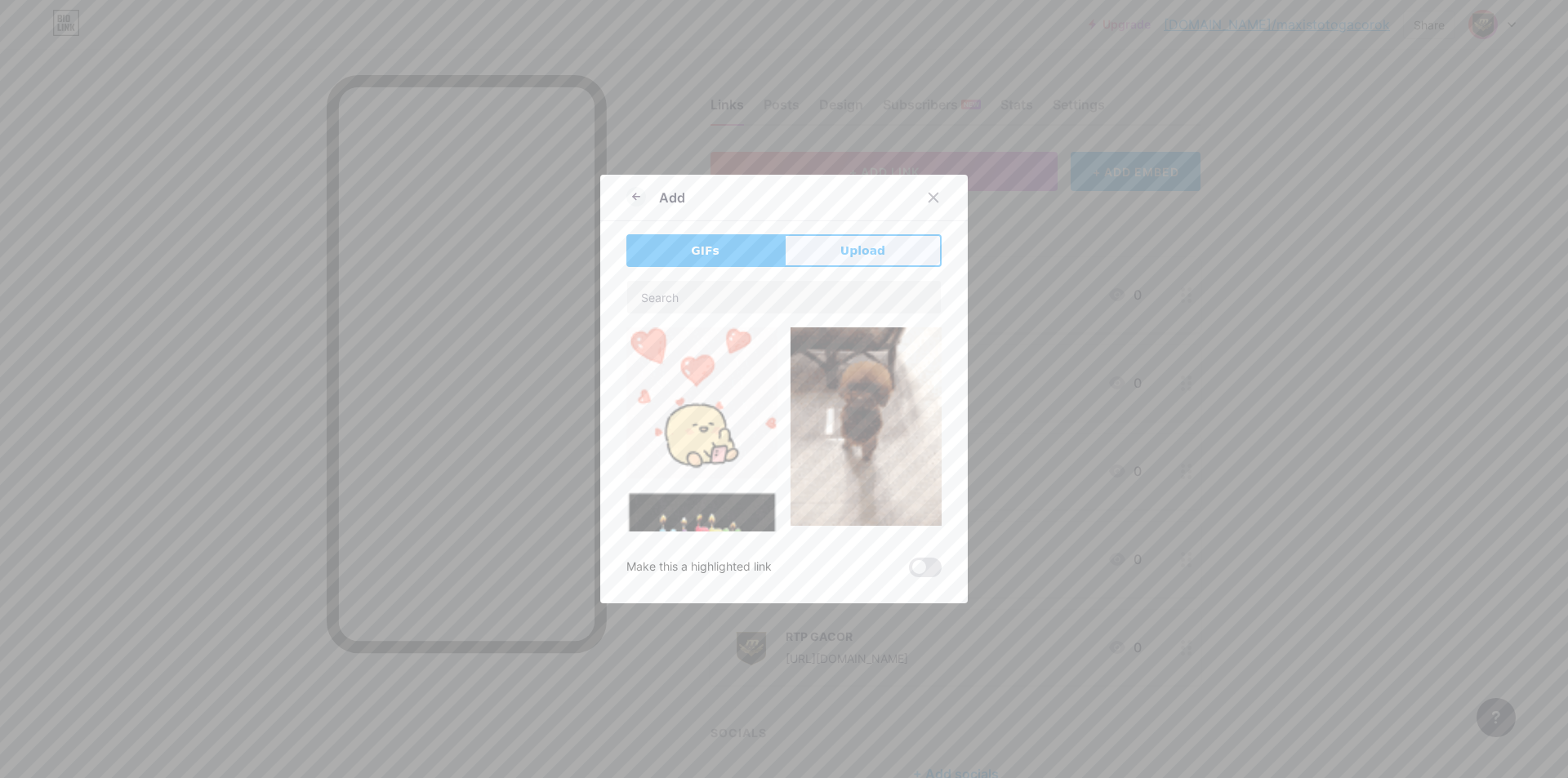
click at [797, 245] on button "Upload" at bounding box center [863, 250] width 158 height 33
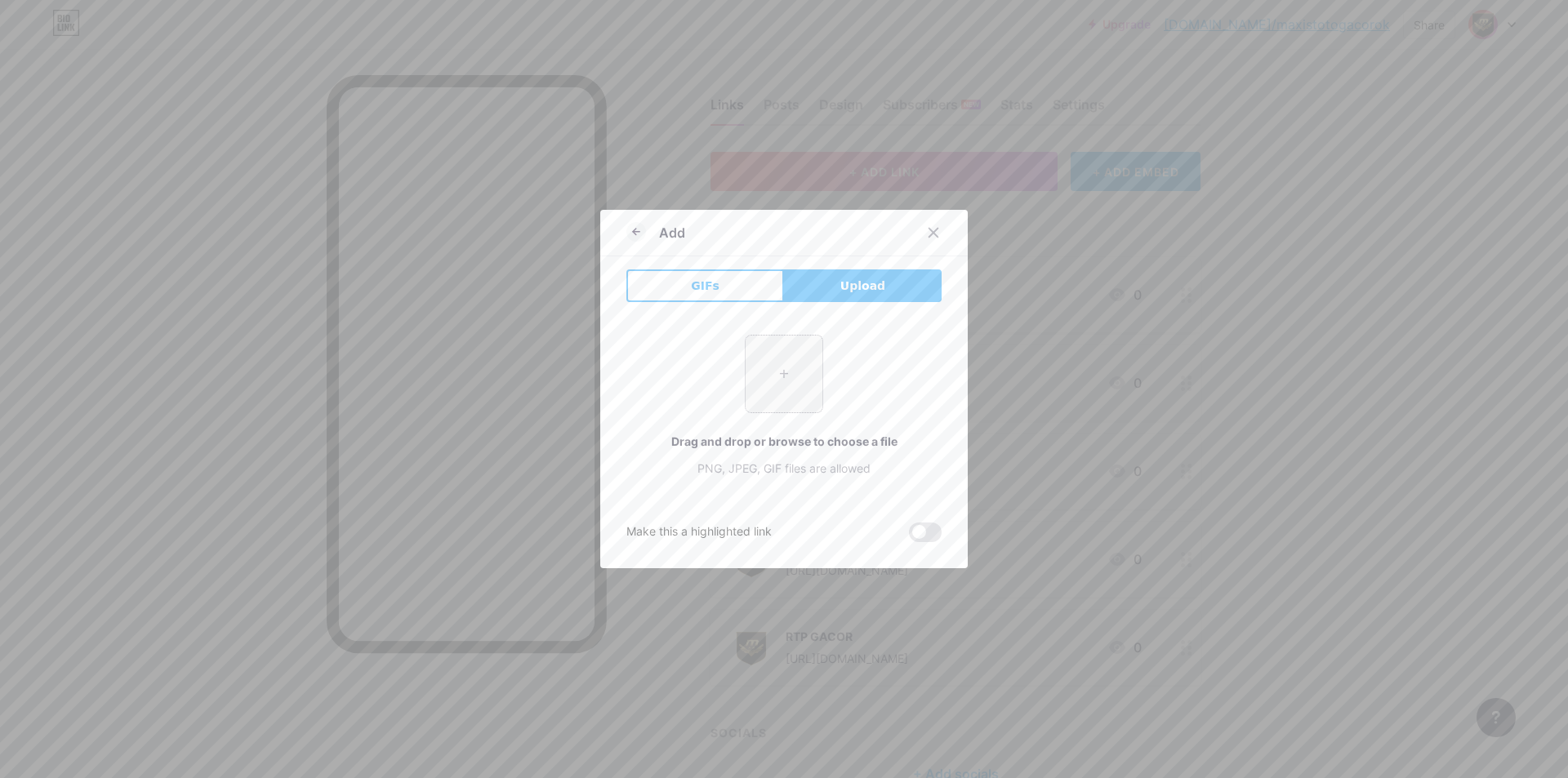
click at [759, 370] on input "file" at bounding box center [783, 373] width 76 height 76
type input "C:\fakepath\Sg3879Zs.png"
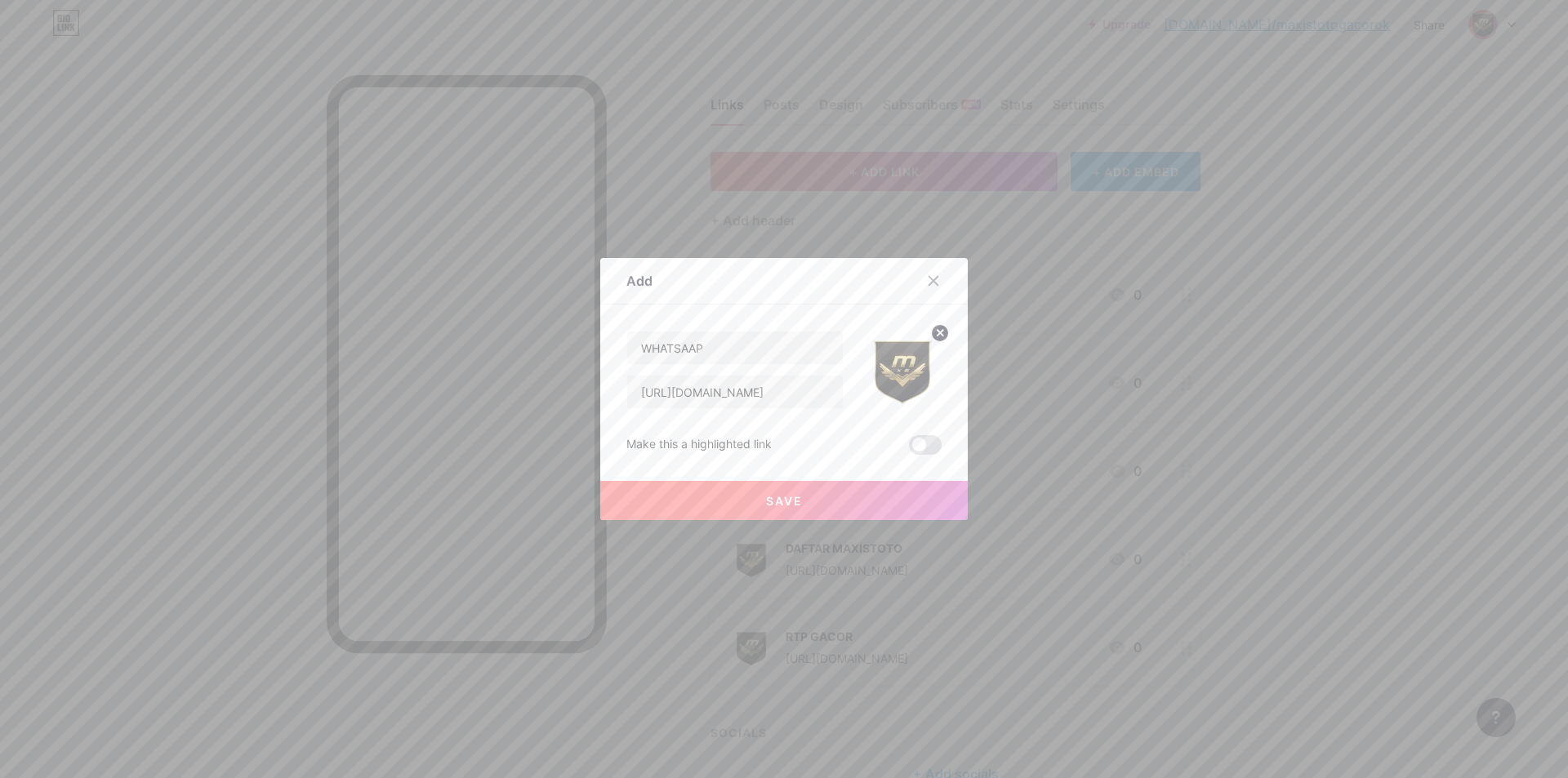
click at [831, 492] on button "Save" at bounding box center [784, 501] width 367 height 39
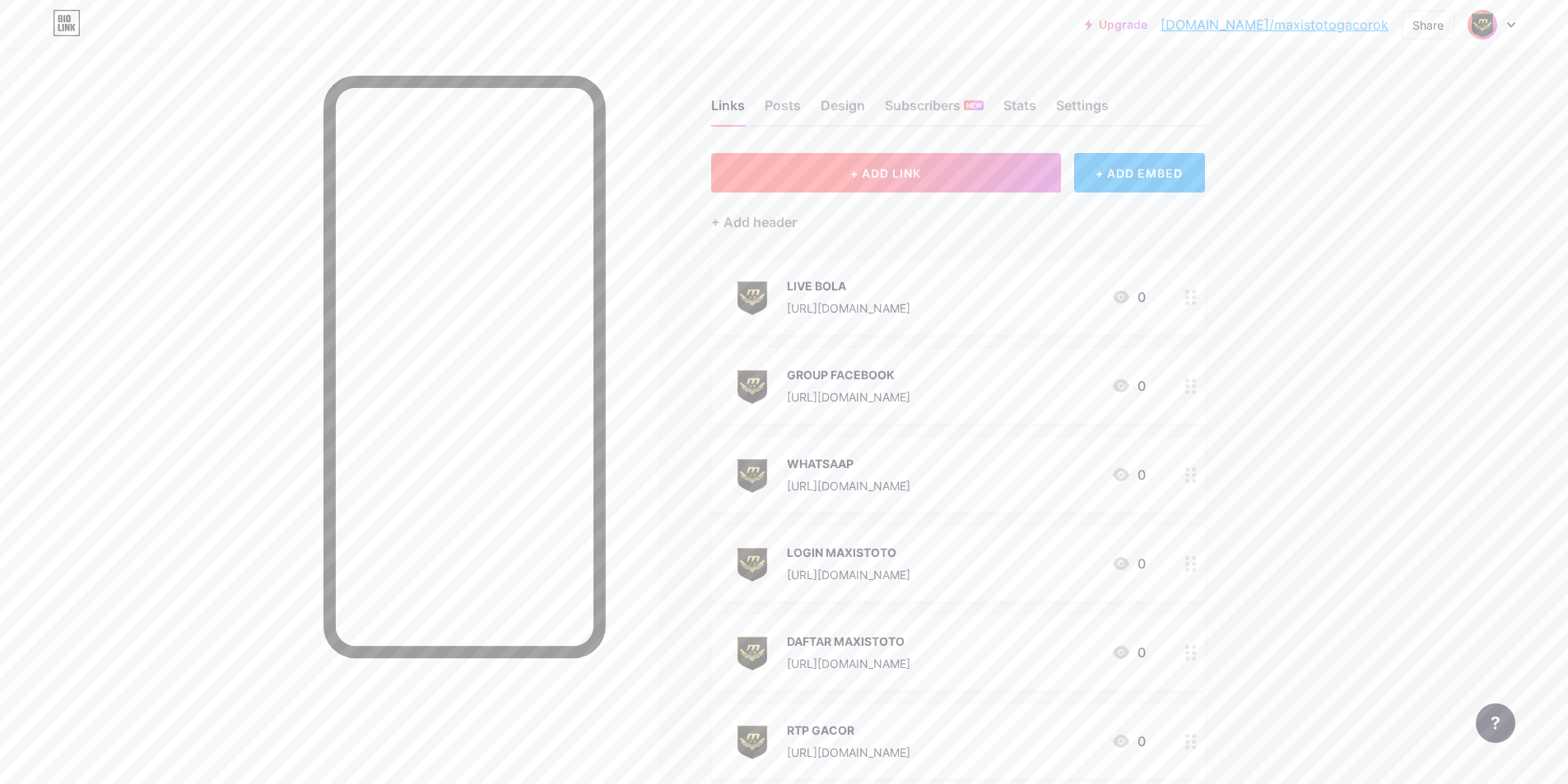
click at [984, 189] on button "+ ADD LINK" at bounding box center [886, 173] width 350 height 40
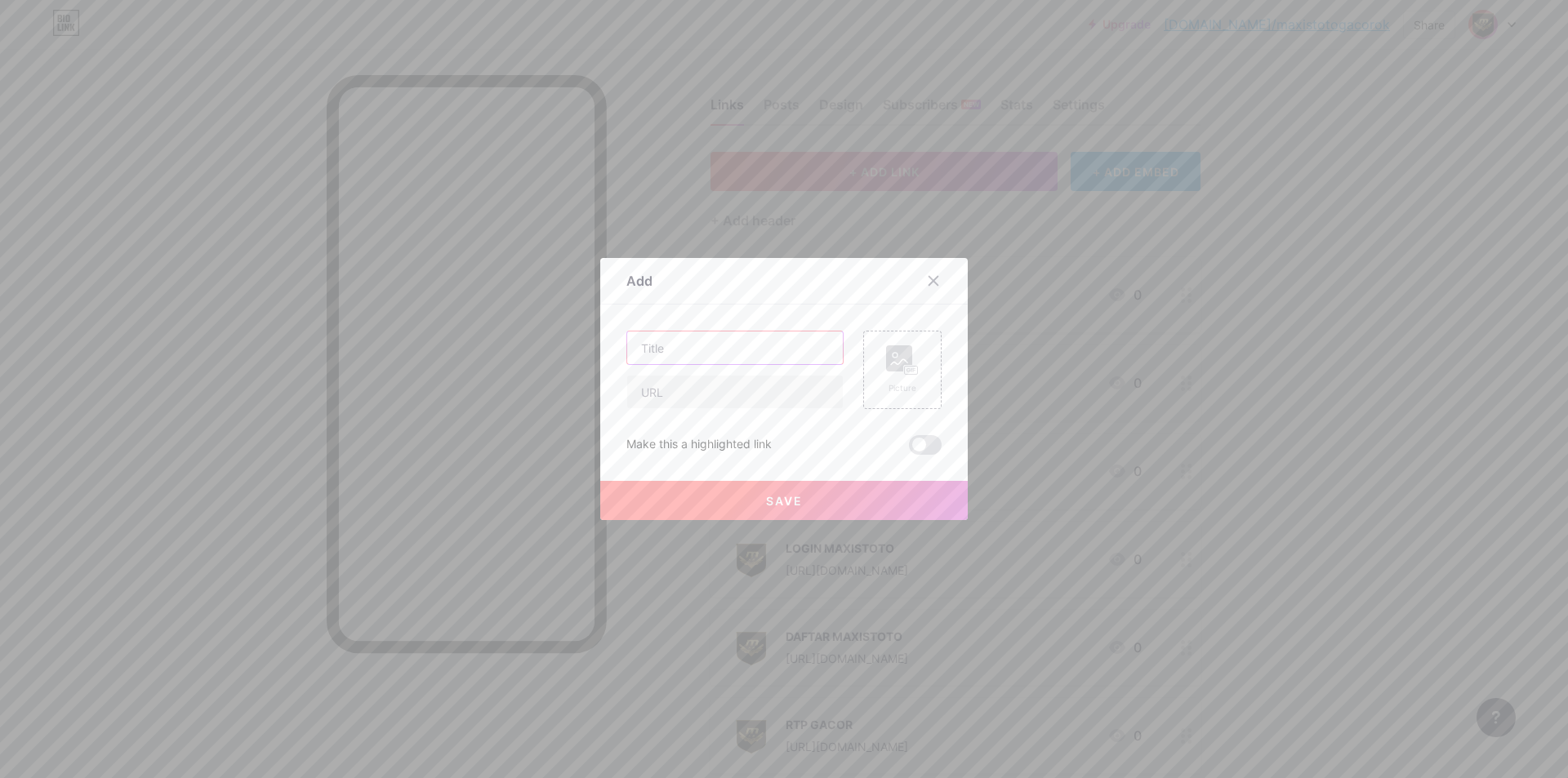
click at [719, 355] on input "text" at bounding box center [734, 347] width 215 height 33
paste input "TELEGRAM"
type input "TELEGRAM"
click at [779, 416] on div "TELEGRAM Picture Make this a highlighted link Save" at bounding box center [783, 393] width 315 height 124
click at [783, 409] on div "TELEGRAM Picture Make this a highlighted link Save" at bounding box center [783, 393] width 315 height 124
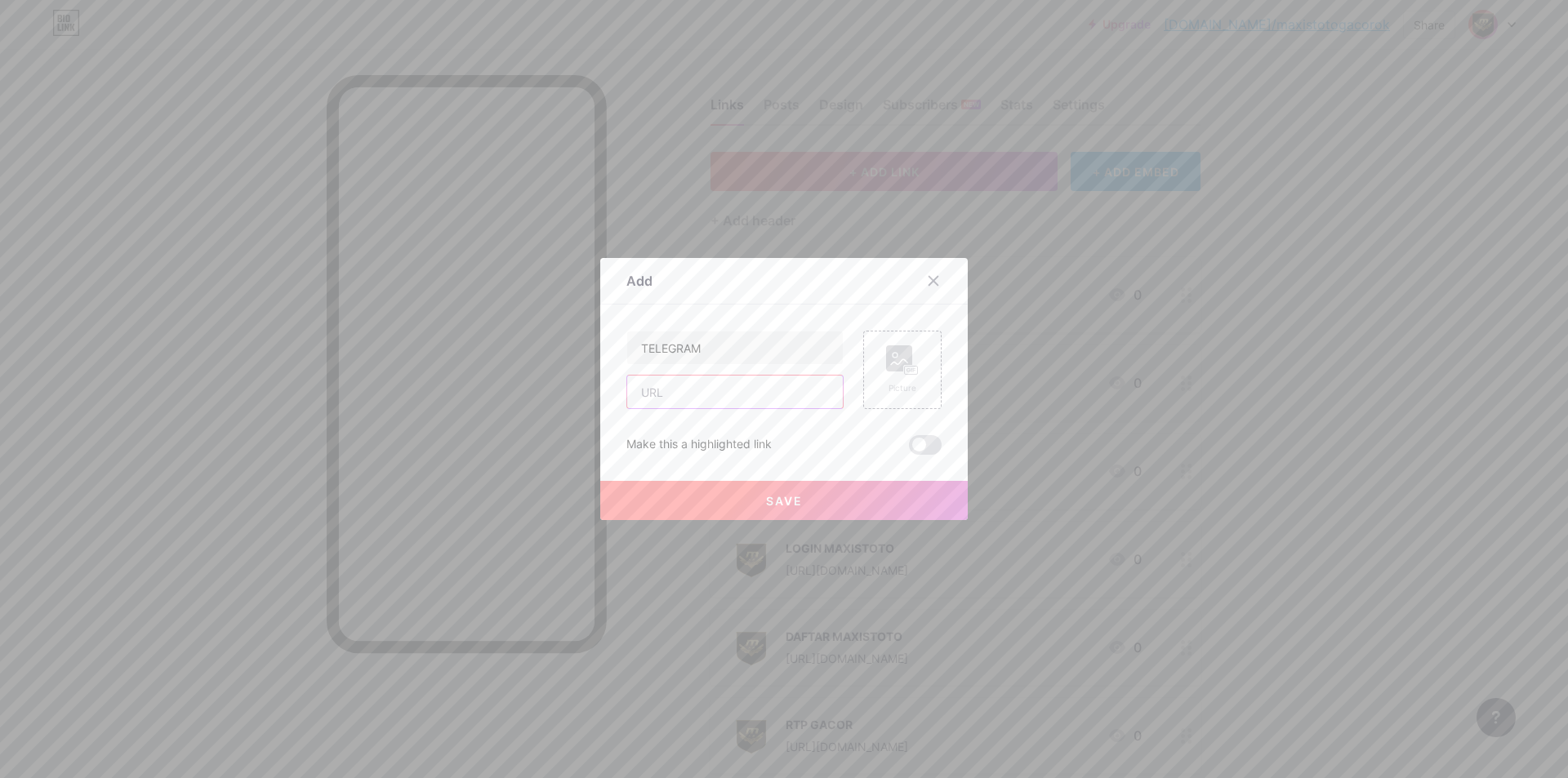
click at [790, 400] on input "text" at bounding box center [734, 392] width 215 height 33
paste input "[URL][DOMAIN_NAME]"
type input "[URL][DOMAIN_NAME]"
click at [889, 383] on div "Picture" at bounding box center [902, 388] width 33 height 12
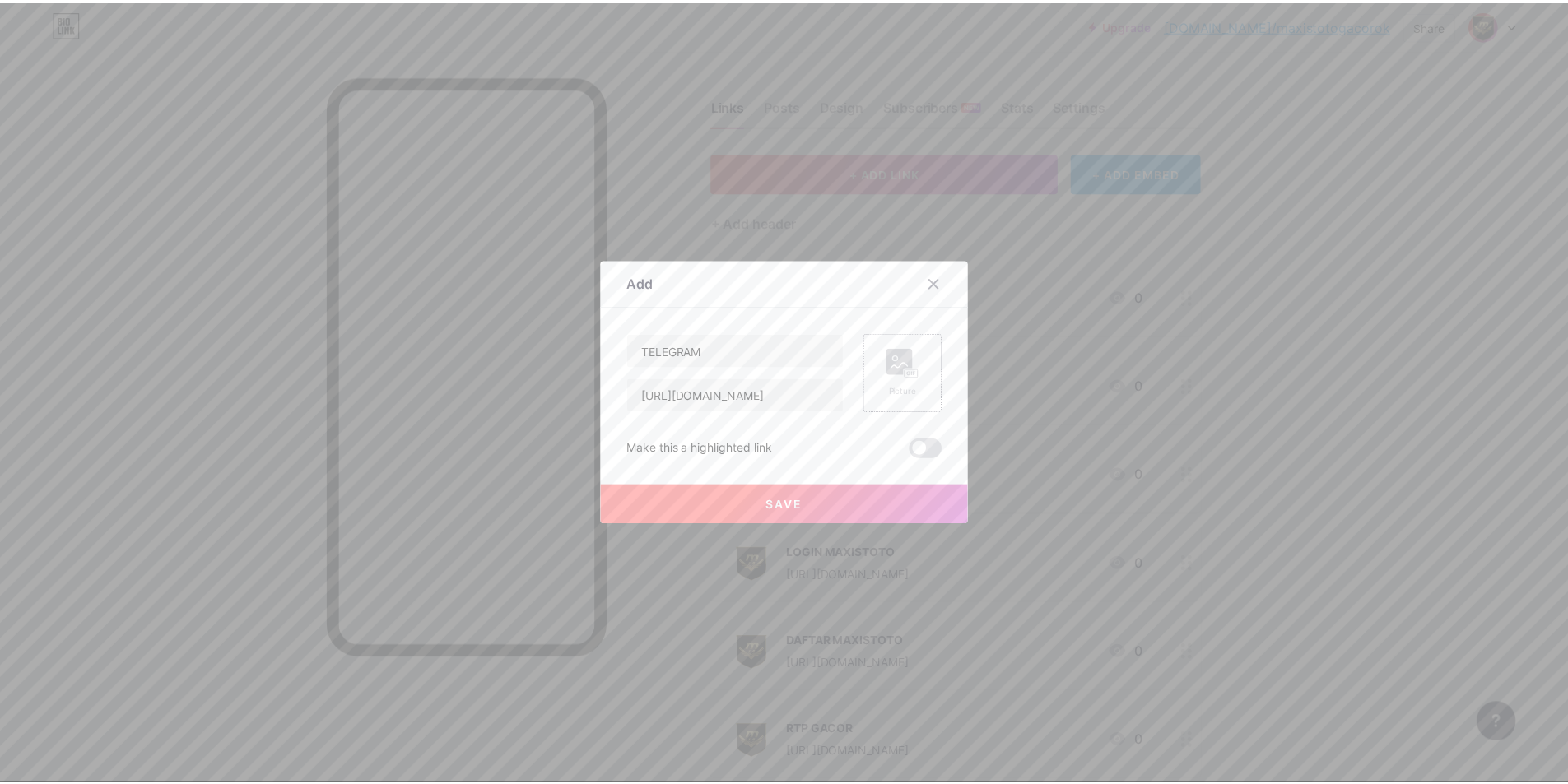
scroll to position [0, 0]
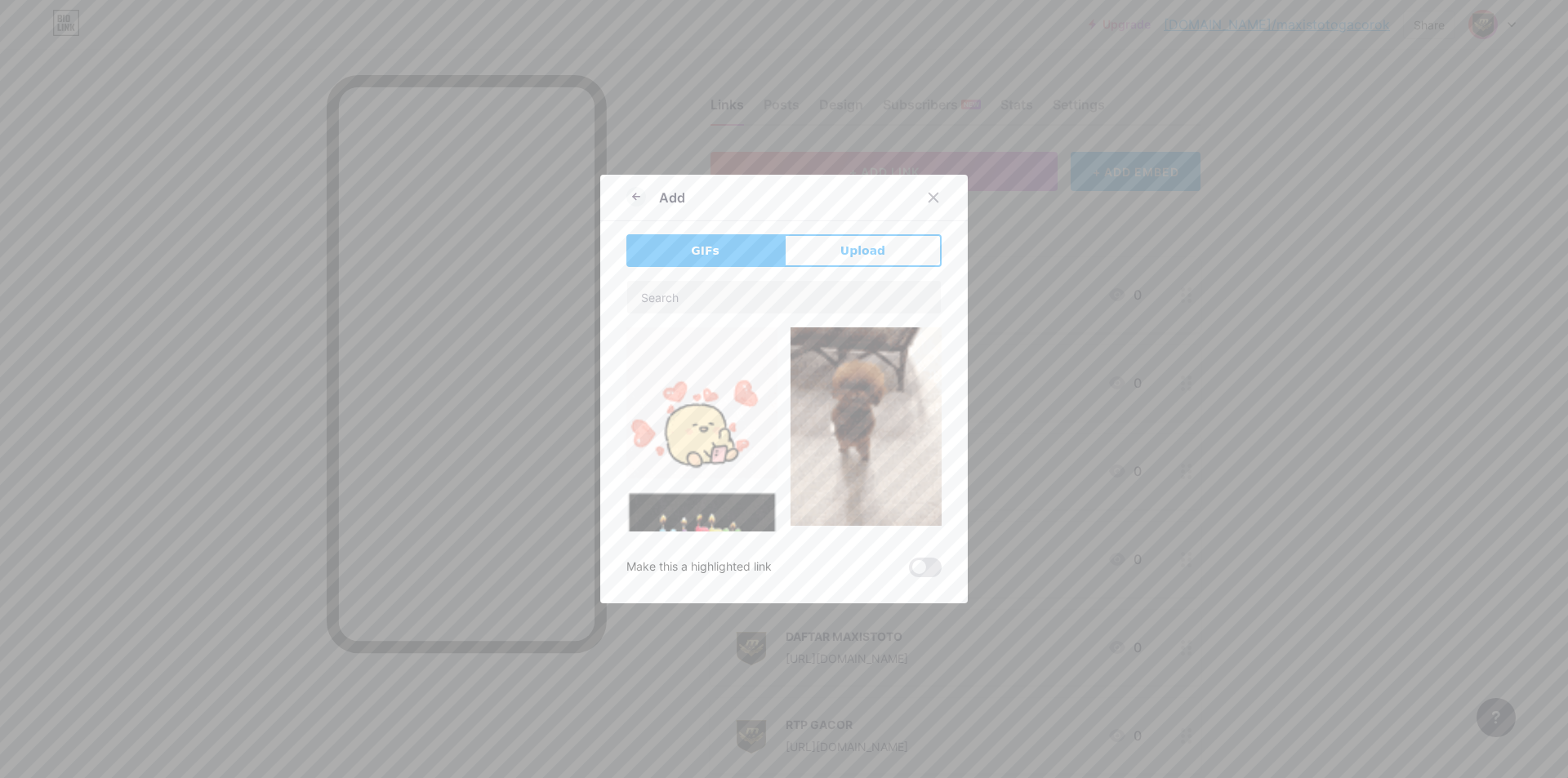
click at [842, 232] on div "Add GIFs Upload Content YouTube Play YouTube video without leaving your page. A…" at bounding box center [784, 389] width 367 height 429
click at [844, 240] on button "Upload" at bounding box center [863, 250] width 158 height 33
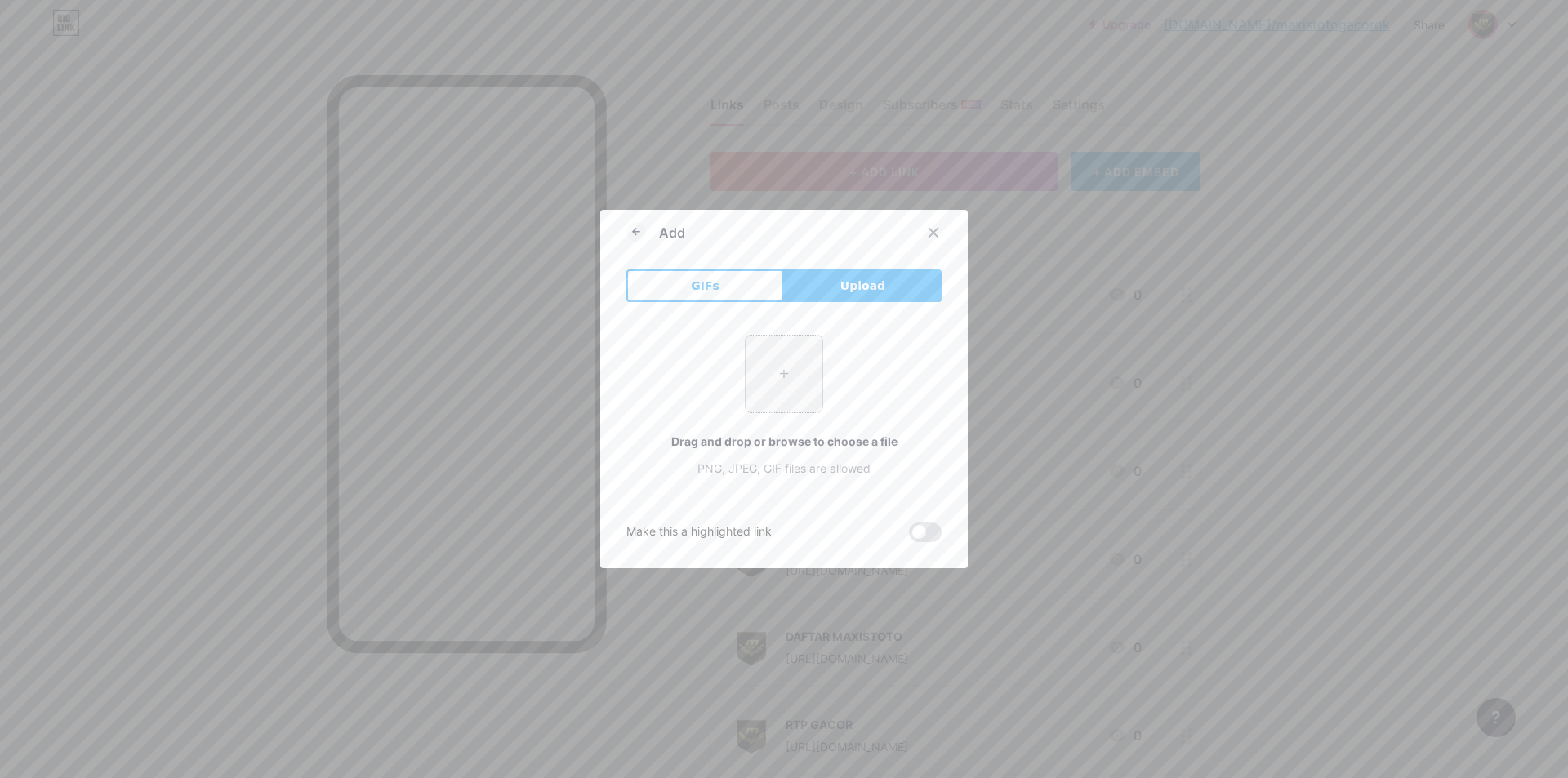
click at [773, 371] on input "file" at bounding box center [783, 373] width 76 height 76
type input "C:\fakepath\Sg3879Zs.png"
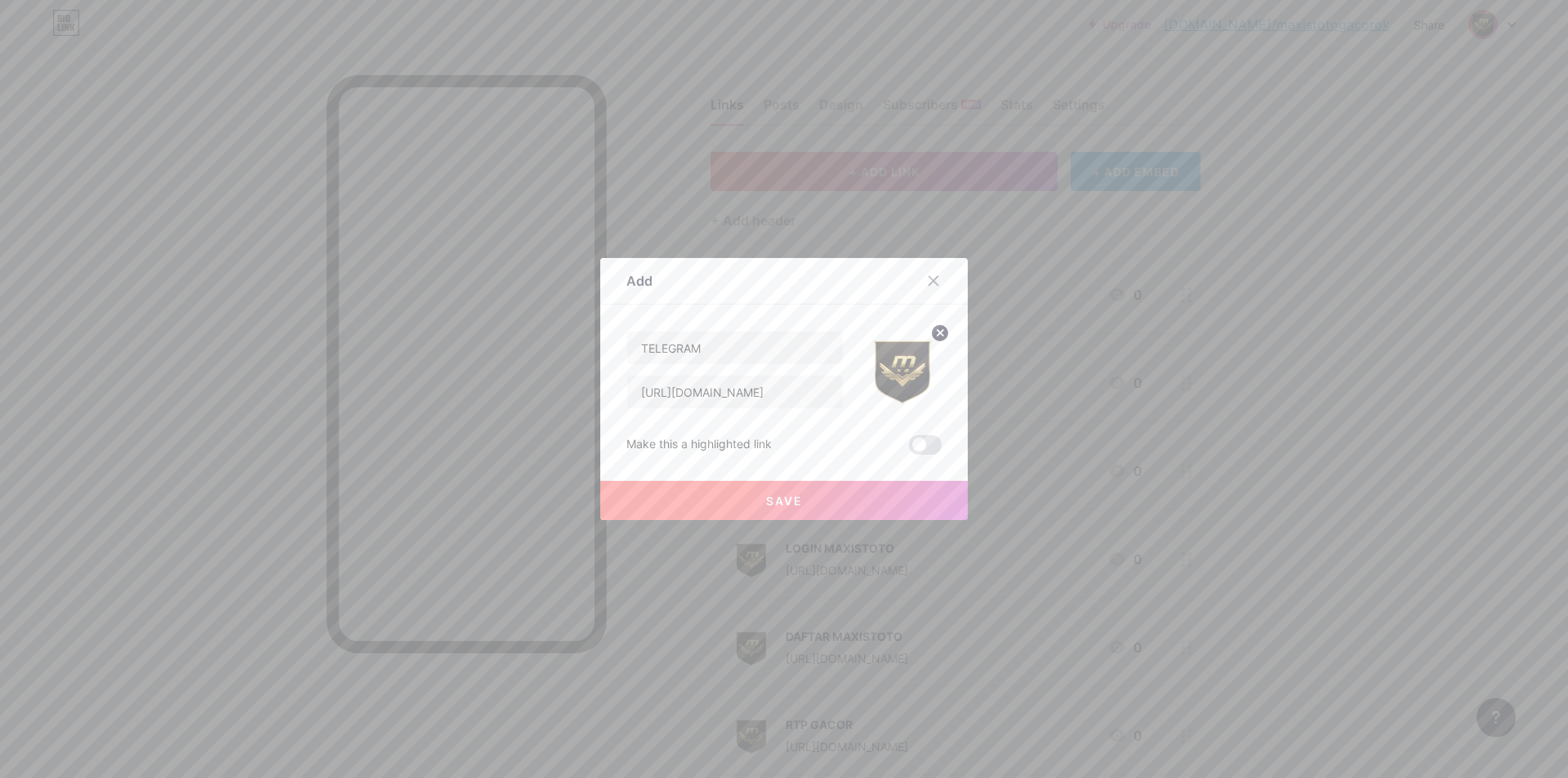
click at [654, 492] on button "Save" at bounding box center [784, 501] width 367 height 39
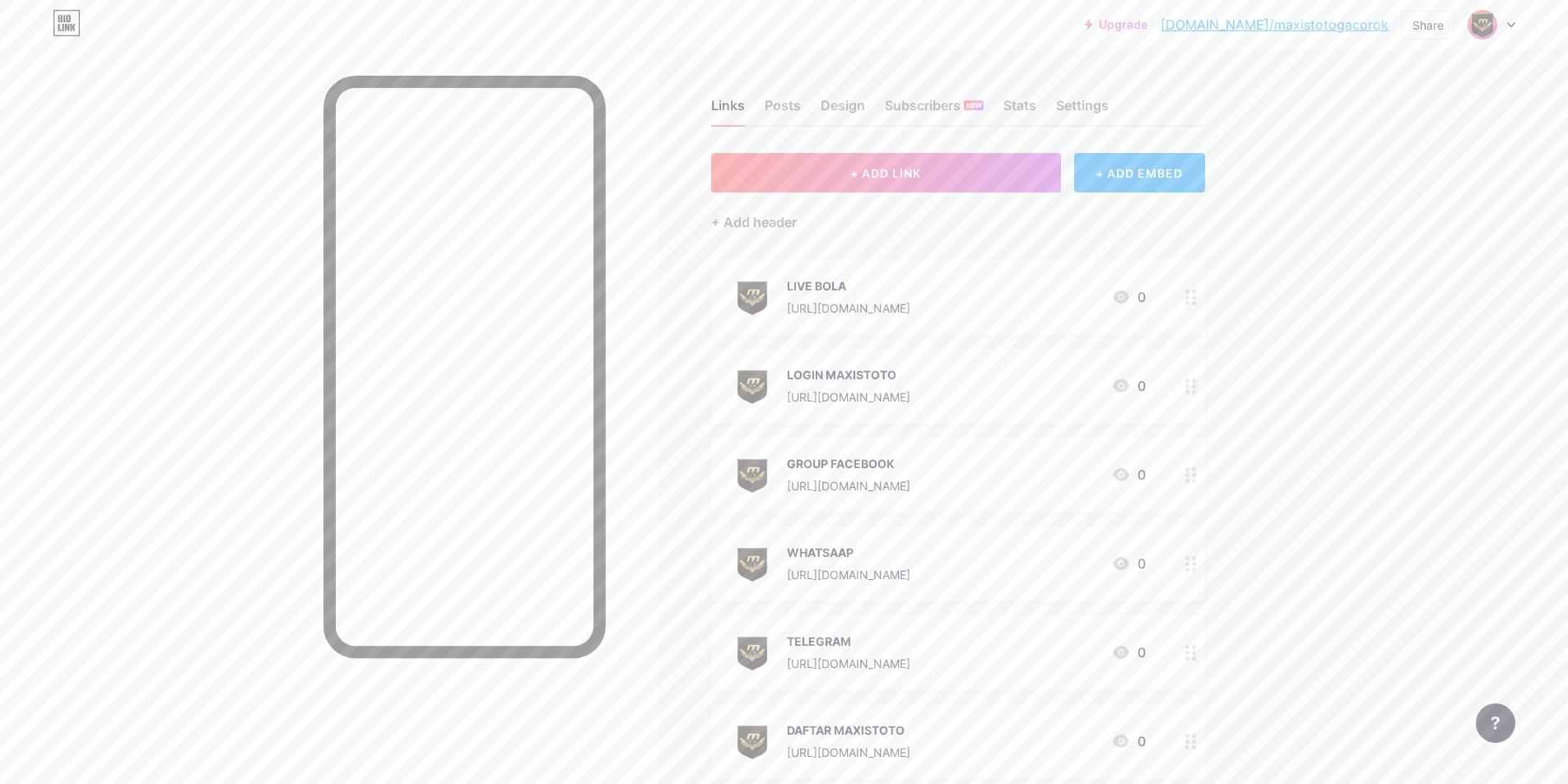
drag, startPoint x: 1174, startPoint y: 383, endPoint x: 1184, endPoint y: 360, distance: 25.1
click at [1184, 360] on div "LOGIN MAXISTOTO [URL][DOMAIN_NAME] 0" at bounding box center [957, 386] width 494 height 76
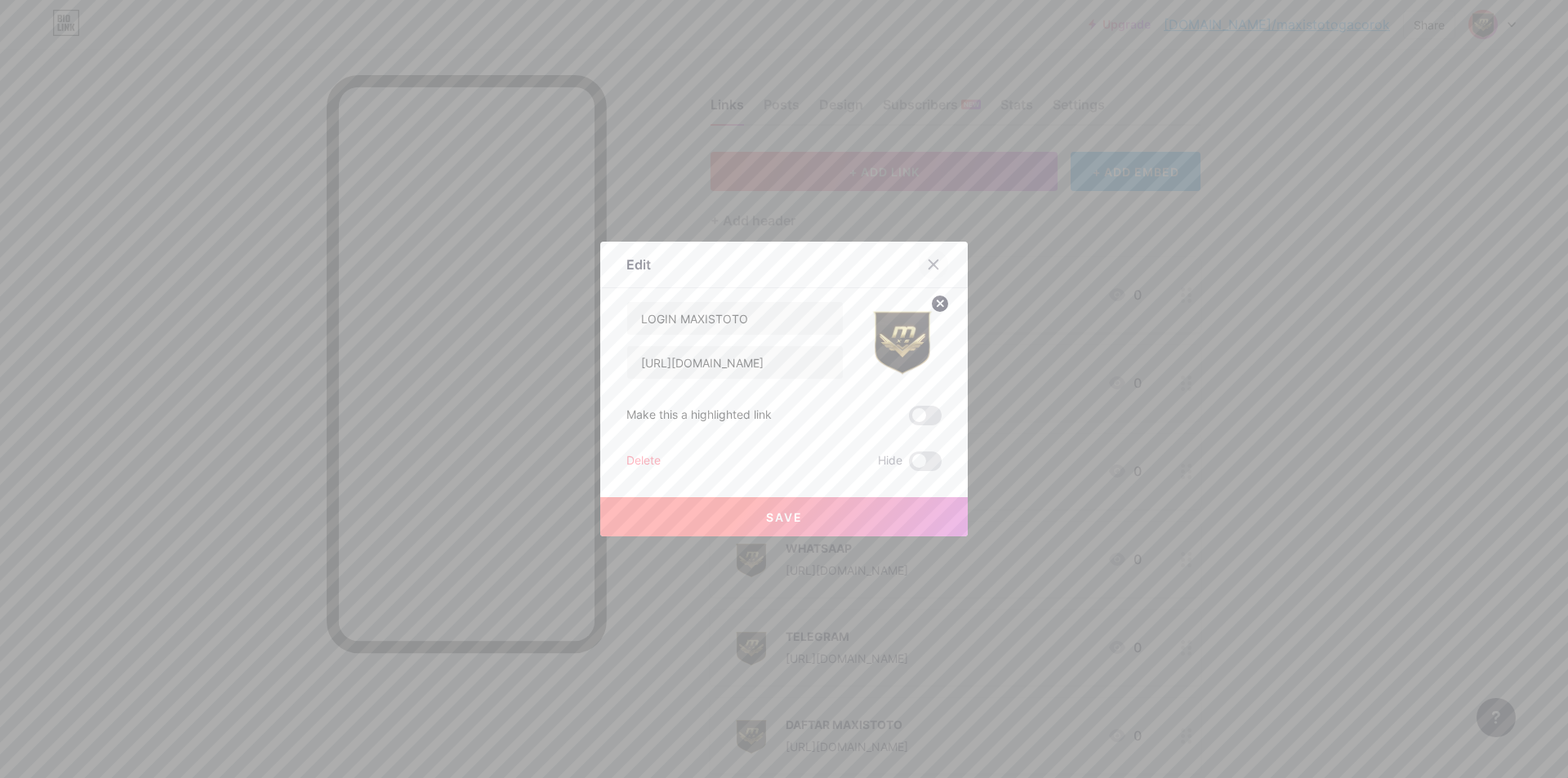
click at [925, 256] on div at bounding box center [933, 264] width 29 height 29
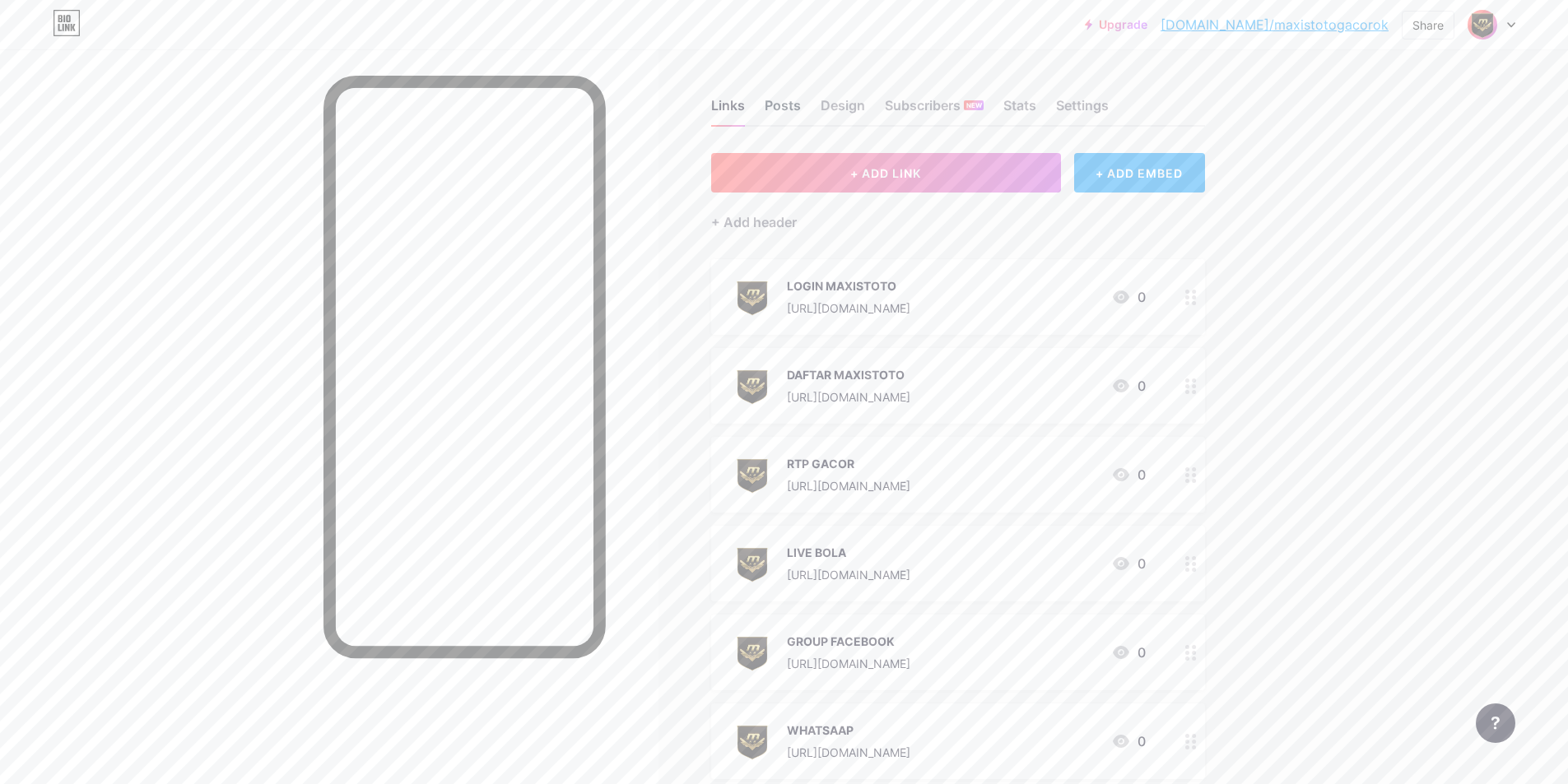
click at [790, 105] on div "Posts" at bounding box center [783, 110] width 36 height 29
click at [844, 109] on div "Design" at bounding box center [842, 110] width 44 height 29
click at [1093, 100] on div "Settings" at bounding box center [1082, 110] width 53 height 29
click at [842, 112] on div "Design" at bounding box center [842, 110] width 44 height 29
click at [1027, 109] on div "Stats" at bounding box center [1020, 110] width 33 height 29
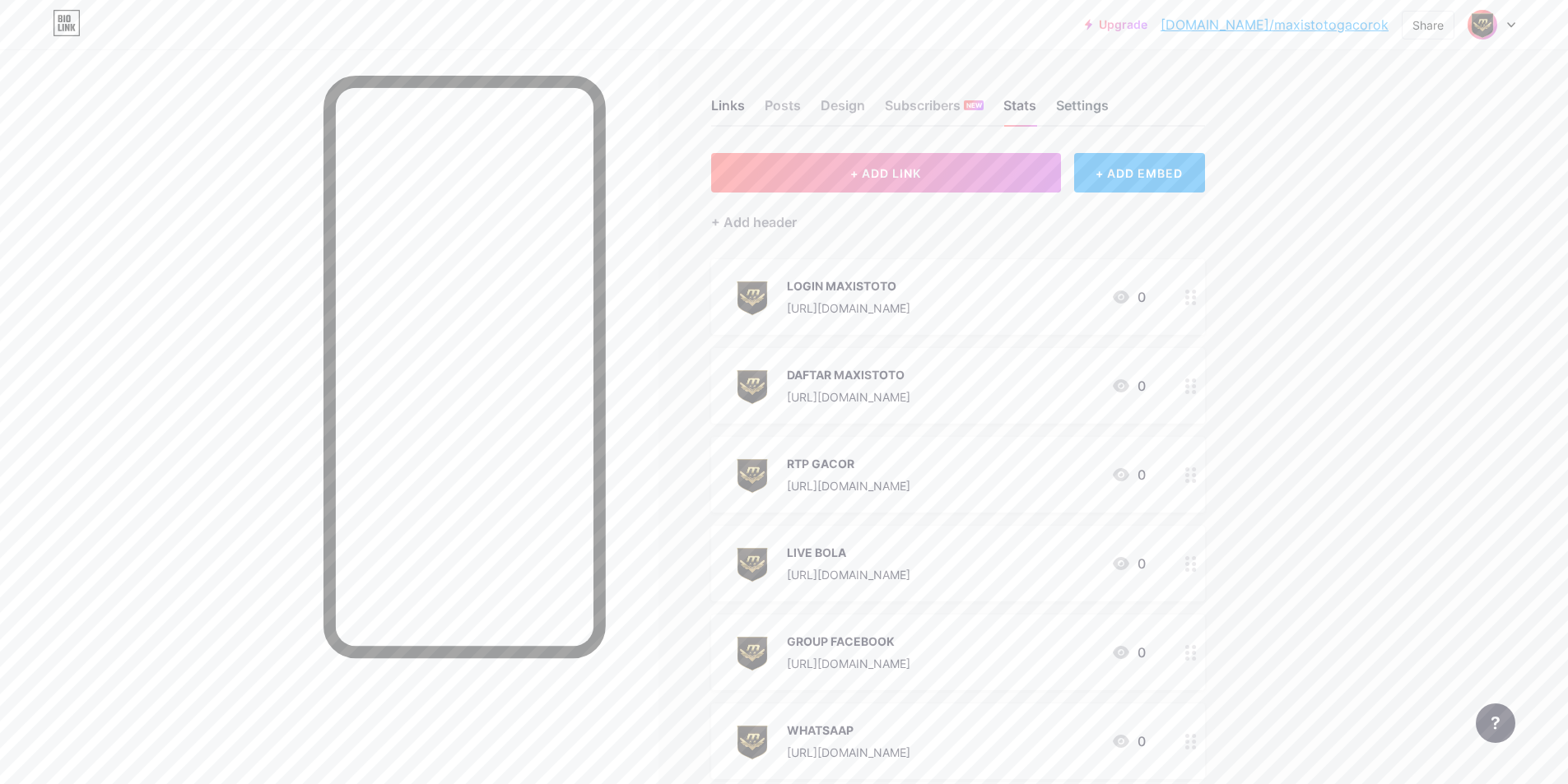
click at [1084, 114] on div "Settings" at bounding box center [1082, 110] width 53 height 29
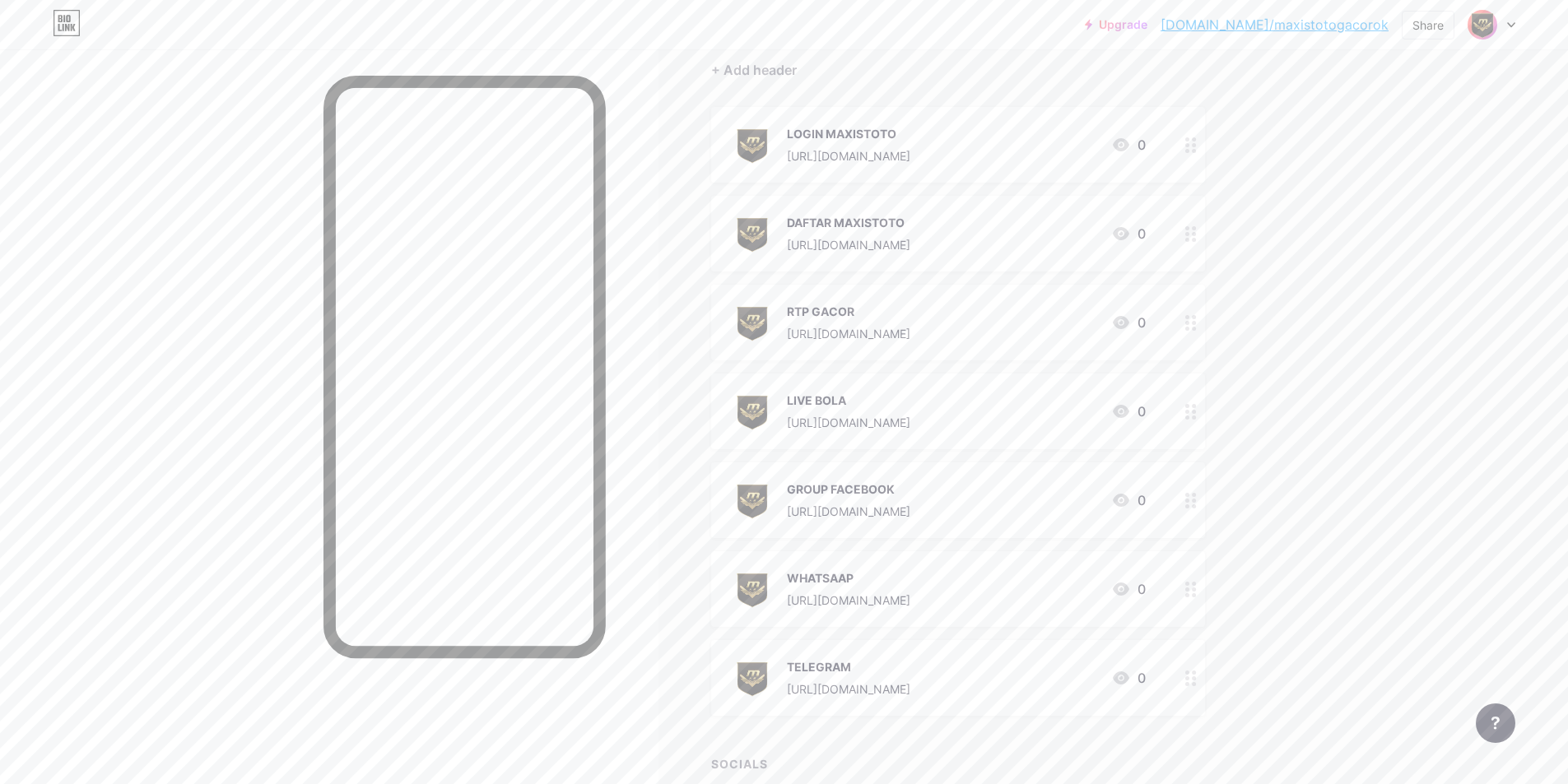
scroll to position [275, 0]
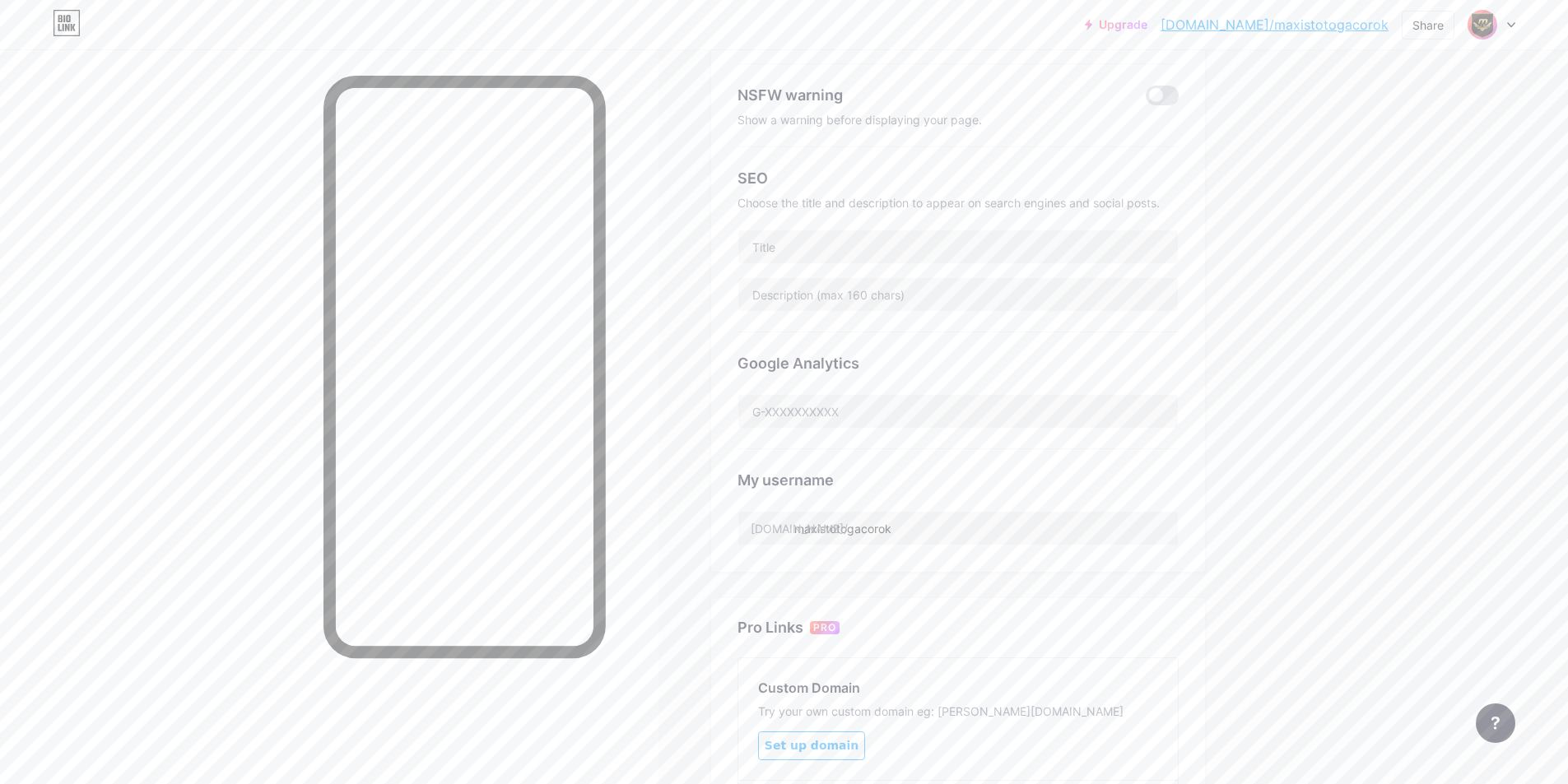
scroll to position [247, 0]
click at [936, 248] on input "text" at bounding box center [958, 246] width 439 height 33
paste input "MAXISTOTO Slot Online RTP Tertinggi"
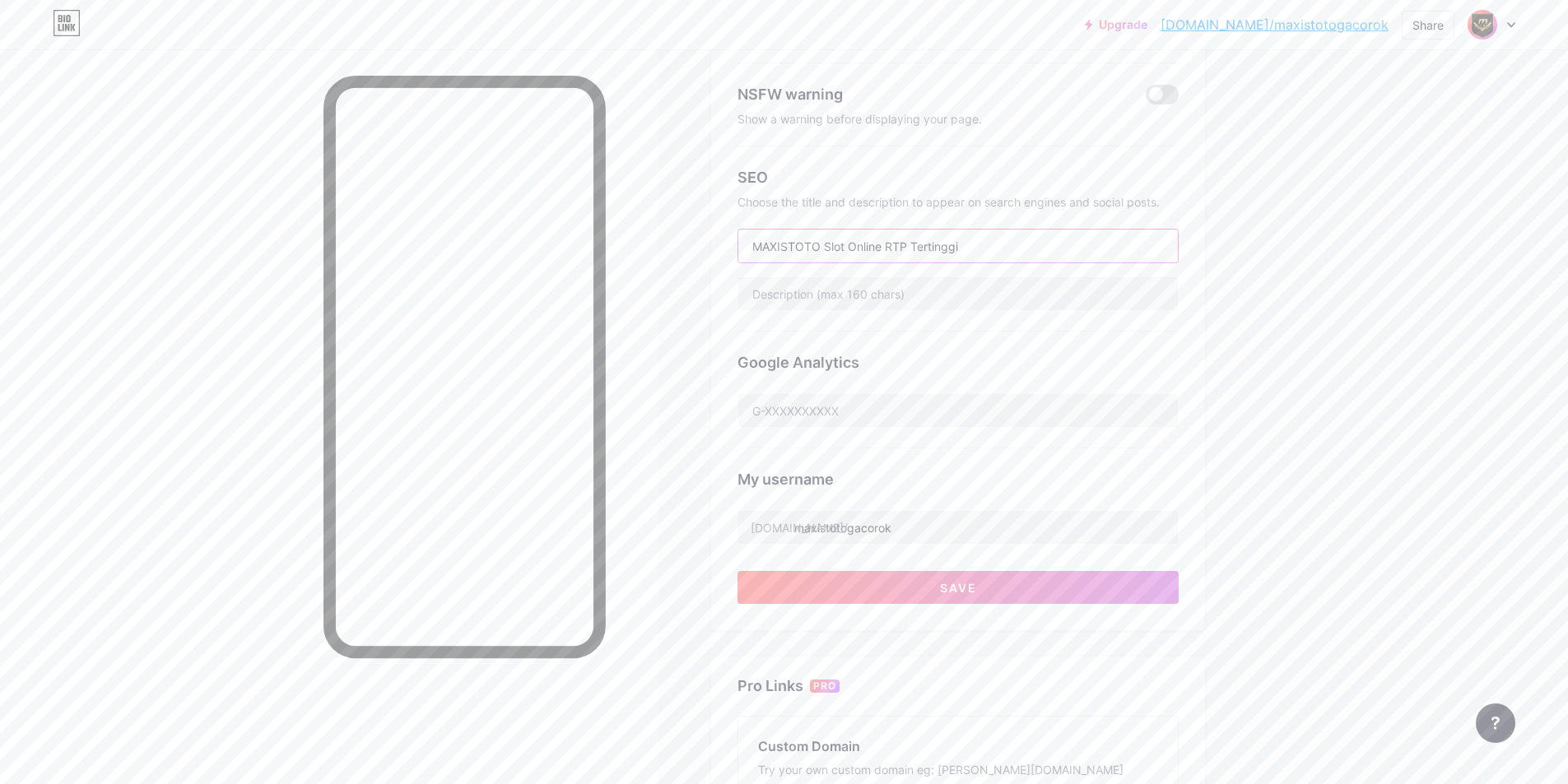
type input "MAXISTOTO Slot Online RTP Tertinggi"
click at [929, 297] on input "text" at bounding box center [958, 294] width 439 height 33
paste input "MAXISTOTO Slot Online RTP Tertinggi adalah pilihan tepat bagi pecinta slot yang…"
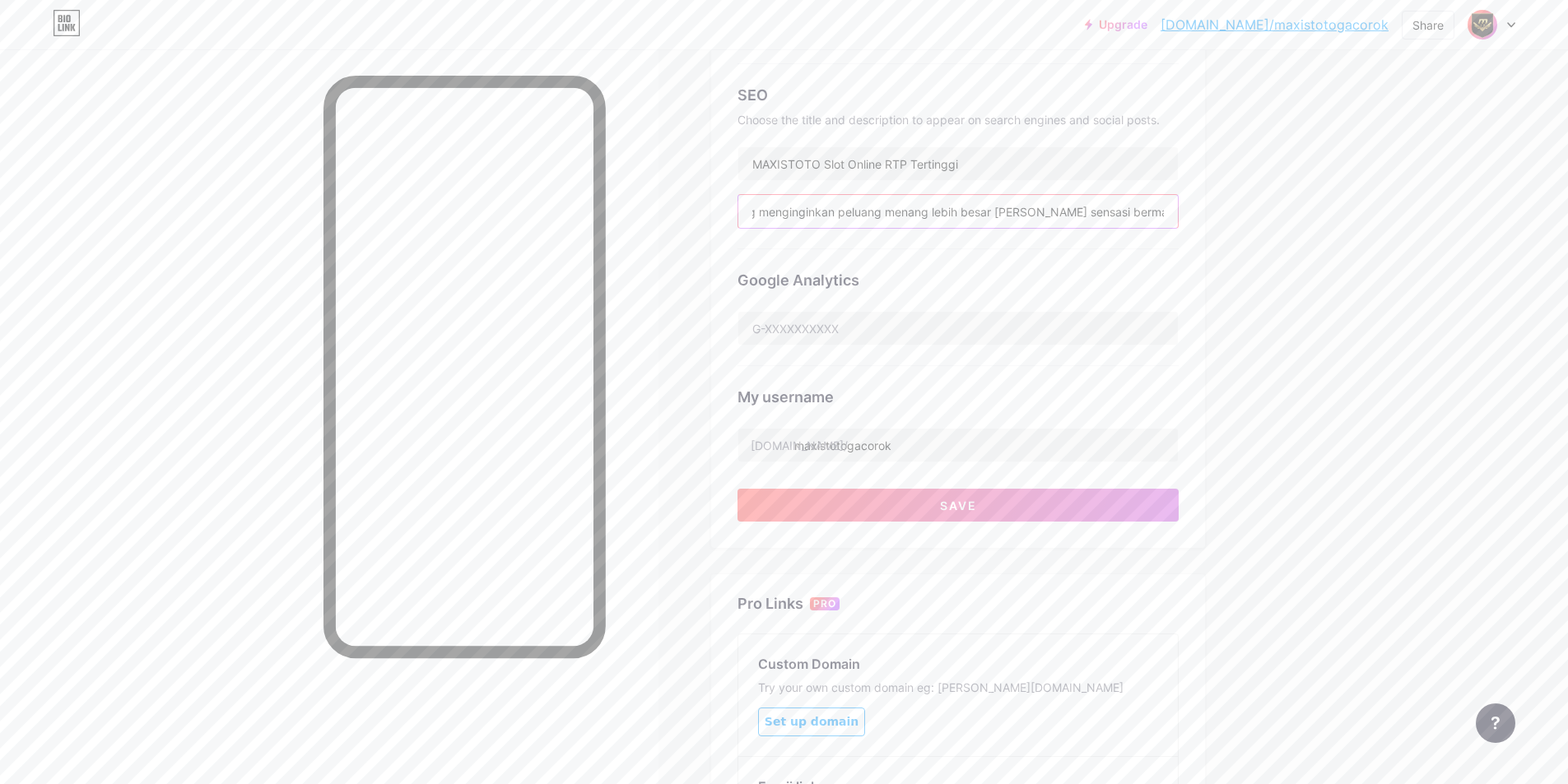
scroll to position [411, 0]
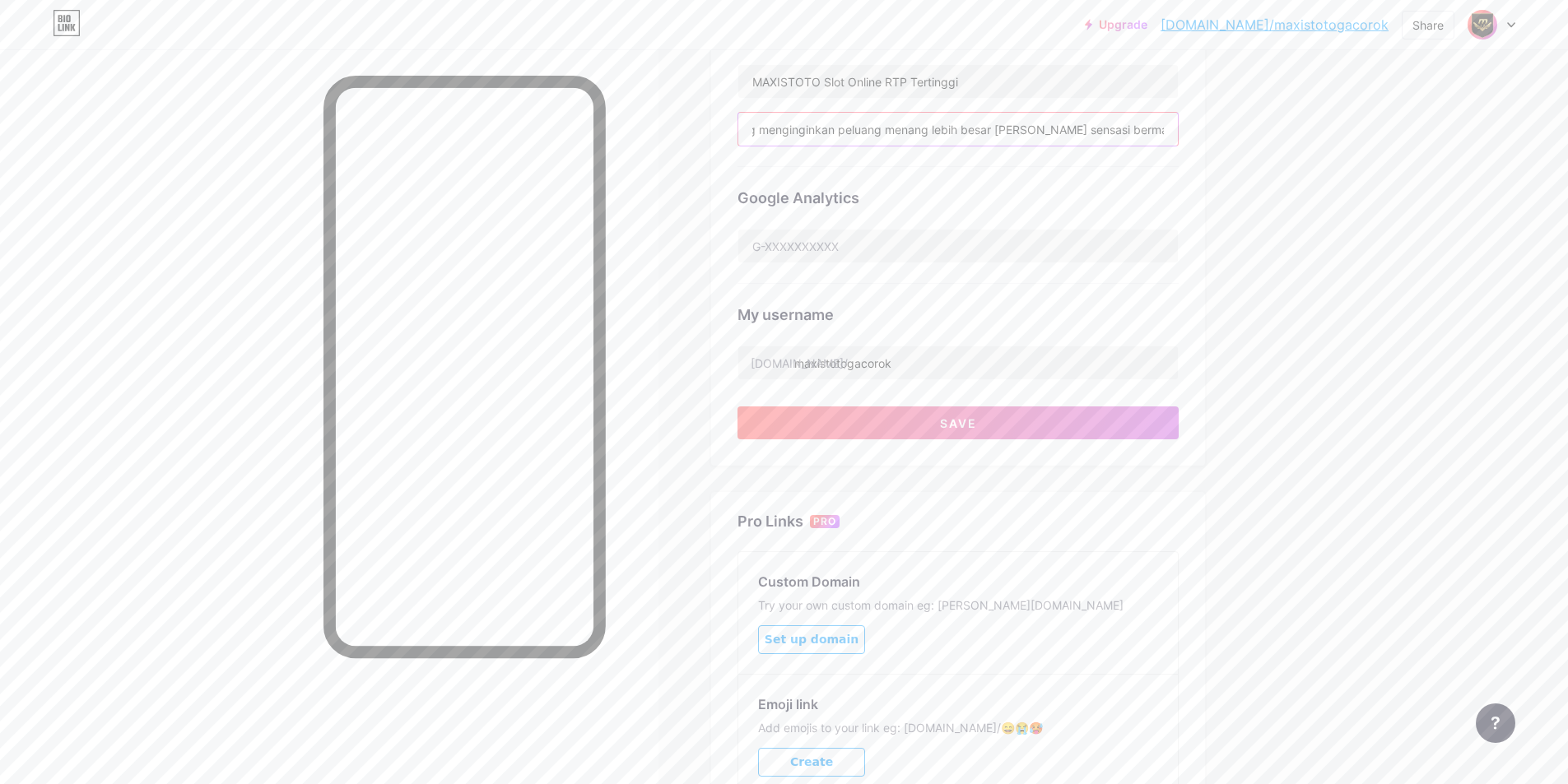
type input "MAXISTOTO Slot Online RTP Tertinggi adalah pilihan tepat bagi pecinta slot yang…"
click at [887, 426] on button "Save" at bounding box center [958, 423] width 441 height 33
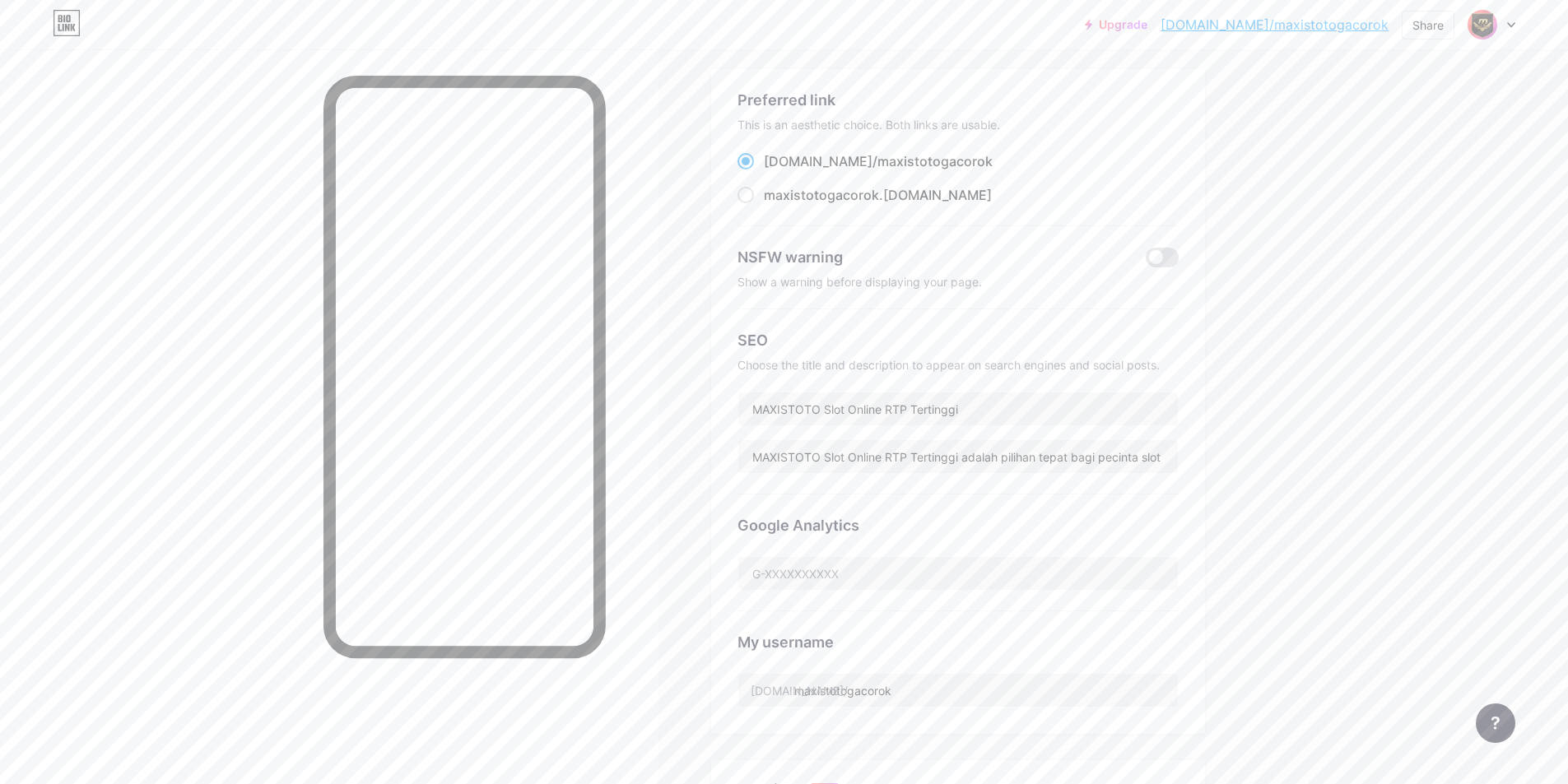
scroll to position [82, 0]
click at [1430, 33] on div "Share" at bounding box center [1428, 25] width 31 height 17
click at [1329, 83] on div "Copy link" at bounding box center [1331, 85] width 246 height 40
